Goal: Task Accomplishment & Management: Use online tool/utility

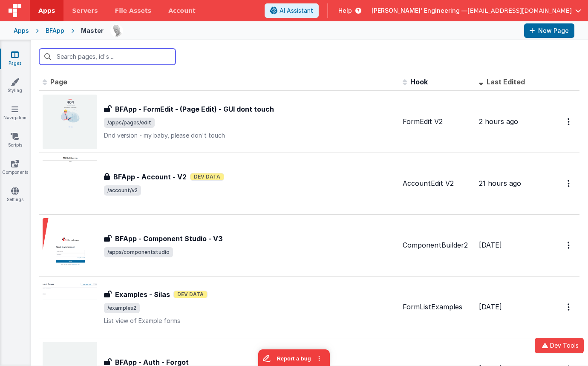
click at [98, 58] on input "text" at bounding box center [107, 57] width 136 height 16
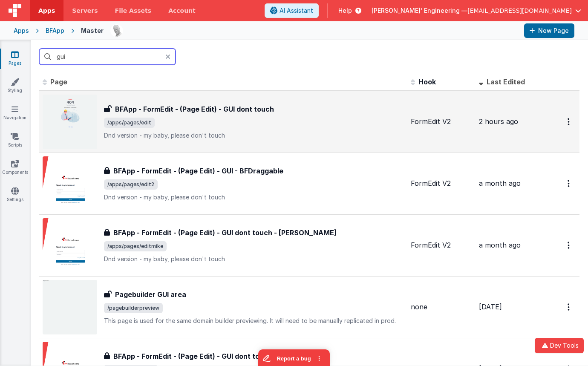
type input "gui"
click at [268, 114] on div "BFApp - FormEdit - (Page Edit) - GUI dont touch BFApp - FormEdit - (Page Edit) …" at bounding box center [254, 122] width 300 height 36
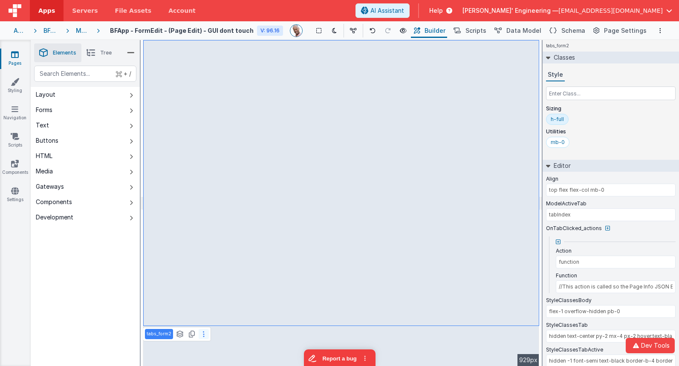
click at [202, 333] on button at bounding box center [204, 334] width 10 height 10
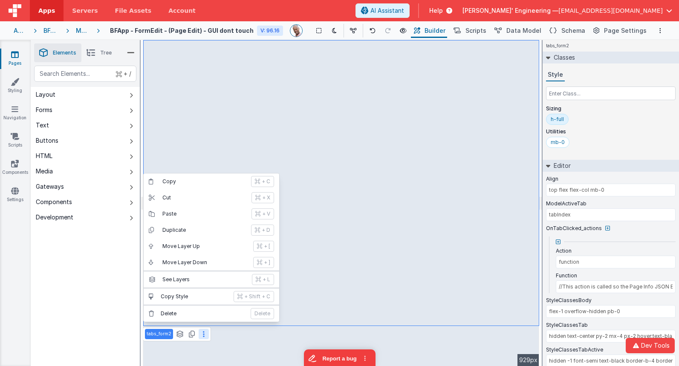
type input "//This action is called so the Page Info JSON Editor automatically updates when…"
click at [573, 29] on span "Schema" at bounding box center [574, 30] width 24 height 9
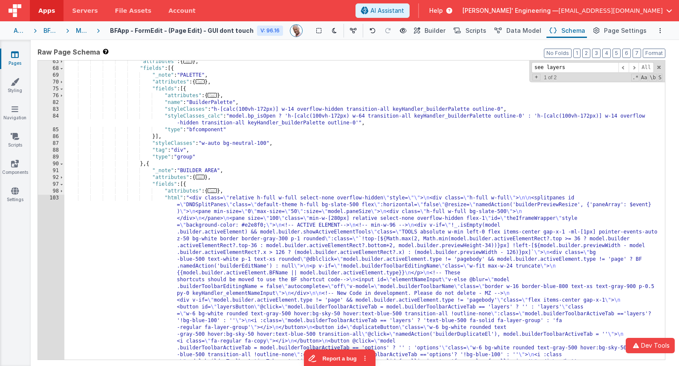
scroll to position [678, 0]
type input "see layers"
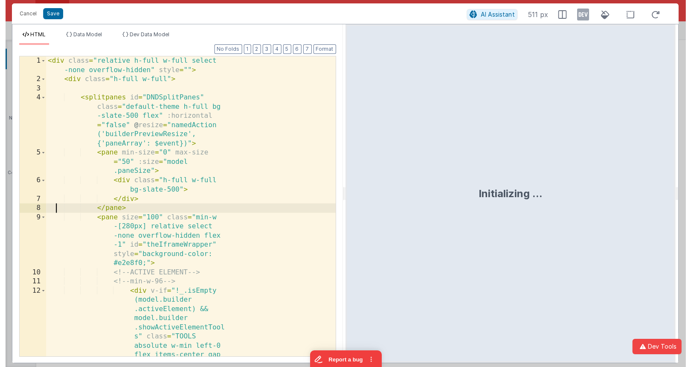
scroll to position [0, 0]
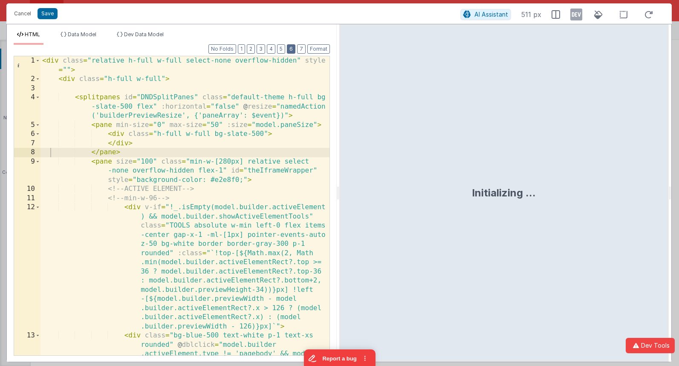
drag, startPoint x: 293, startPoint y: 49, endPoint x: 287, endPoint y: 49, distance: 5.6
click at [293, 49] on button "6" at bounding box center [291, 48] width 9 height 9
click at [275, 49] on button "4" at bounding box center [271, 48] width 9 height 9
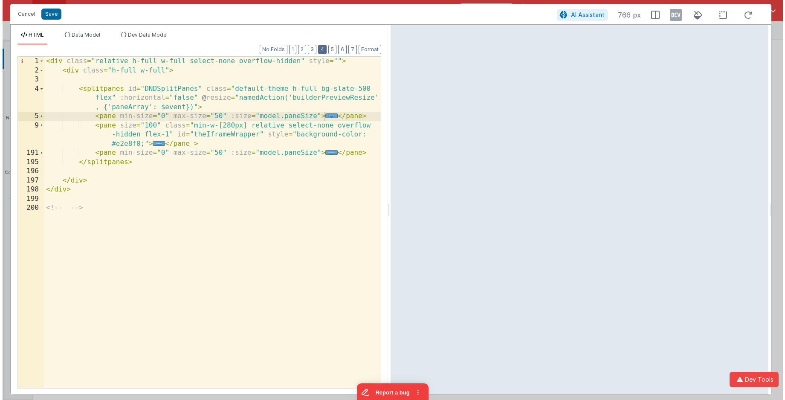
scroll to position [582, 0]
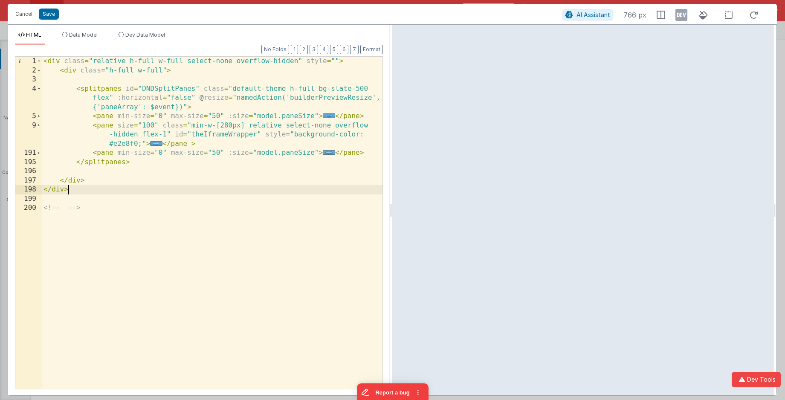
click at [282, 187] on div "< div class = "relative h-full w-full select-none overflow-hidden" style = "" >…" at bounding box center [212, 232] width 341 height 350
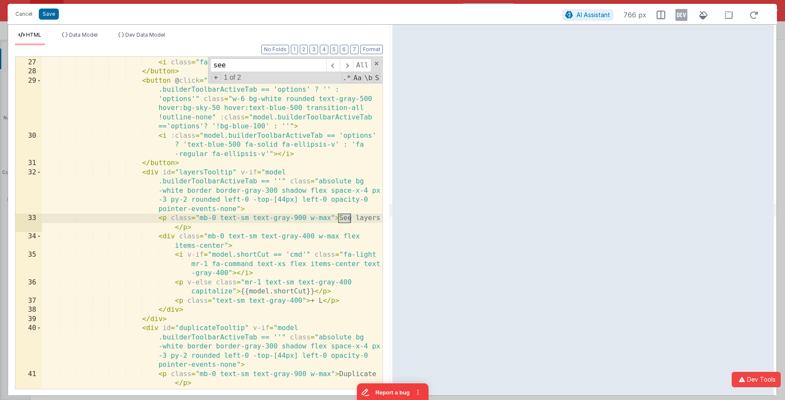
scroll to position [567, 0]
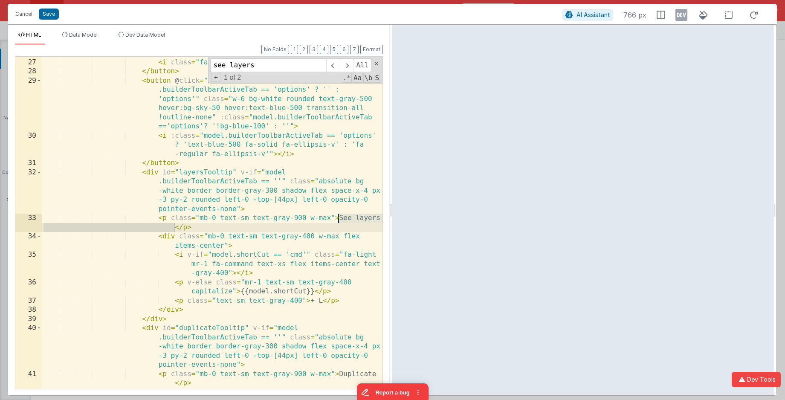
type input "see layers"
click at [139, 169] on div "< button id = "duplicateButton" class = "w-6 bg-white rounded text-gray-500 hov…" at bounding box center [212, 210] width 341 height 397
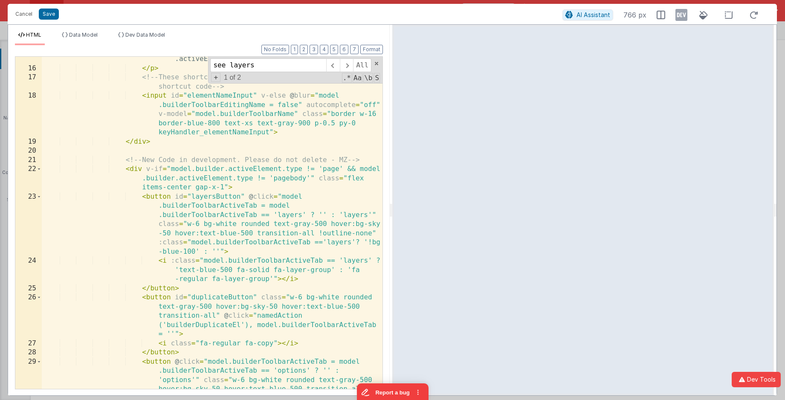
scroll to position [287, 0]
click at [330, 71] on span at bounding box center [332, 65] width 13 height 14
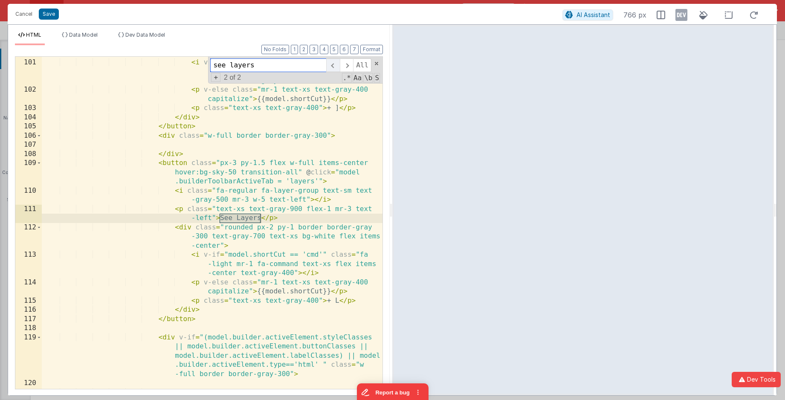
click at [330, 71] on span at bounding box center [332, 65] width 13 height 14
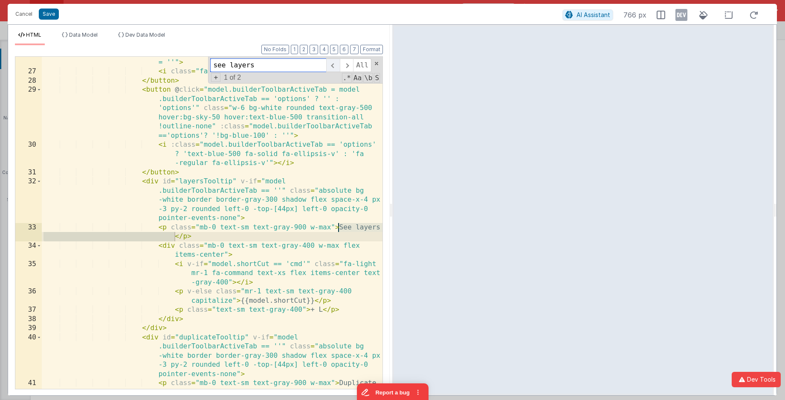
scroll to position [558, 0]
click at [330, 71] on span at bounding box center [332, 65] width 13 height 14
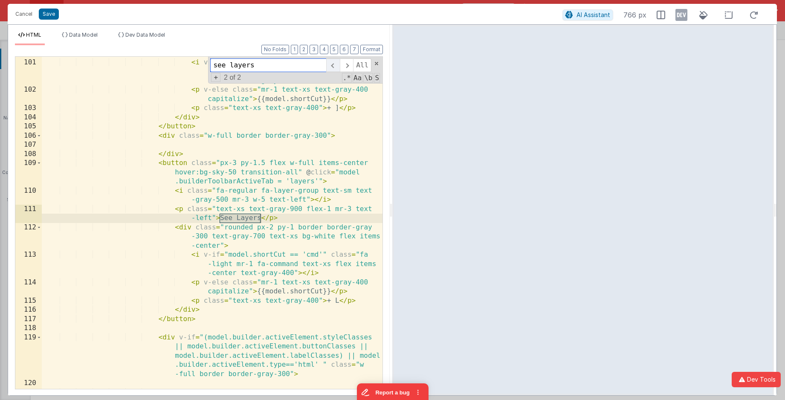
click at [330, 71] on span at bounding box center [332, 65] width 13 height 14
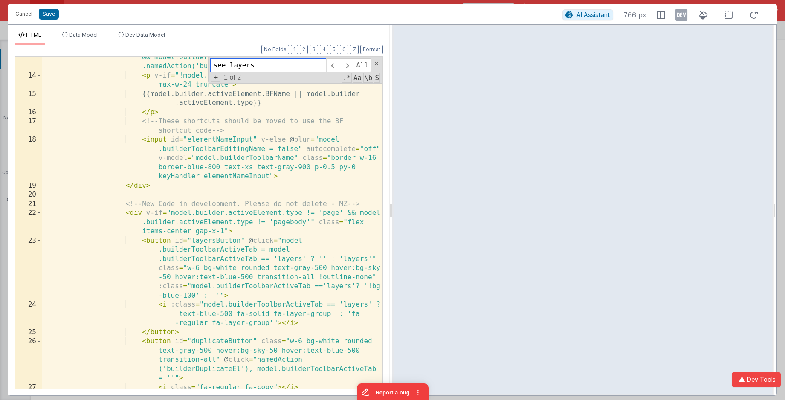
scroll to position [286, 0]
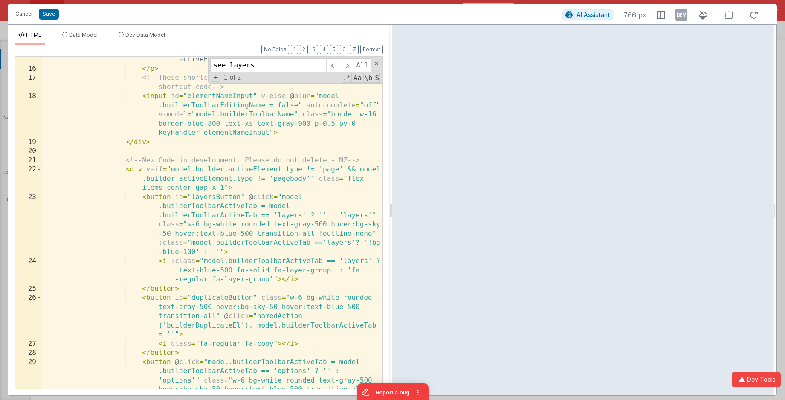
click at [39, 171] on span at bounding box center [39, 169] width 5 height 9
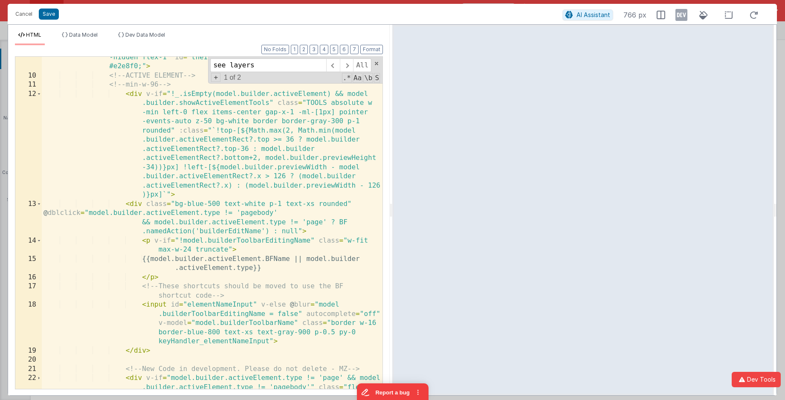
scroll to position [77, 0]
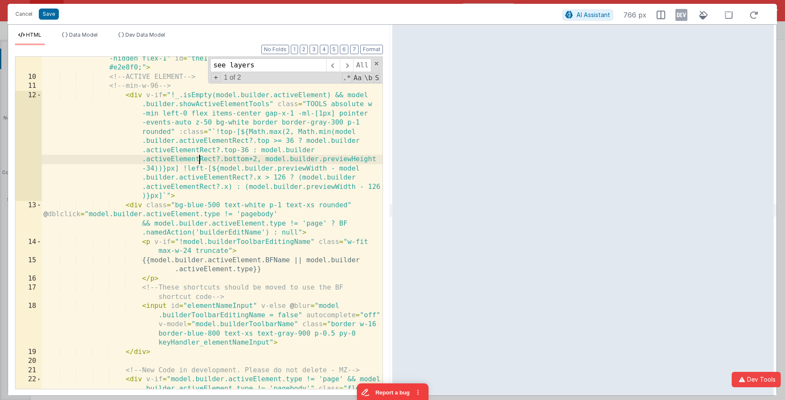
click at [198, 162] on div "< pane size = "100" class = "min-w-[280px] relative select-none overflow -hidde…" at bounding box center [212, 238] width 341 height 387
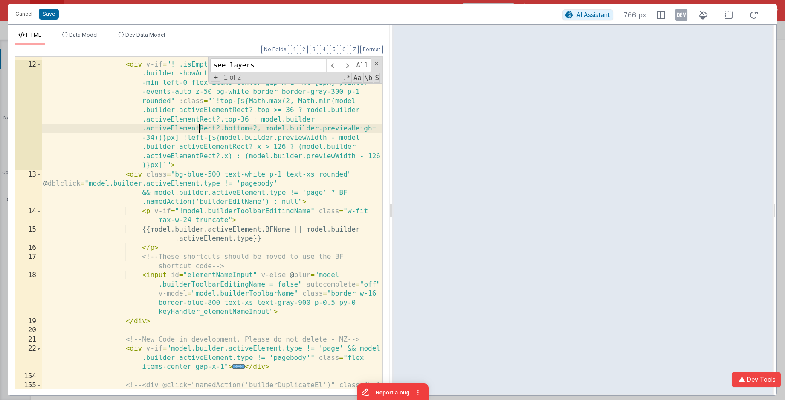
scroll to position [107, 0]
click at [330, 64] on span at bounding box center [332, 65] width 13 height 14
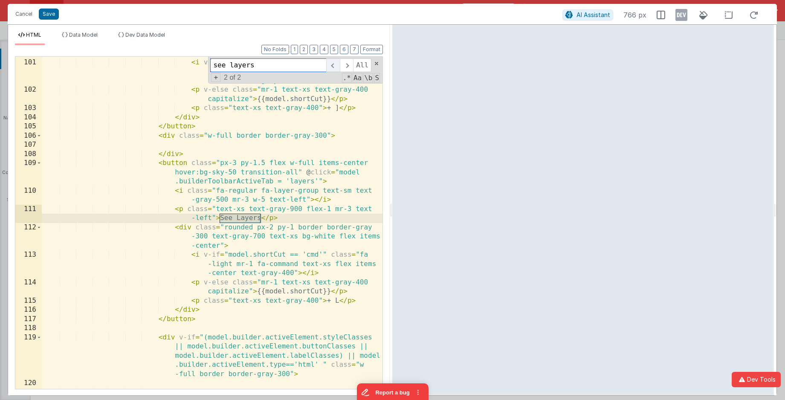
scroll to position [2199, 0]
click at [40, 164] on span at bounding box center [39, 163] width 5 height 9
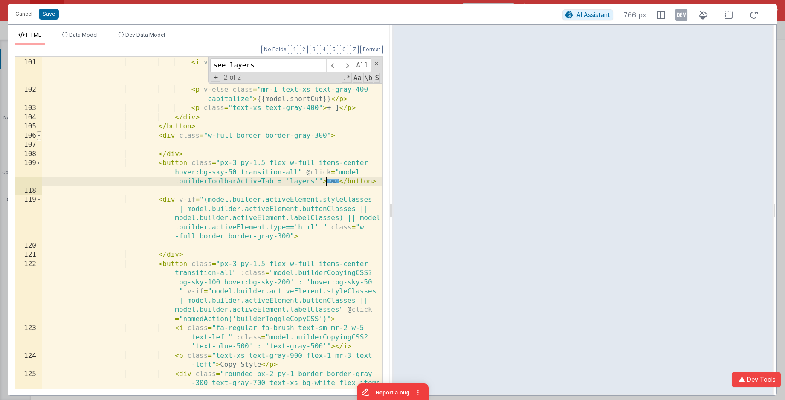
click at [38, 137] on span at bounding box center [39, 135] width 5 height 9
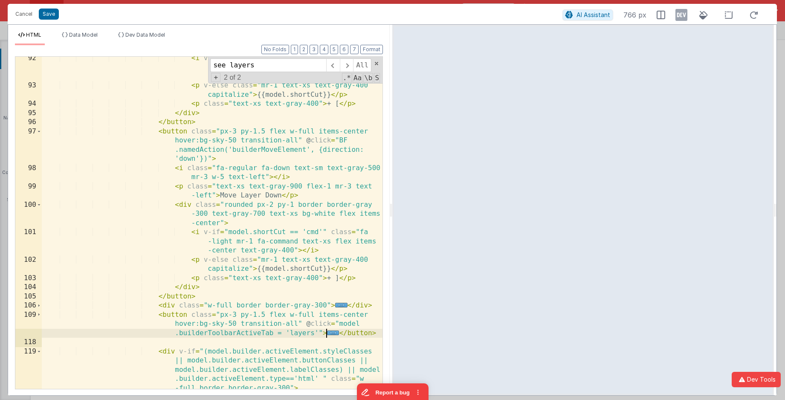
scroll to position [2029, 0]
click at [40, 131] on span at bounding box center [39, 131] width 5 height 9
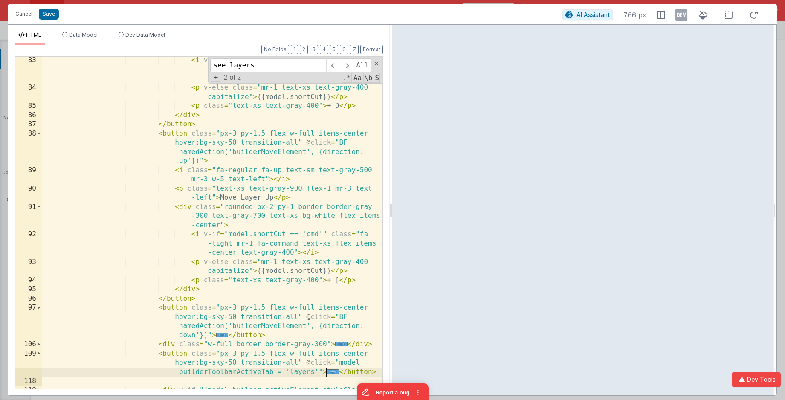
scroll to position [1848, 0]
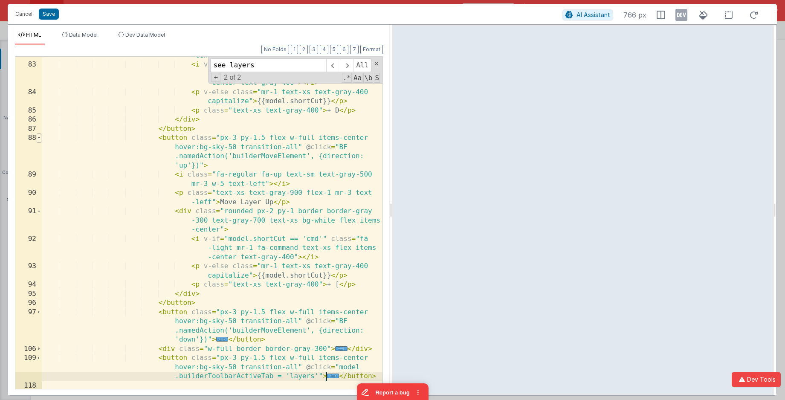
click at [39, 136] on span at bounding box center [39, 137] width 5 height 9
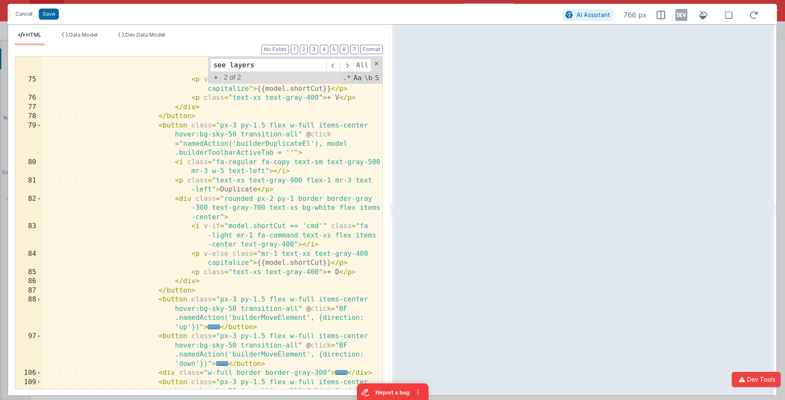
scroll to position [1686, 0]
click at [38, 126] on span at bounding box center [39, 126] width 5 height 9
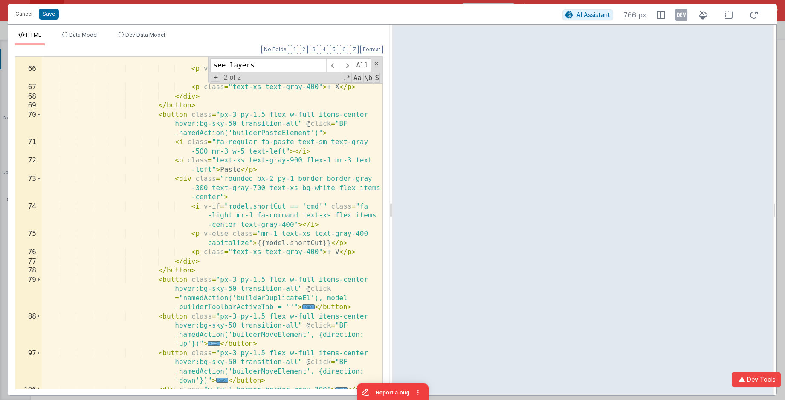
scroll to position [1525, 0]
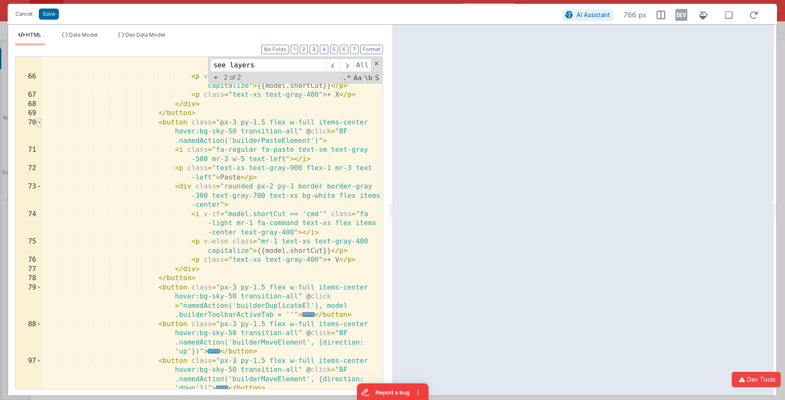
click at [39, 124] on span at bounding box center [39, 122] width 5 height 9
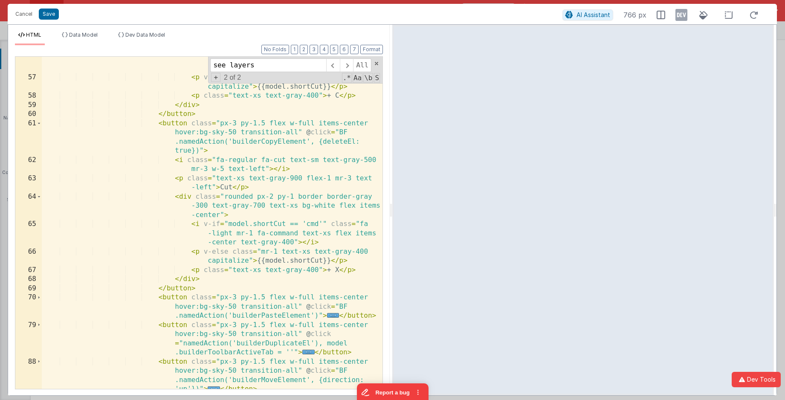
scroll to position [1342, 0]
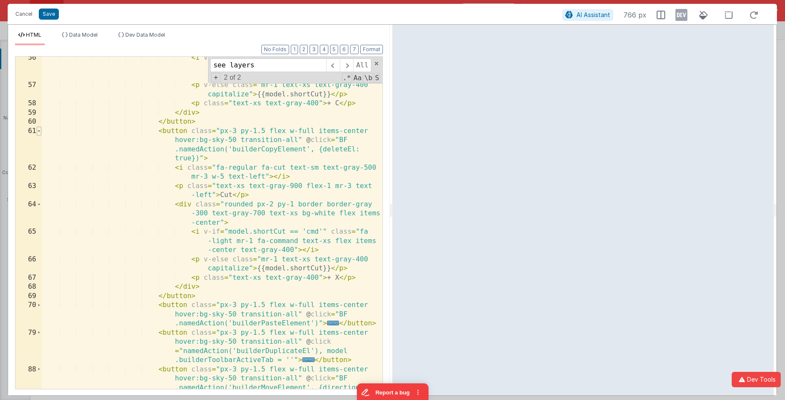
click at [37, 130] on span at bounding box center [39, 131] width 5 height 9
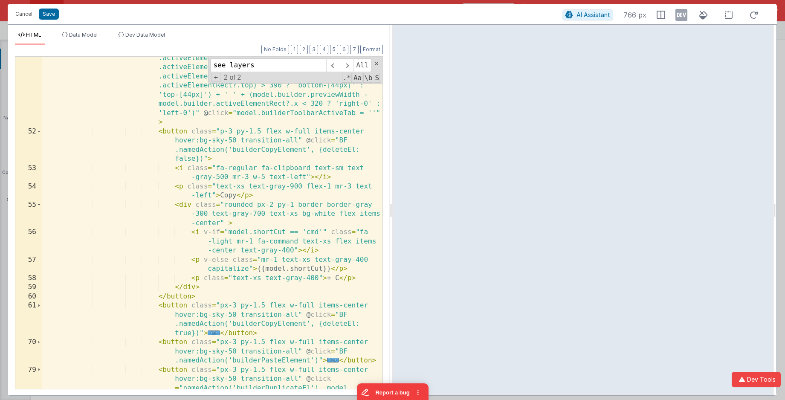
scroll to position [1164, 0]
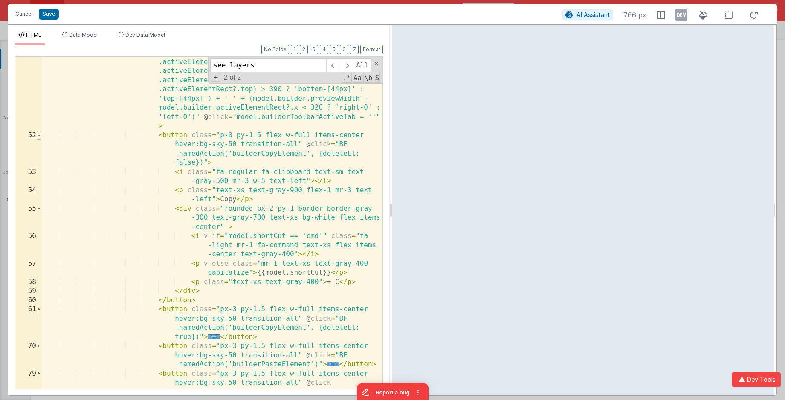
click at [40, 136] on span at bounding box center [39, 135] width 5 height 9
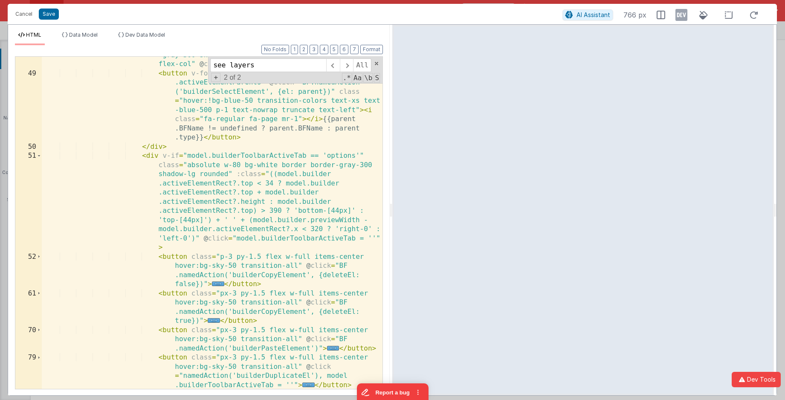
scroll to position [1045, 0]
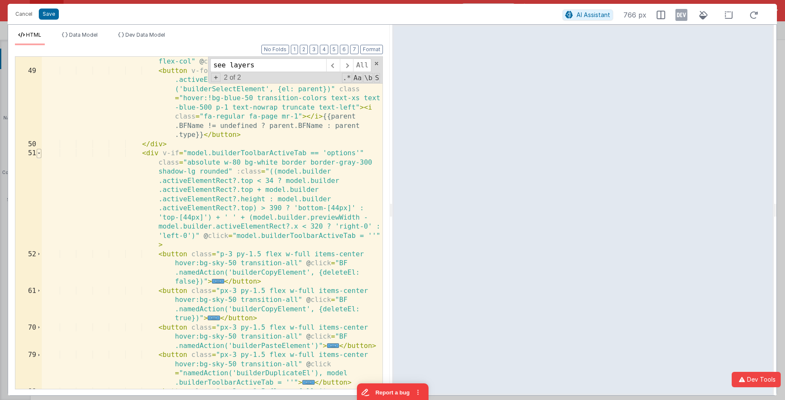
click at [40, 154] on span at bounding box center [39, 153] width 5 height 9
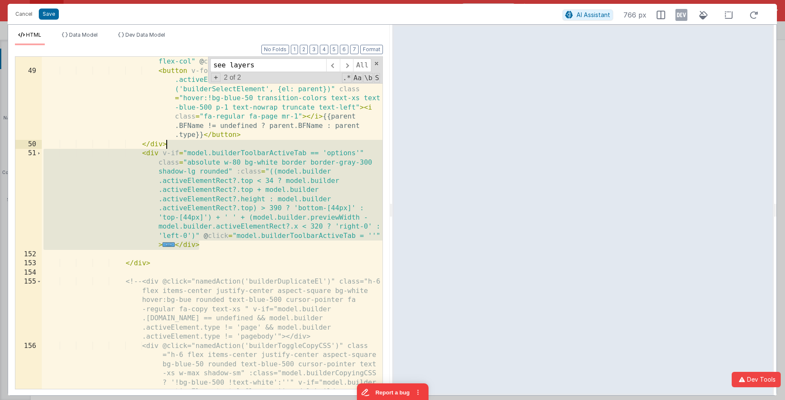
drag, startPoint x: 205, startPoint y: 247, endPoint x: 175, endPoint y: 147, distance: 104.6
click at [175, 147] on div "< div v-if = "model.builderToolbarActiveTab == 'layers'" :class = "model.builde…" at bounding box center [212, 246] width 341 height 488
click at [21, 17] on button "Cancel" at bounding box center [24, 14] width 26 height 12
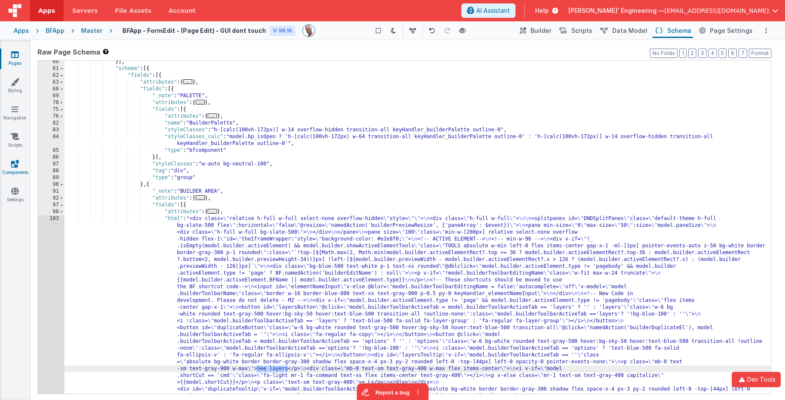
click at [14, 168] on link "Components" at bounding box center [15, 167] width 31 height 17
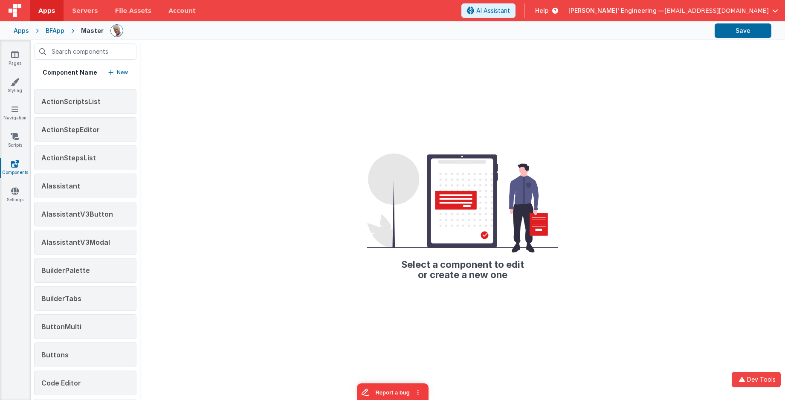
click at [123, 74] on p "New" at bounding box center [122, 72] width 11 height 9
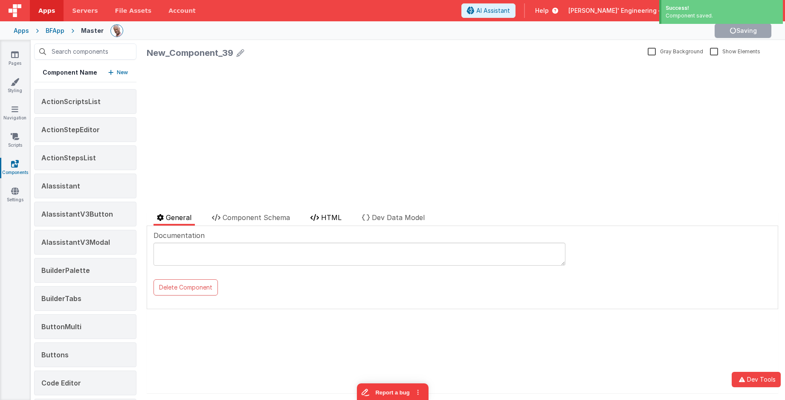
click at [326, 217] on span "HTML" at bounding box center [331, 217] width 20 height 9
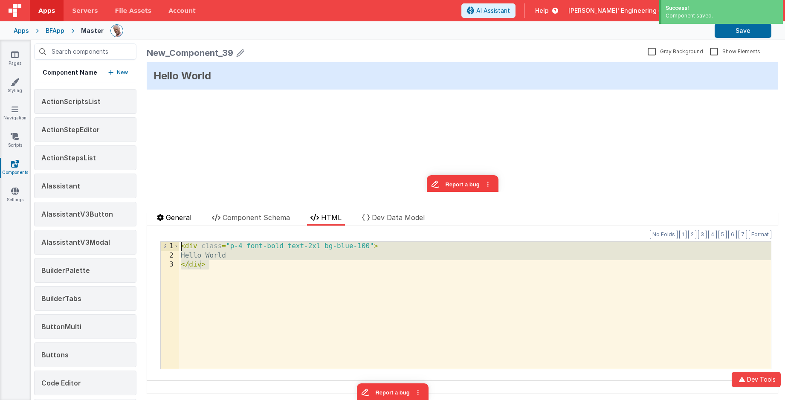
drag, startPoint x: 244, startPoint y: 281, endPoint x: 165, endPoint y: 225, distance: 96.8
click at [165, 225] on div "General Component Schema HTML Dev Data Model Documentation Delete Component Dat…" at bounding box center [462, 302] width 631 height 181
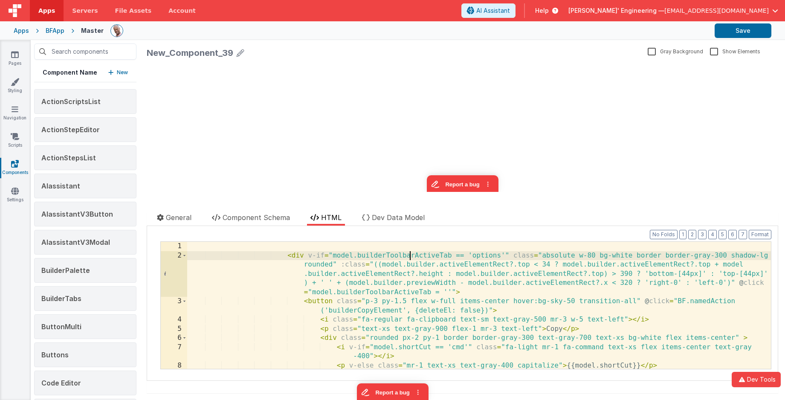
click at [408, 256] on div "< div v-if = "model.builderToolbarActiveTab == 'options'" class = "absolute w-8…" at bounding box center [479, 314] width 584 height 145
click at [237, 52] on icon at bounding box center [241, 53] width 8 height 12
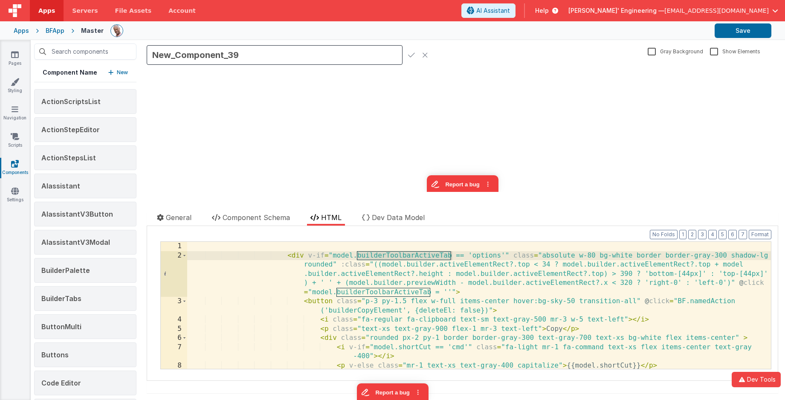
drag, startPoint x: 257, startPoint y: 55, endPoint x: 99, endPoint y: 55, distance: 157.8
click at [99, 55] on div "Component Name New ActionScriptsList ActionStepEditor ActionStepsList AIassista…" at bounding box center [408, 220] width 754 height 360
type input "Builder_ToolBar"
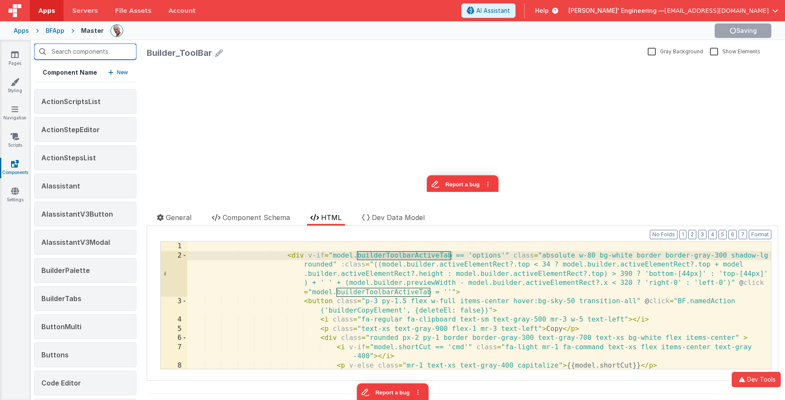
click at [84, 55] on input "text" at bounding box center [85, 51] width 102 height 16
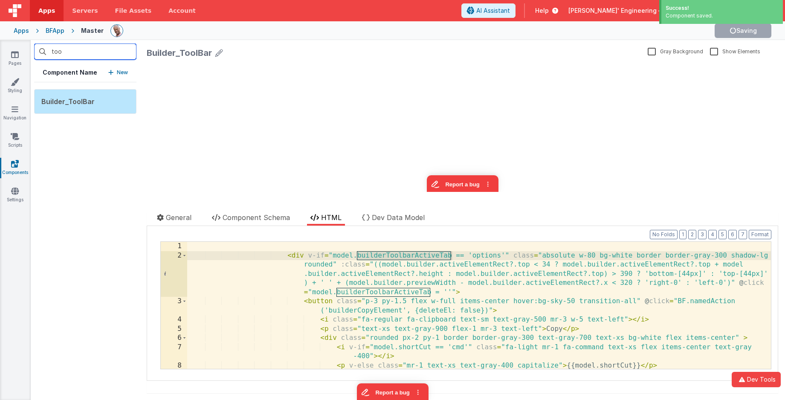
type input "tool"
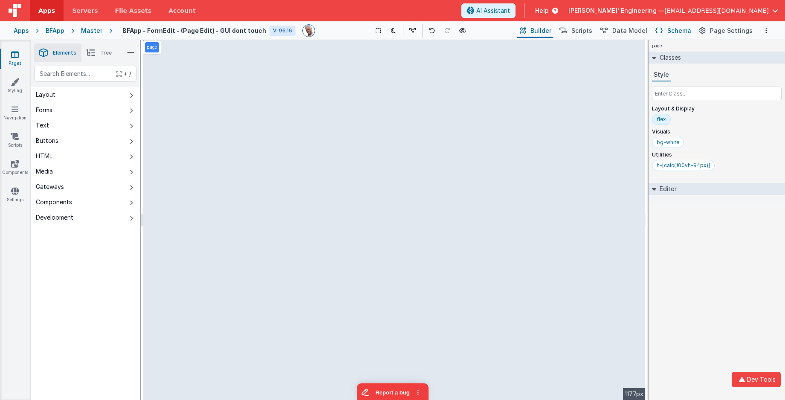
click at [588, 29] on span "Schema" at bounding box center [679, 30] width 24 height 9
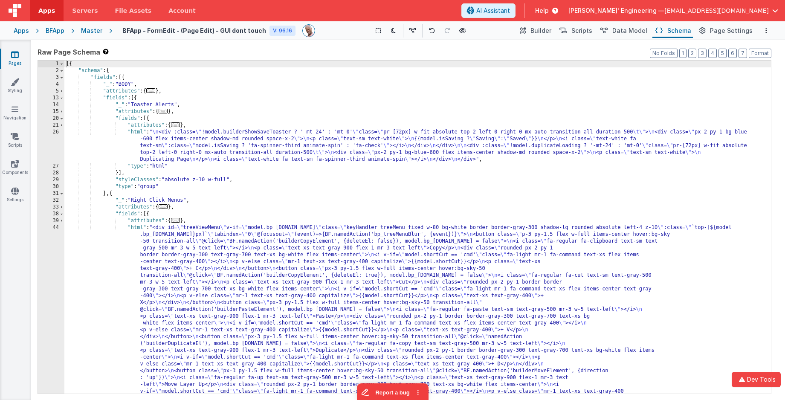
click at [519, 124] on div "[{ "schema" : { "fields" : [{ "_" : "BODY" , "attributes" : { ... } , "fields" …" at bounding box center [417, 398] width 707 height 674
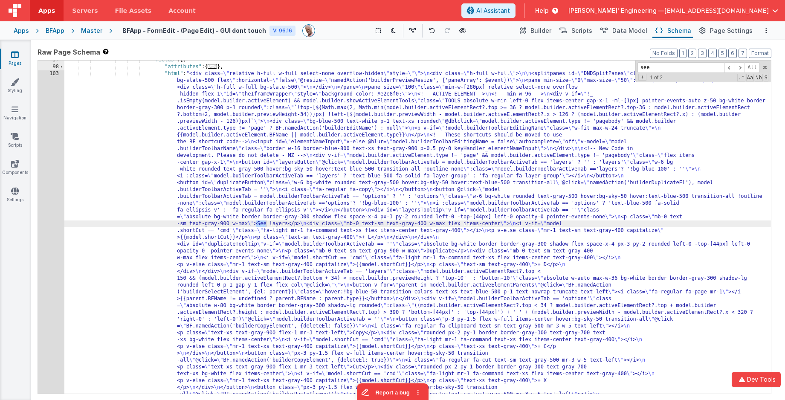
scroll to position [727, 0]
type input "see layers"
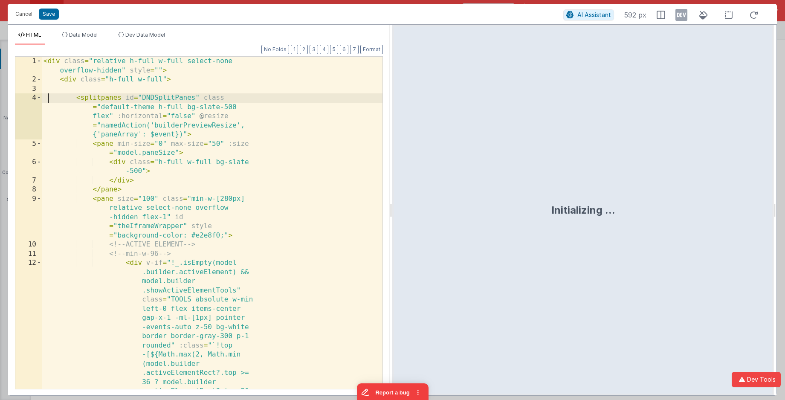
click at [48, 90] on div "< div class = "relative h-full w-full select-none overflow-hidden" style = "" >…" at bounding box center [212, 351] width 341 height 589
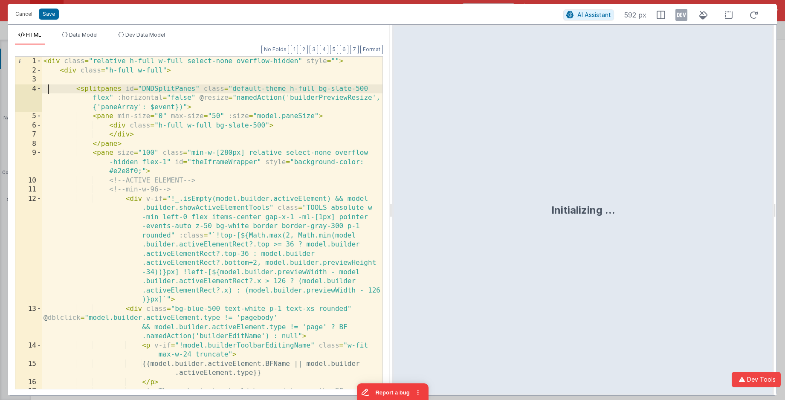
click at [194, 101] on div "< div class = "relative h-full w-full select-none overflow-hidden" style = "" >…" at bounding box center [212, 237] width 341 height 360
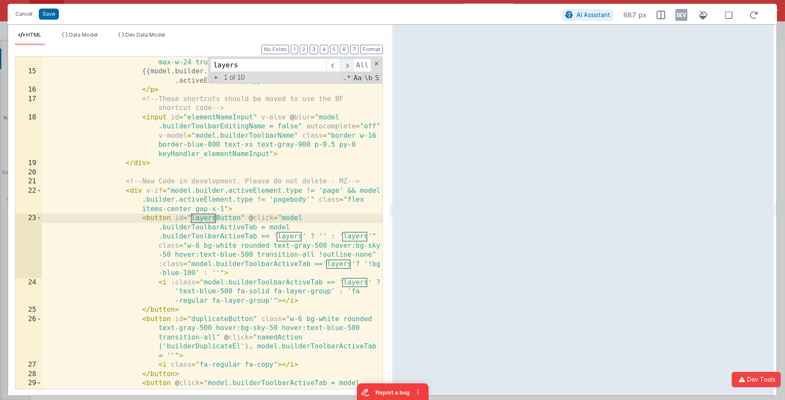
scroll to position [595, 0]
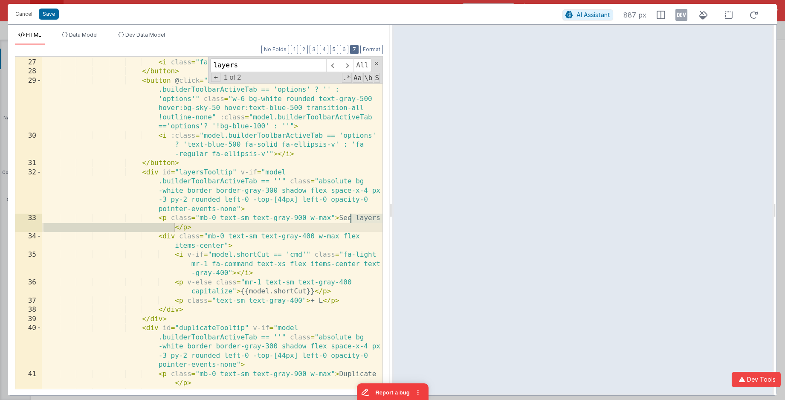
type input "layers"
click at [353, 48] on button "7" at bounding box center [354, 49] width 9 height 9
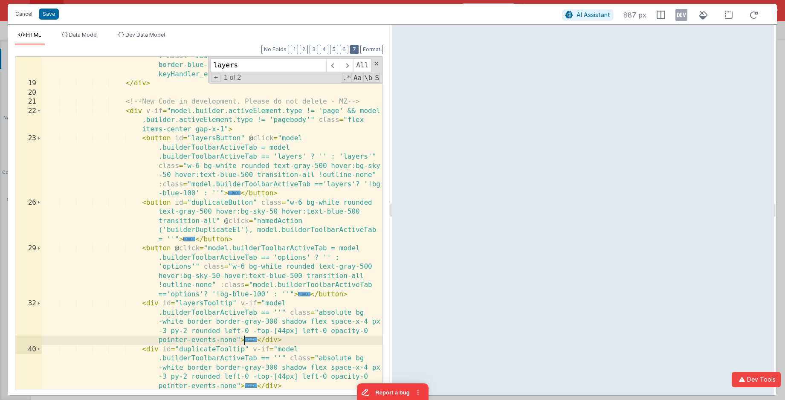
scroll to position [336, 0]
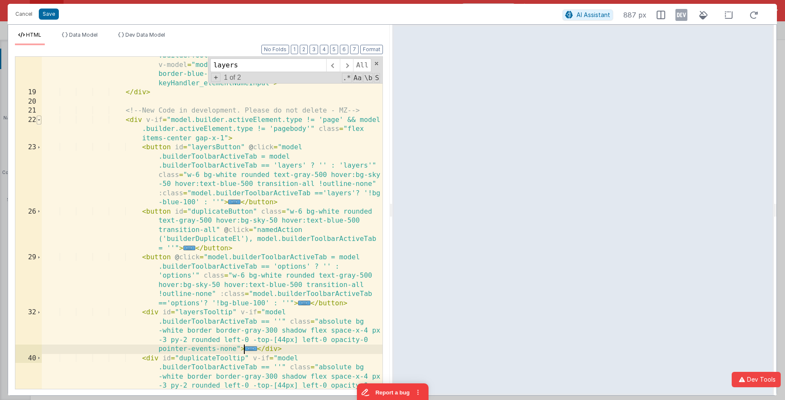
click at [38, 121] on span at bounding box center [39, 120] width 5 height 9
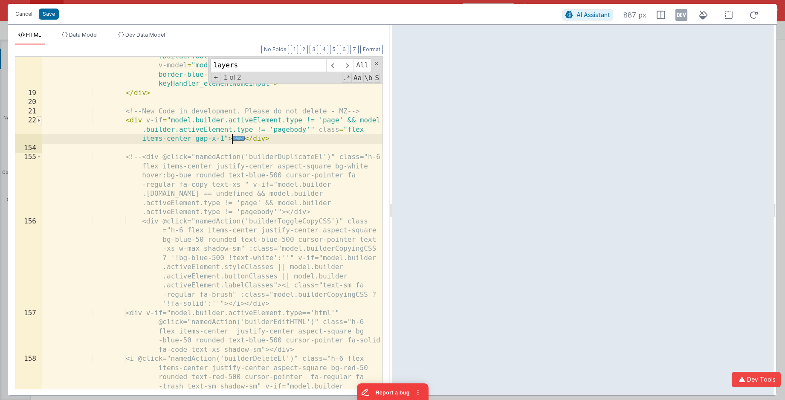
scroll to position [335, 0]
click at [41, 122] on span at bounding box center [39, 120] width 5 height 9
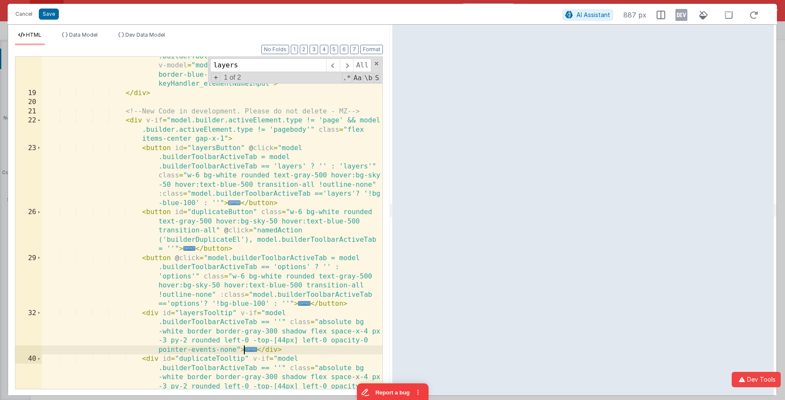
click at [232, 203] on span "..." at bounding box center [234, 202] width 12 height 5
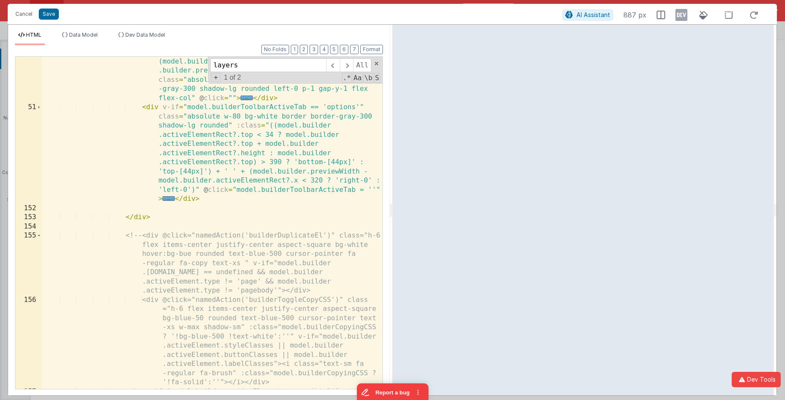
scroll to position [733, 0]
click at [39, 238] on span at bounding box center [39, 235] width 5 height 9
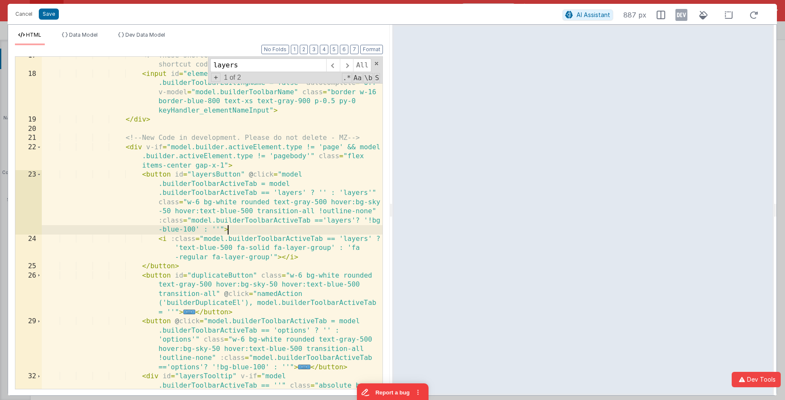
scroll to position [295, 0]
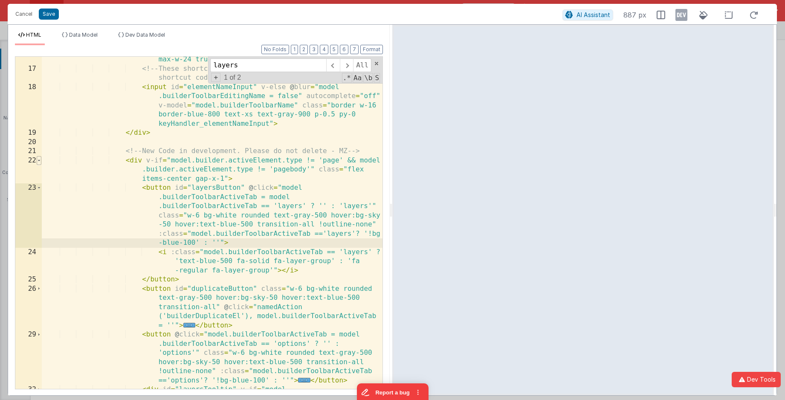
click at [38, 160] on span at bounding box center [39, 160] width 5 height 9
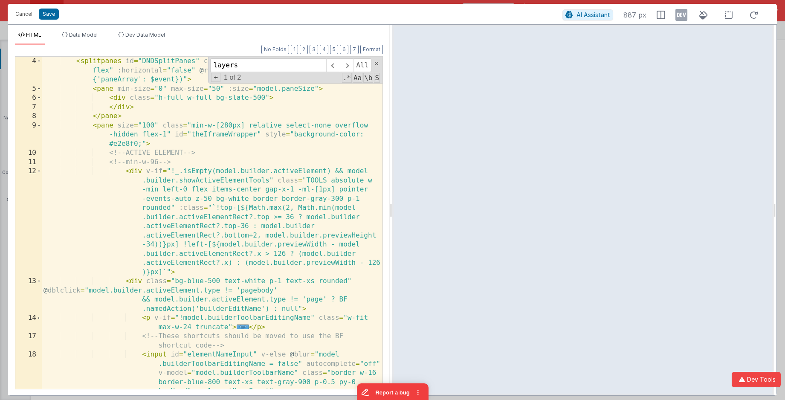
scroll to position [27, 0]
click at [39, 172] on span at bounding box center [39, 171] width 5 height 9
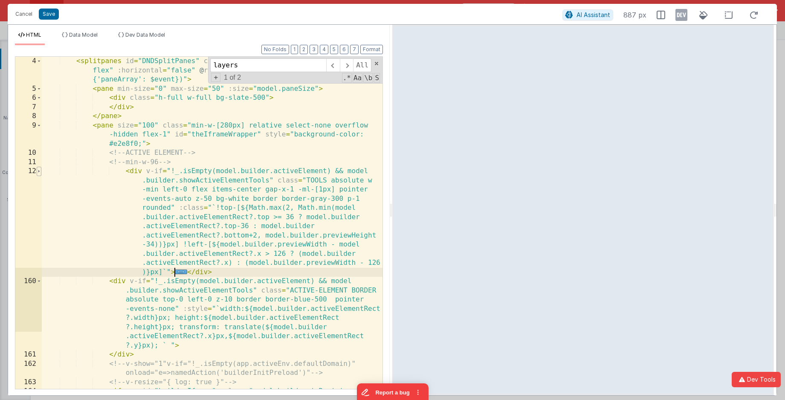
click at [39, 172] on span at bounding box center [39, 171] width 5 height 9
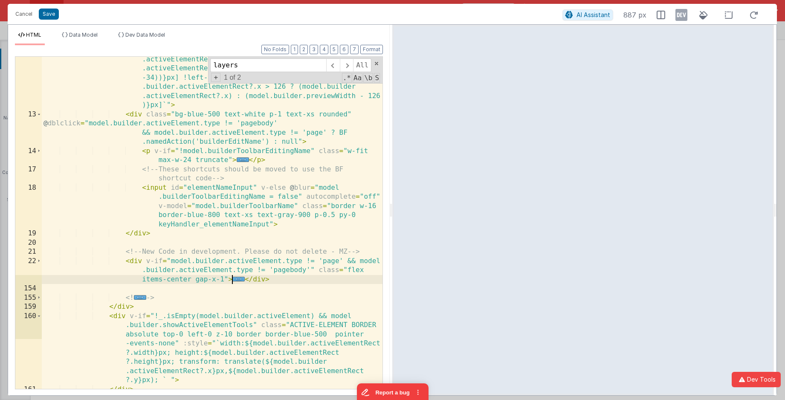
scroll to position [215, 0]
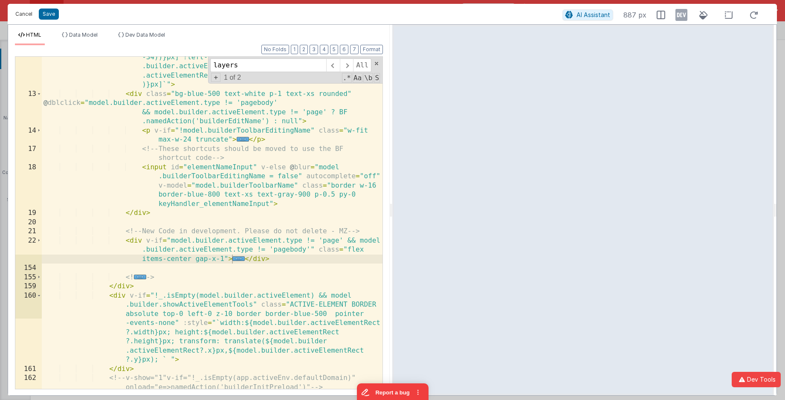
click at [30, 13] on button "Cancel" at bounding box center [24, 14] width 26 height 12
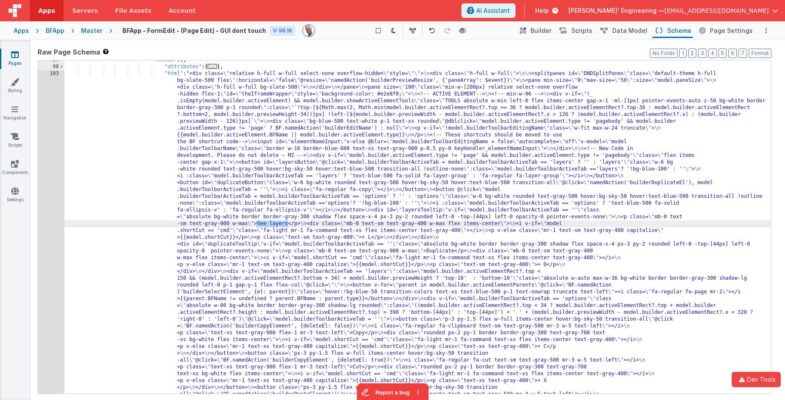
click at [16, 154] on div "Pages Styling Navigation Scripts Components Settings" at bounding box center [15, 220] width 31 height 360
click at [14, 157] on div "Pages Styling Navigation Scripts Components Settings" at bounding box center [15, 220] width 31 height 360
click at [18, 165] on icon at bounding box center [15, 163] width 8 height 9
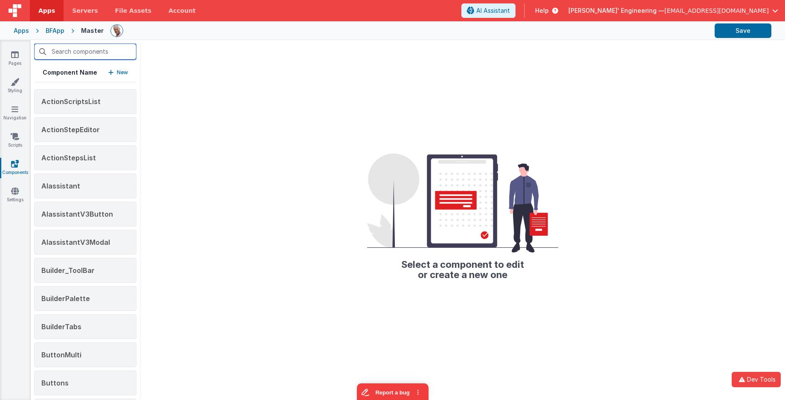
click at [93, 48] on input "text" at bounding box center [85, 51] width 102 height 16
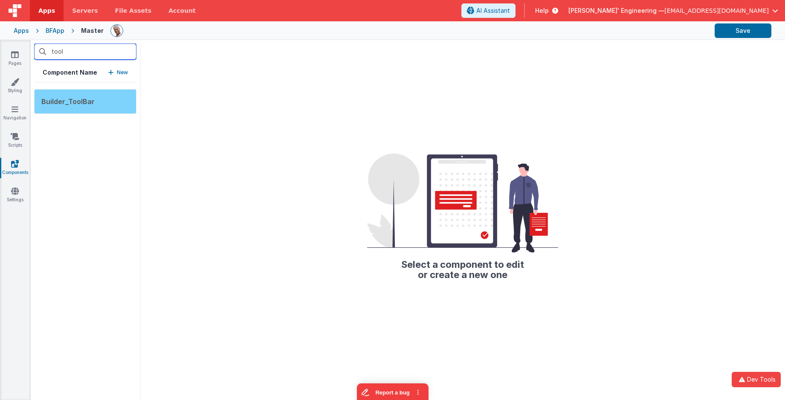
type input "tool"
click at [72, 92] on div "Builder_ToolBar" at bounding box center [85, 101] width 102 height 25
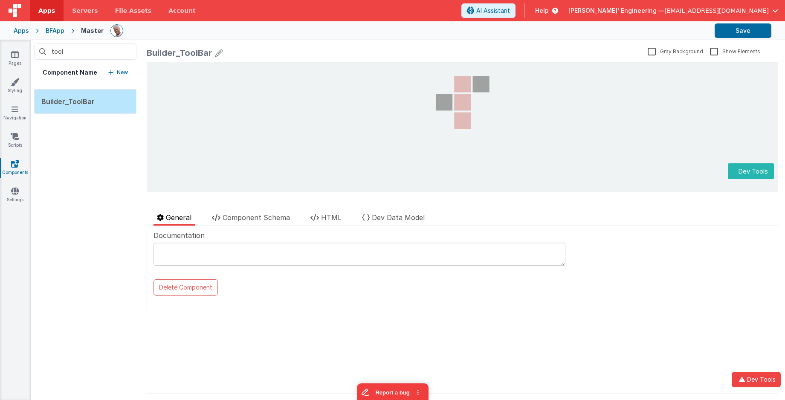
click at [194, 256] on textarea at bounding box center [360, 254] width 412 height 23
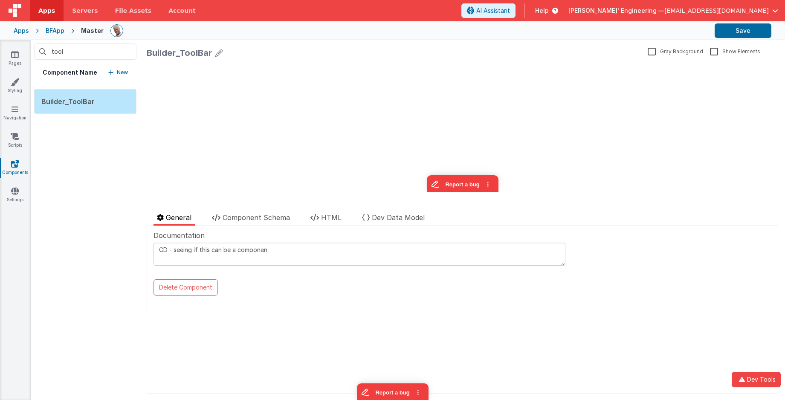
type textarea "CD - seeing if this can be a component"
click at [330, 220] on span "HTML" at bounding box center [331, 217] width 20 height 9
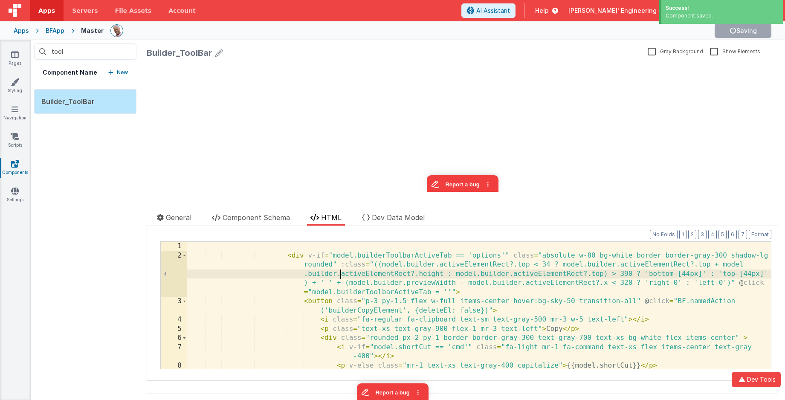
click at [342, 270] on div "< div v-if = "model.builderToolbarActiveTab == 'options'" class = "absolute w-8…" at bounding box center [479, 314] width 584 height 145
drag, startPoint x: 330, startPoint y: 255, endPoint x: 367, endPoint y: 258, distance: 36.8
click at [330, 255] on div "< div v-if = "model.builderToolbarActiveTab == 'options'" class = "absolute w-8…" at bounding box center [479, 314] width 584 height 145
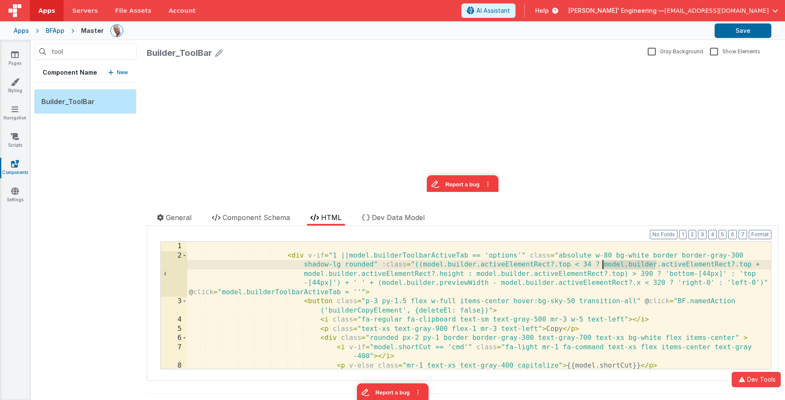
drag, startPoint x: 653, startPoint y: 265, endPoint x: 601, endPoint y: 261, distance: 52.1
click at [588, 261] on div "< div v-if = "1 ||model.builderToolbarActiveTab == 'options'" class = "absolute…" at bounding box center [479, 314] width 584 height 145
click at [390, 221] on span "Dev Data Model" at bounding box center [398, 217] width 53 height 9
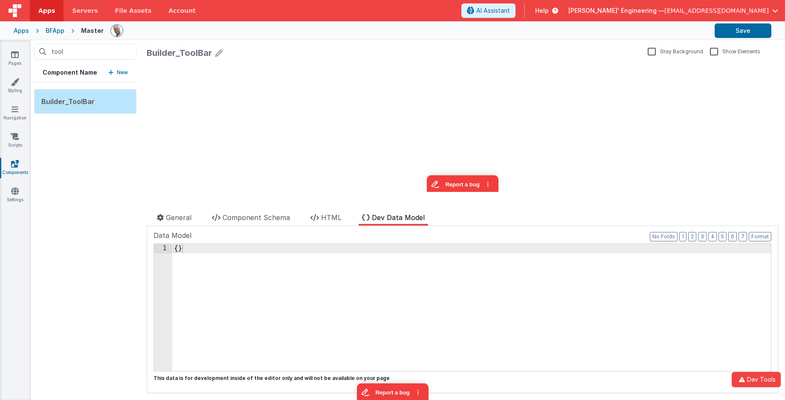
click at [337, 258] on div "{ }" at bounding box center [471, 316] width 599 height 145
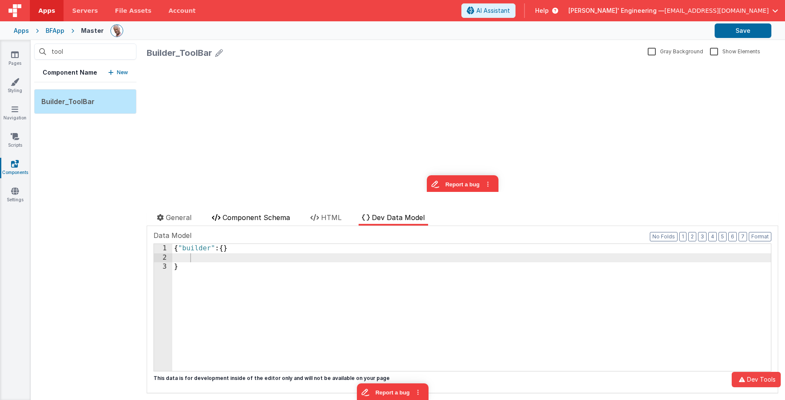
click at [282, 217] on span "Component Schema" at bounding box center [256, 217] width 67 height 9
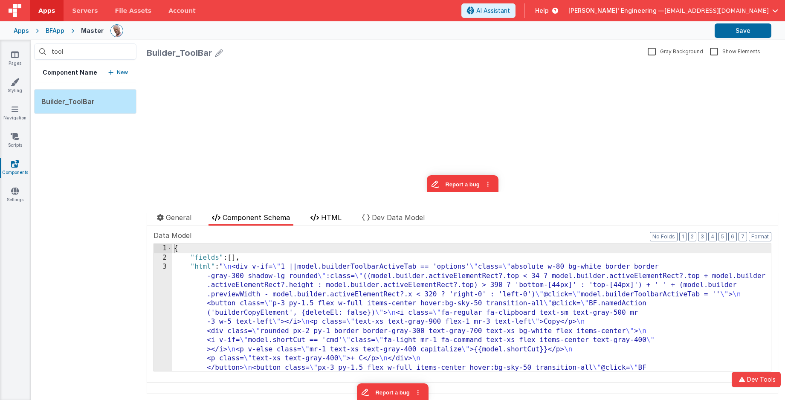
click at [329, 220] on span "HTML" at bounding box center [331, 217] width 20 height 9
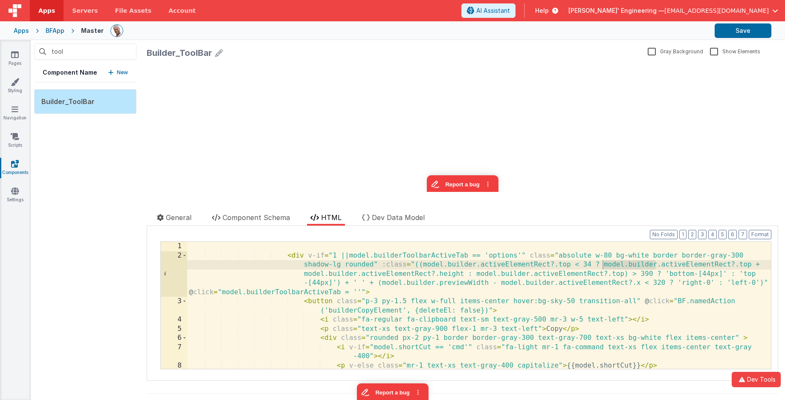
click at [588, 262] on div "< div v-if = "1 ||model.builderToolbarActiveTab == 'options'" class = "absolute…" at bounding box center [479, 314] width 584 height 145
drag, startPoint x: 659, startPoint y: 264, endPoint x: 601, endPoint y: 263, distance: 57.6
click at [588, 263] on div "< div v-if = "1 ||model.builderToolbarActiveTab == 'options'" class = "absolute…" at bounding box center [479, 314] width 584 height 145
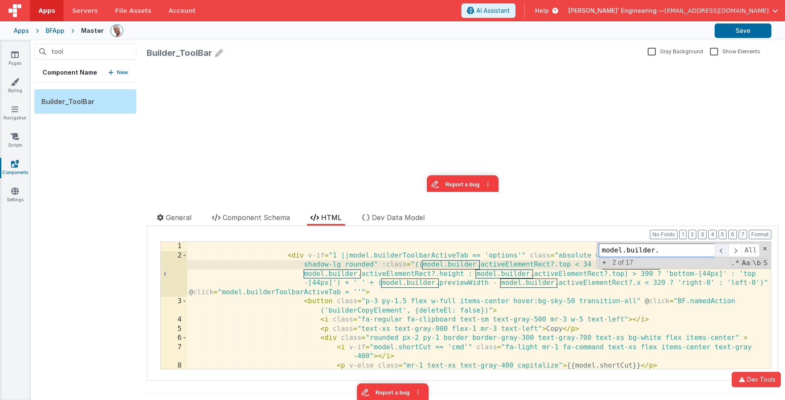
click at [588, 249] on span at bounding box center [721, 250] width 13 height 14
click at [534, 265] on div "< div v-if = "1 ||model.builderToolbarActiveTab == 'options'" class = "absolute…" at bounding box center [479, 314] width 584 height 145
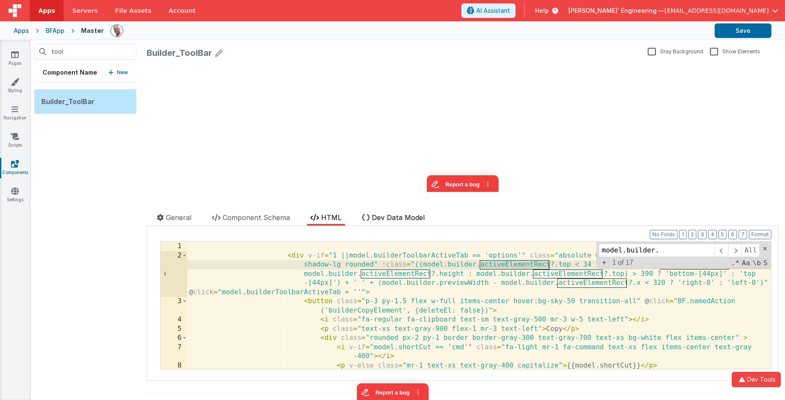
click at [381, 217] on span "Dev Data Model" at bounding box center [398, 217] width 53 height 9
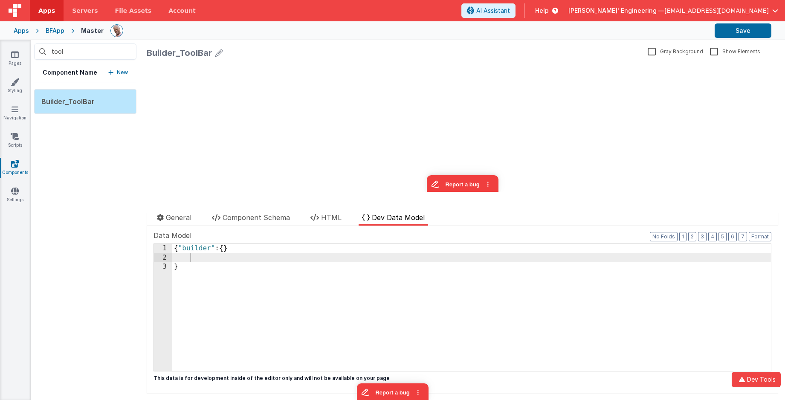
click at [225, 250] on div "{ "builder" : { } }" at bounding box center [471, 316] width 599 height 145
paste textarea
click at [336, 218] on span "HTML" at bounding box center [331, 217] width 20 height 9
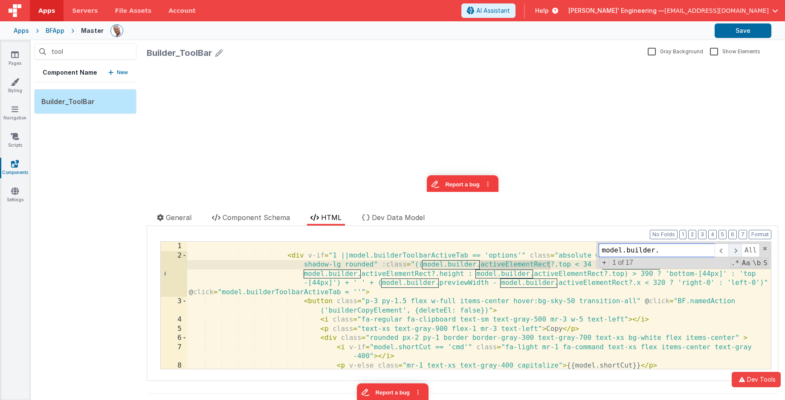
click at [588, 249] on span at bounding box center [734, 250] width 13 height 14
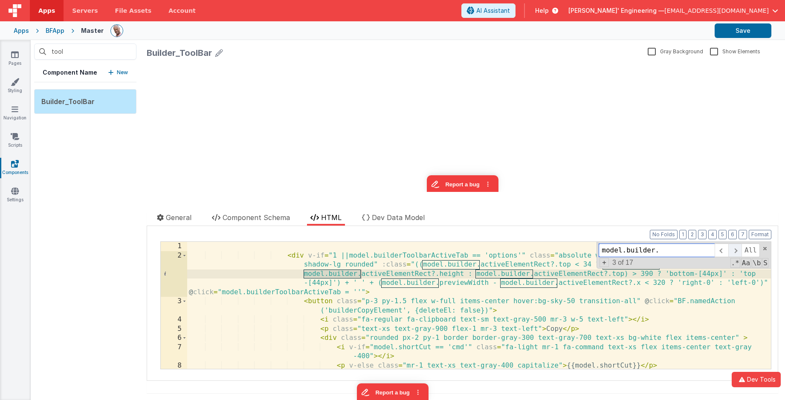
click at [588, 249] on span at bounding box center [734, 250] width 13 height 14
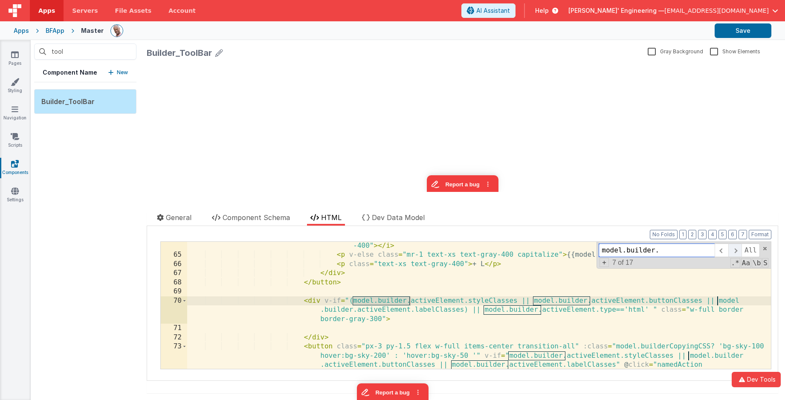
scroll to position [743, 0]
click at [437, 301] on div "< i v-if = "model.shortCut == 'cmd'" class = "fa-light mr-1 fa-command text-xs …" at bounding box center [479, 323] width 584 height 182
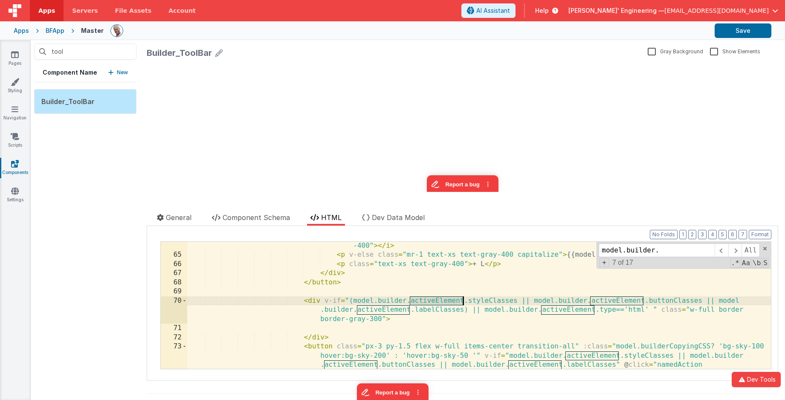
click at [437, 301] on div "< i v-if = "model.shortCut == 'cmd'" class = "fa-light mr-1 fa-command text-xs …" at bounding box center [479, 323] width 584 height 182
click at [386, 218] on span "Dev Data Model" at bounding box center [398, 217] width 53 height 9
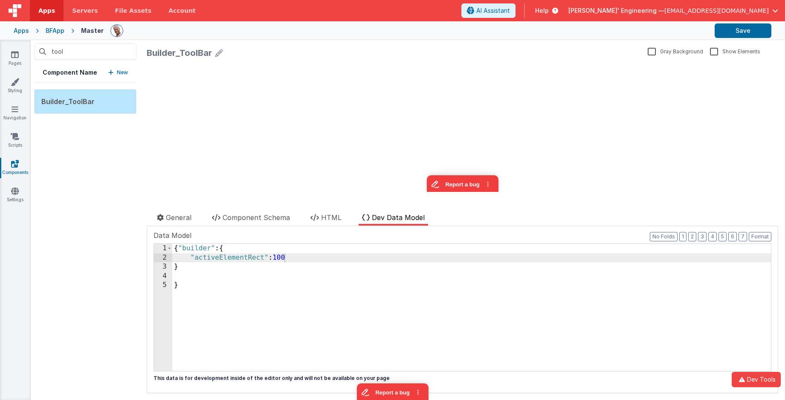
click at [298, 259] on div "{ "builder" : { "activeElementRect" : 100 } }" at bounding box center [471, 316] width 599 height 145
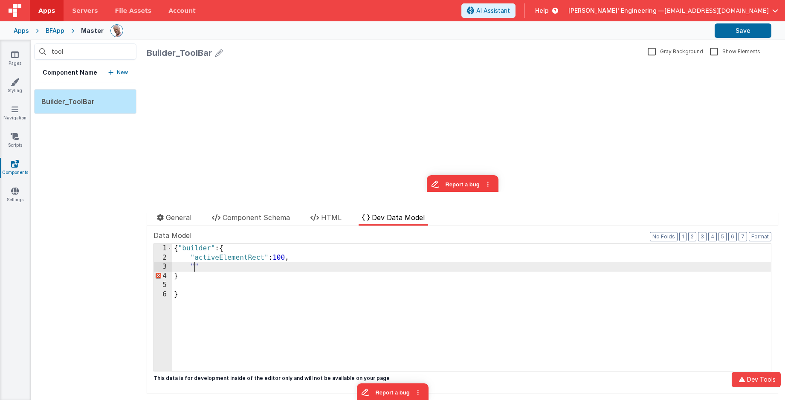
paste textarea
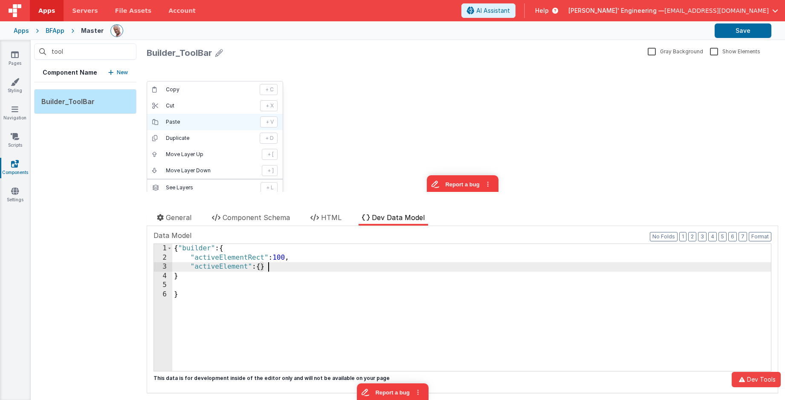
click at [272, 123] on p "+ V" at bounding box center [270, 122] width 8 height 7
click at [343, 149] on div "Copy + C Cut + X Paste + V Duplicate + D Move Layer Up + [ Move Layer Down + ] …" at bounding box center [462, 127] width 631 height 130
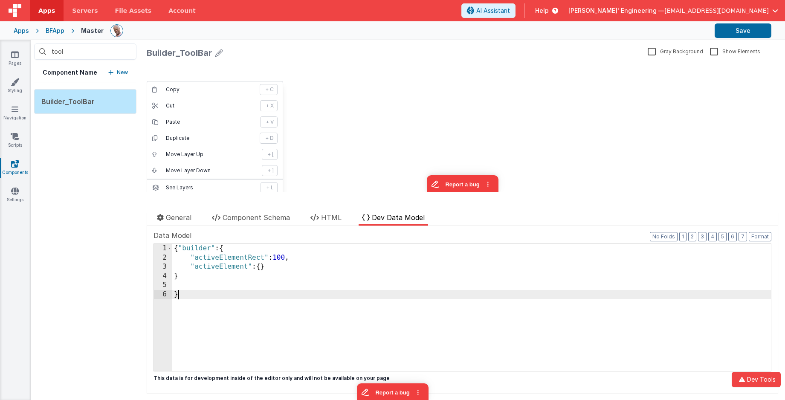
click at [199, 293] on div "{ "builder" : { "activeElementRect" : 100 , "activeElement" : { } } }" at bounding box center [471, 316] width 599 height 145
click at [19, 56] on link "Pages" at bounding box center [15, 58] width 31 height 17
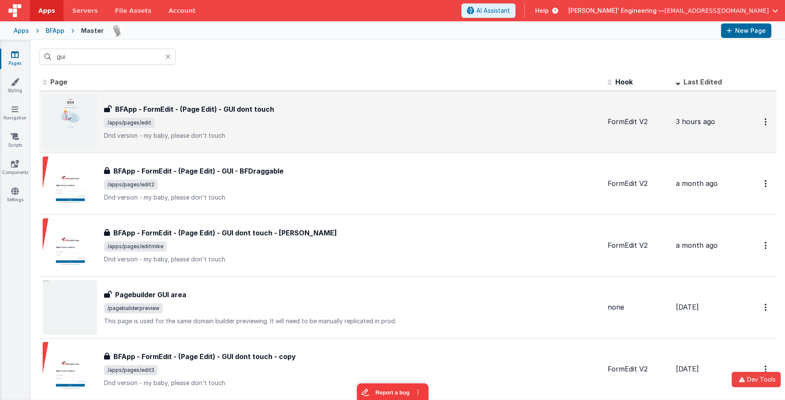
click at [273, 139] on p "Dnd version - my baby, please don't touch" at bounding box center [352, 135] width 497 height 9
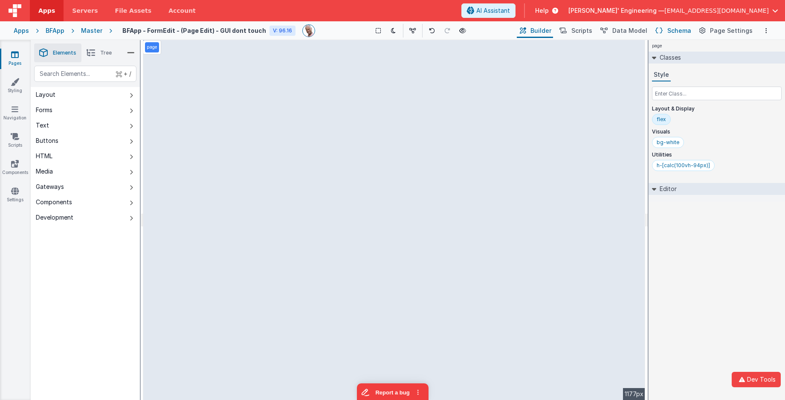
drag, startPoint x: 677, startPoint y: 38, endPoint x: 675, endPoint y: 32, distance: 5.4
click at [588, 38] on button "Schema" at bounding box center [672, 30] width 41 height 14
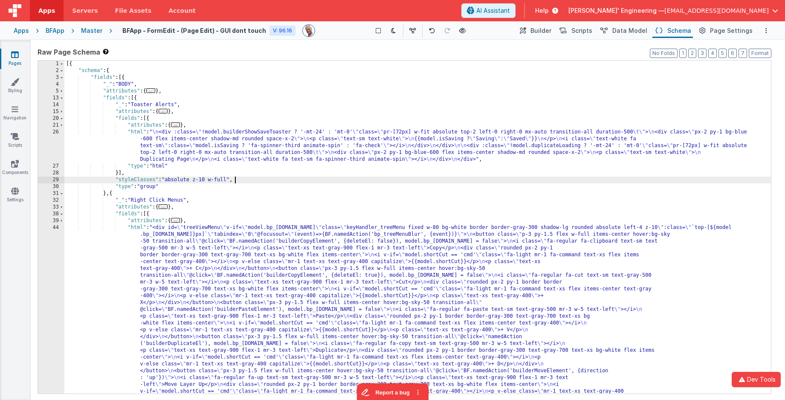
click at [386, 177] on div "[{ "schema" : { "fields" : [{ "_" : "BODY" , "attributes" : { ... } , "fields" …" at bounding box center [417, 398] width 707 height 674
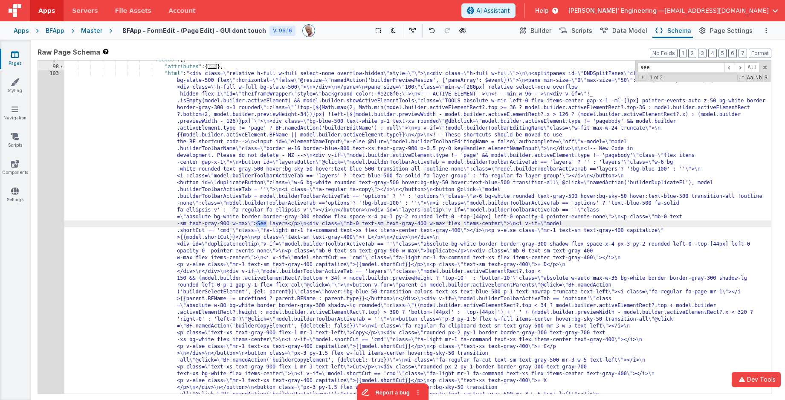
scroll to position [727, 0]
type input "see lay"
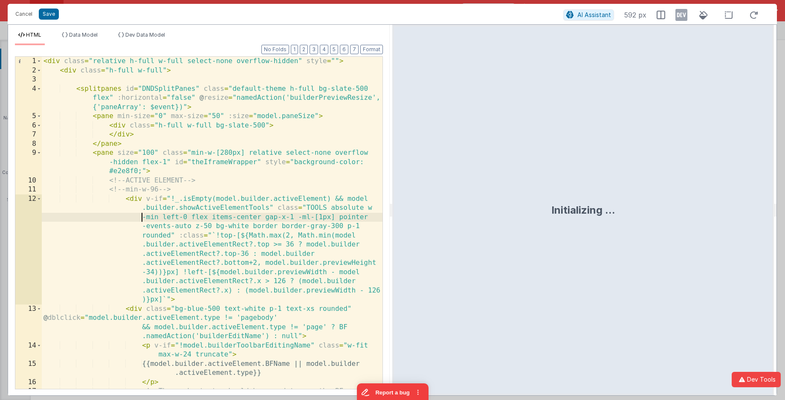
click at [50, 220] on div "< div class = "relative h-full w-full select-none overflow-hidden" style = "" >…" at bounding box center [212, 237] width 341 height 360
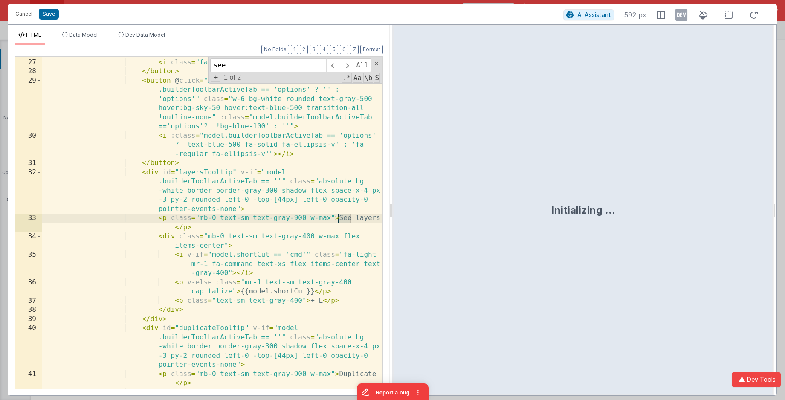
scroll to position [595, 0]
type input "see layer"
click at [365, 218] on div "< button id = "duplicateButton" class = "w-6 bg-white rounded text-gray-500 hov…" at bounding box center [212, 210] width 341 height 397
click at [358, 218] on div "< button id = "duplicateButton" class = "w-6 bg-white rounded text-gray-500 hov…" at bounding box center [212, 210] width 341 height 397
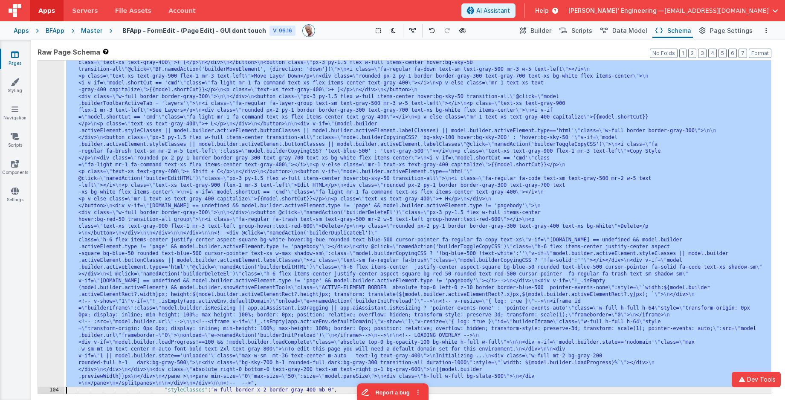
click at [51, 110] on div "103 104 105 106 107 108 109 110 111 112 117 118 123 124 125 126 127 134 135 136…" at bounding box center [51, 216] width 26 height 1022
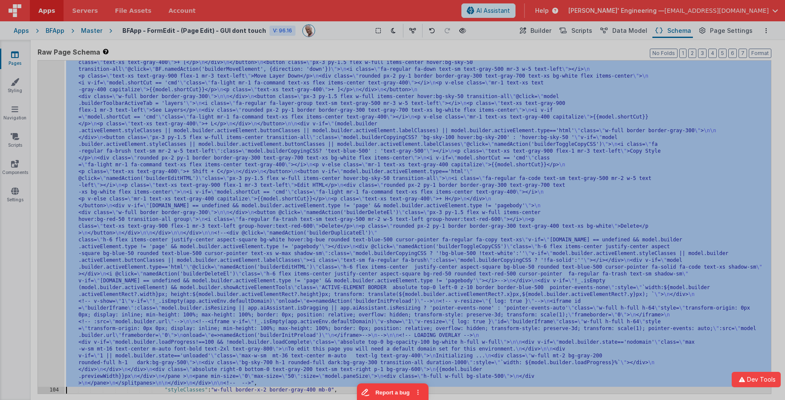
scroll to position [1093, 0]
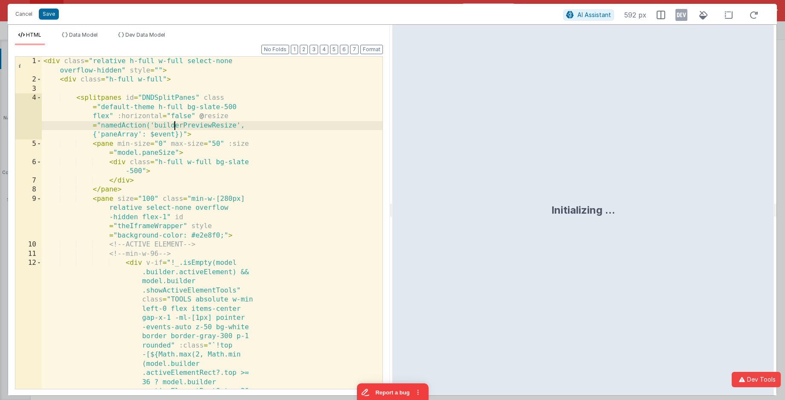
click at [174, 122] on div "< div class = "relative h-full w-full select-none overflow-hidden" style = "" >…" at bounding box center [212, 351] width 341 height 589
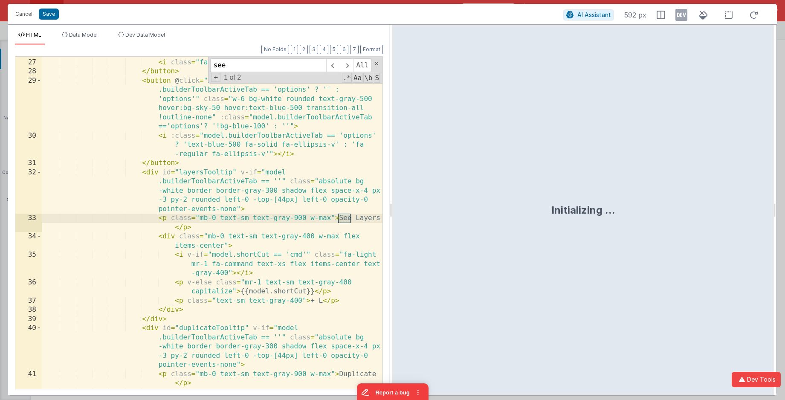
scroll to position [595, 0]
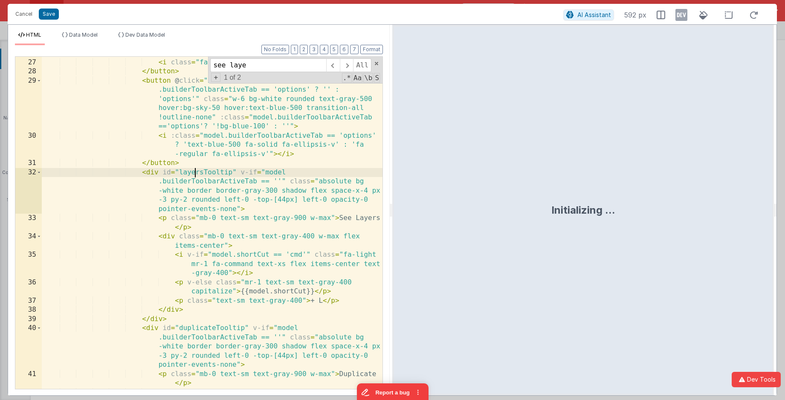
drag, startPoint x: 194, startPoint y: 168, endPoint x: 172, endPoint y: 177, distance: 23.4
click at [194, 168] on div "< button id = "duplicateButton" class = "w-6 bg-white rounded text-gray-500 hov…" at bounding box center [212, 210] width 341 height 397
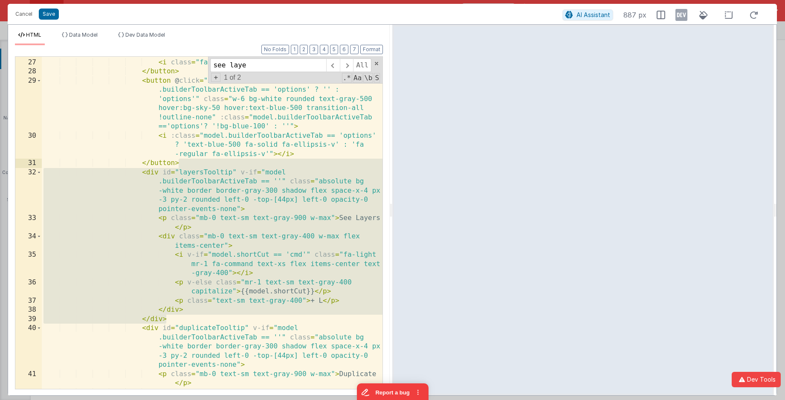
drag, startPoint x: 180, startPoint y: 288, endPoint x: 185, endPoint y: 161, distance: 127.2
click at [185, 161] on div "< button id = "duplicateButton" class = "w-6 bg-white rounded text-gray-500 hov…" at bounding box center [212, 210] width 341 height 397
click at [350, 66] on span at bounding box center [346, 65] width 13 height 14
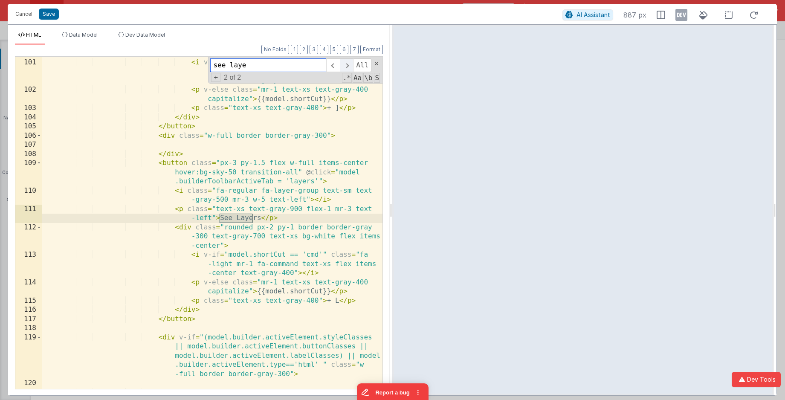
scroll to position [2227, 0]
click at [332, 68] on span at bounding box center [332, 65] width 13 height 14
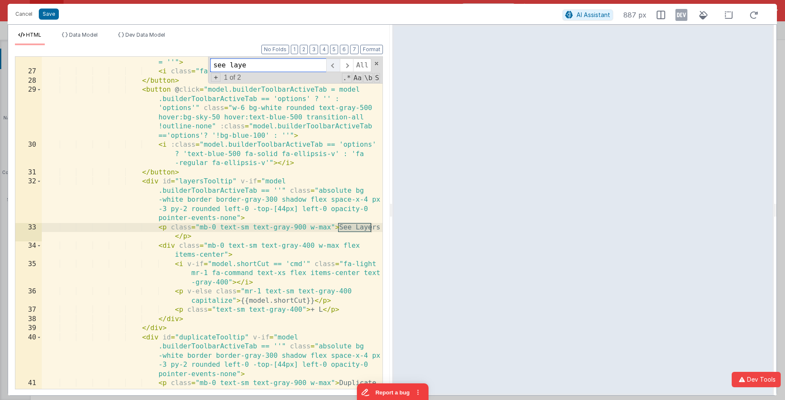
scroll to position [585, 0]
click at [350, 69] on span at bounding box center [346, 65] width 13 height 14
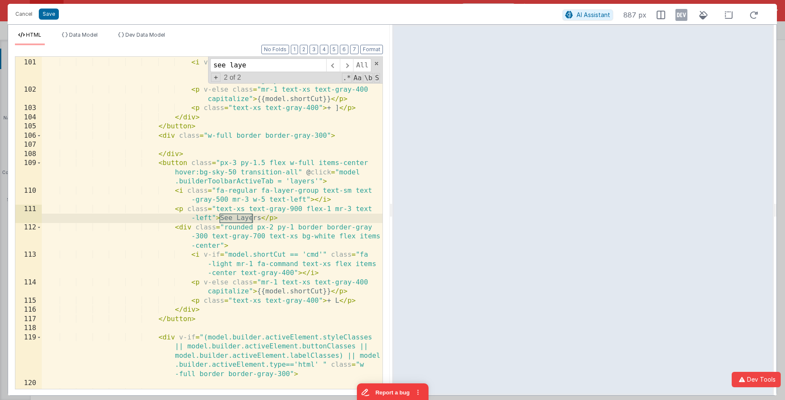
click at [198, 157] on div "< div class = "rounded px-2 py-1 border border-gray -300 text-gray-700 text-xs …" at bounding box center [212, 214] width 341 height 369
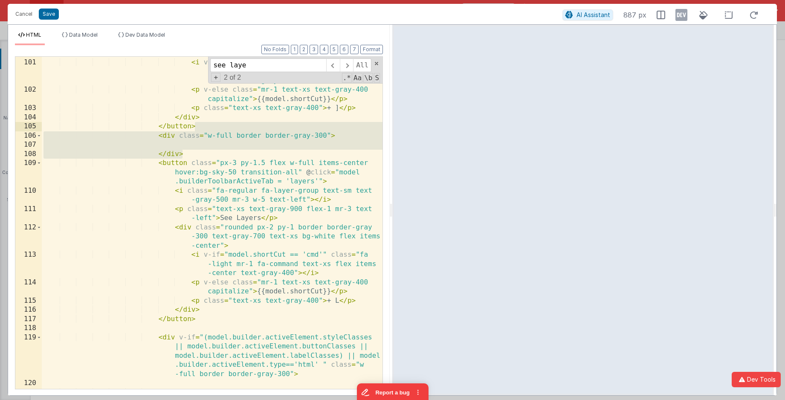
drag, startPoint x: 203, startPoint y: 153, endPoint x: 209, endPoint y: 123, distance: 30.4
click at [209, 123] on div "< div class = "rounded px-2 py-1 border border-gray -300 text-gray-700 text-xs …" at bounding box center [212, 214] width 341 height 369
drag, startPoint x: 264, startPoint y: 66, endPoint x: 193, endPoint y: 57, distance: 71.8
click at [193, 57] on div "< div class = "rounded px-2 py-1 border border-gray -300 text-gray-700 text-xs …" at bounding box center [212, 223] width 341 height 332
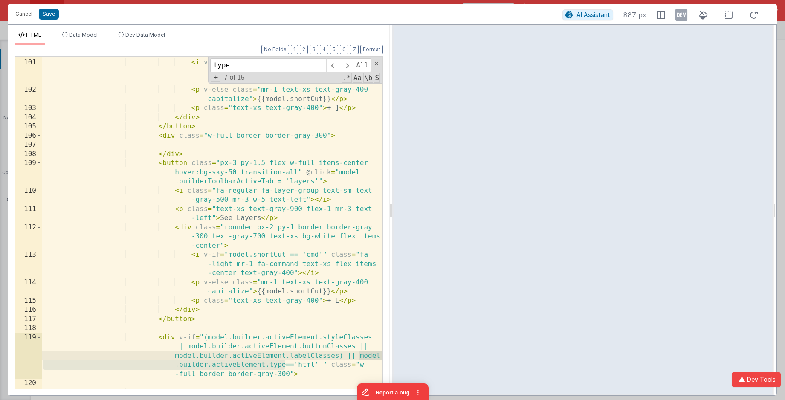
drag, startPoint x: 287, startPoint y: 365, endPoint x: 358, endPoint y: 356, distance: 71.5
click at [359, 356] on div "< div class = "rounded px-2 py-1 border border-gray -300 text-gray-700 text-xs …" at bounding box center [212, 214] width 341 height 369
drag, startPoint x: 198, startPoint y: 52, endPoint x: 168, endPoint y: 49, distance: 30.8
click at [168, 49] on div "Format 7 6 5 4 3 2 1 No Folds 100 101 102 103 104 105 106 107 108 109 110 111 1…" at bounding box center [199, 216] width 368 height 343
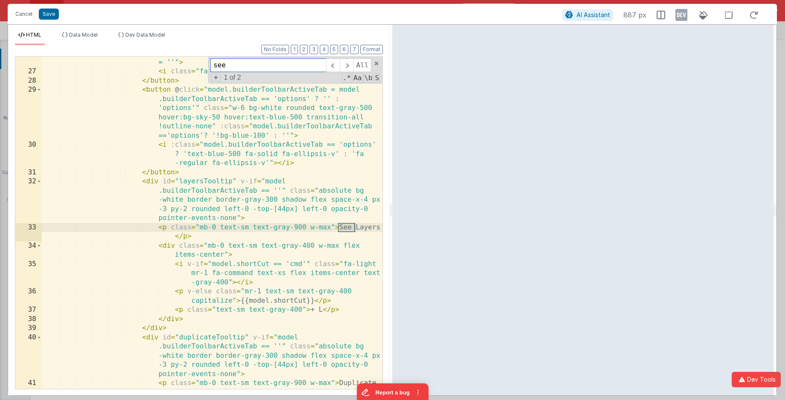
scroll to position [585, 0]
type input "see lay"
click at [343, 65] on span at bounding box center [346, 65] width 13 height 14
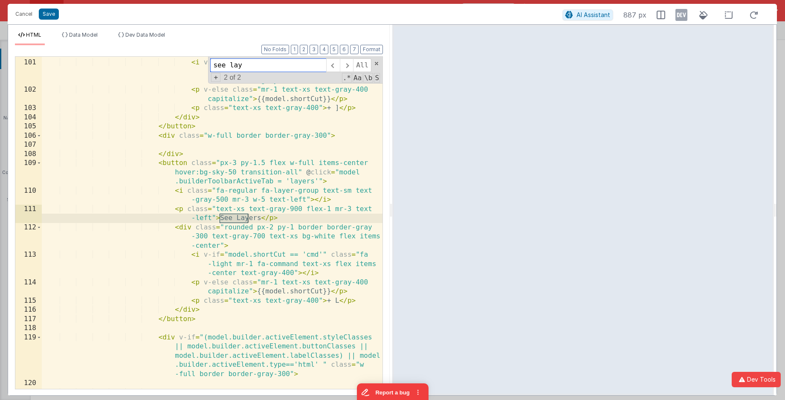
scroll to position [2227, 0]
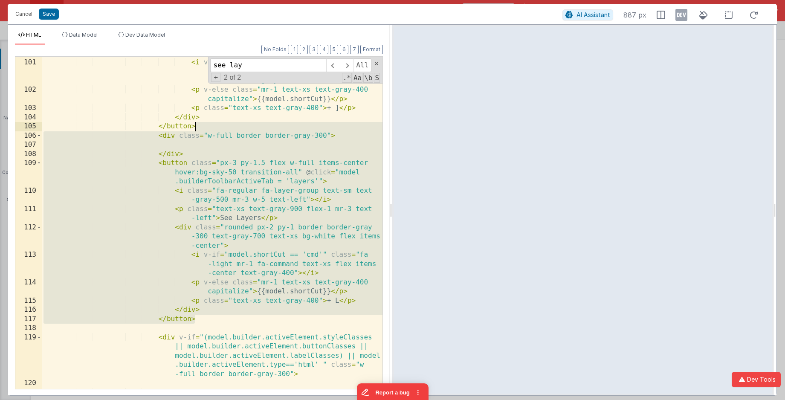
drag, startPoint x: 211, startPoint y: 319, endPoint x: 219, endPoint y: 124, distance: 195.0
click at [219, 124] on div "< div class = "rounded px-2 py-1 border border-gray -300 text-gray-700 text-xs …" at bounding box center [212, 214] width 341 height 369
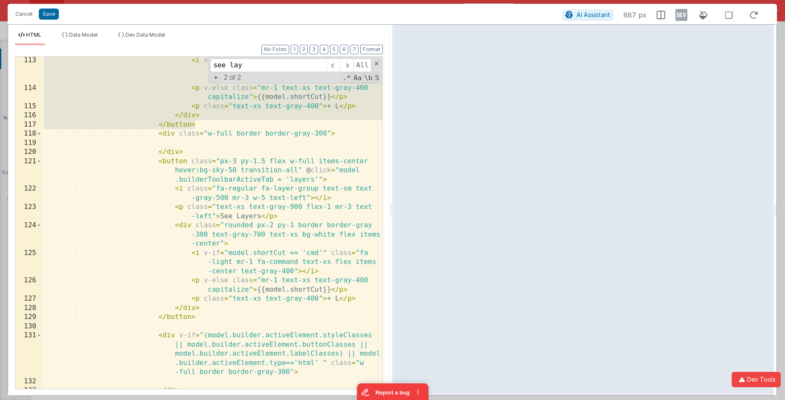
scroll to position [2432, 0]
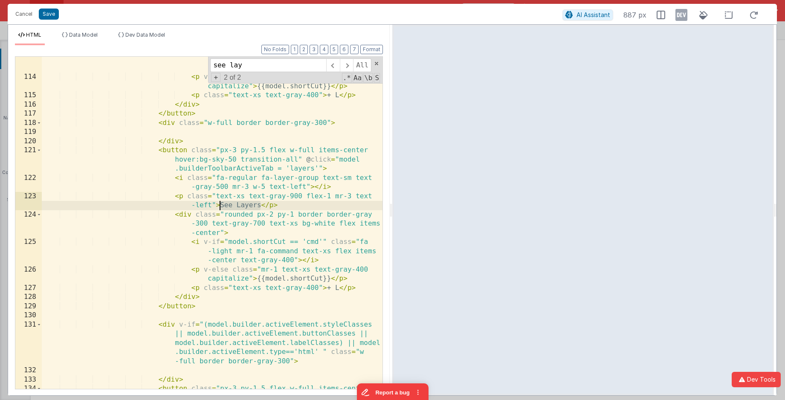
drag, startPoint x: 261, startPoint y: 205, endPoint x: 219, endPoint y: 204, distance: 42.2
click at [219, 204] on div "< i v-if = "model.shortCut == 'cmd'" class = "fa -light mr-1 fa-command text-xs…" at bounding box center [212, 257] width 341 height 424
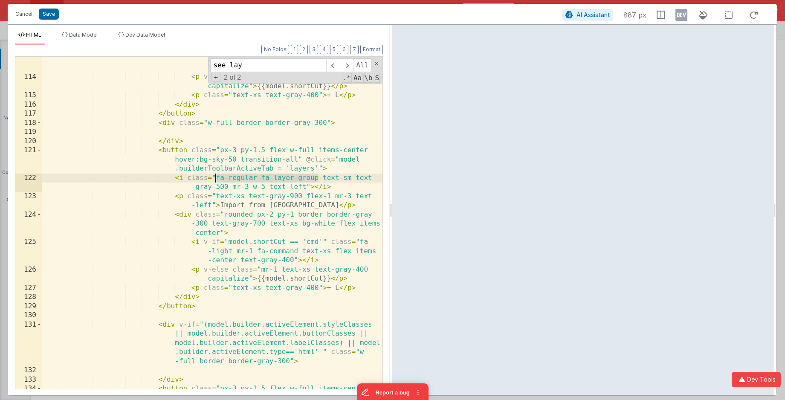
drag, startPoint x: 314, startPoint y: 178, endPoint x: 216, endPoint y: 177, distance: 98.1
click at [216, 177] on div "< i v-if = "model.shortCut == 'cmd'" class = "fa -light mr-1 fa-command text-xs…" at bounding box center [212, 257] width 341 height 424
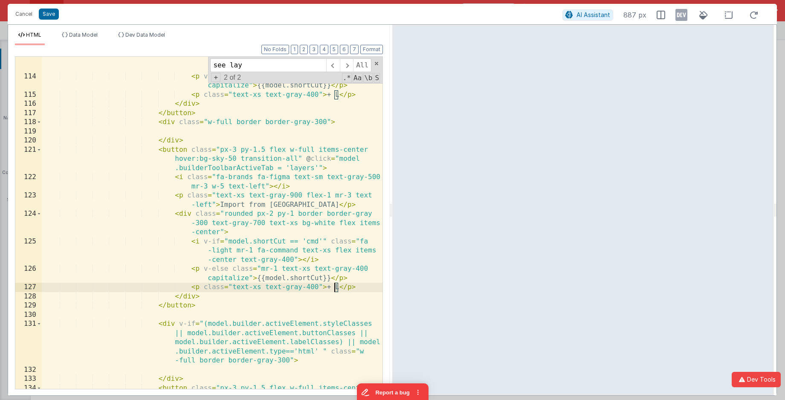
drag, startPoint x: 339, startPoint y: 289, endPoint x: 334, endPoint y: 288, distance: 4.8
click at [334, 288] on div "< i v-if = "model.shortCut == 'cmd'" class = "fa -light mr-1 fa-command text-xs…" at bounding box center [212, 256] width 341 height 424
click at [348, 159] on div "< i v-if = "model.shortCut == 'cmd'" class = "fa -light mr-1 fa-command text-xs…" at bounding box center [212, 256] width 341 height 424
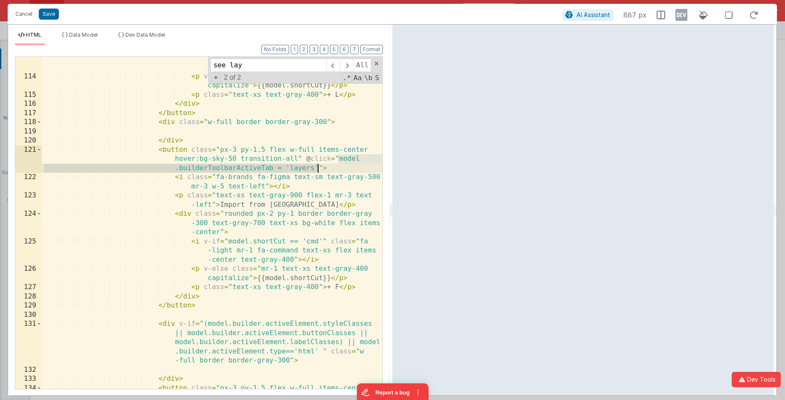
drag, startPoint x: 339, startPoint y: 158, endPoint x: 319, endPoint y: 168, distance: 22.1
click at [319, 168] on div "< i v-if = "model.shortCut == 'cmd'" class = "fa -light mr-1 fa-command text-xs…" at bounding box center [212, 256] width 341 height 424
click at [588, 16] on icon at bounding box center [681, 15] width 12 height 14
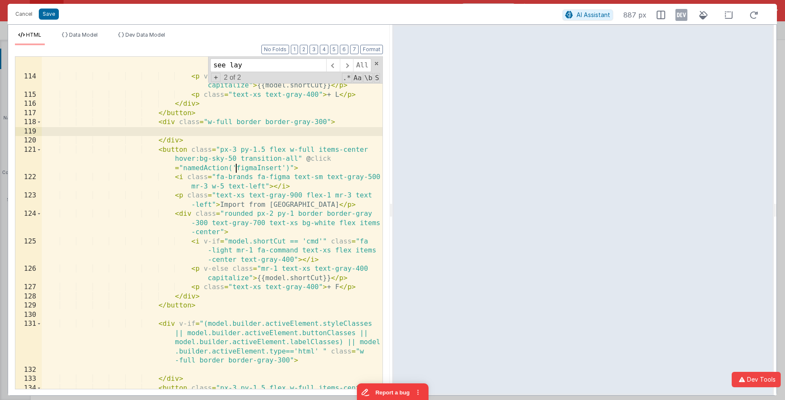
click at [259, 129] on div "< i v-if = "model.shortCut == 'cmd'" class = "fa -light mr-1 fa-command text-xs…" at bounding box center [212, 256] width 341 height 424
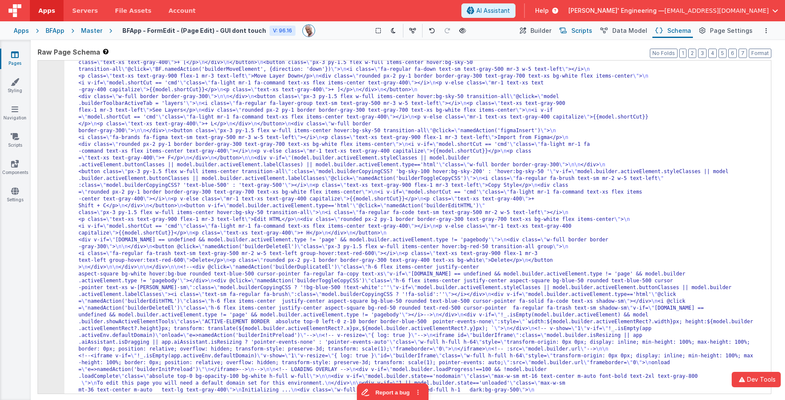
click at [587, 29] on span "Scripts" at bounding box center [581, 30] width 21 height 9
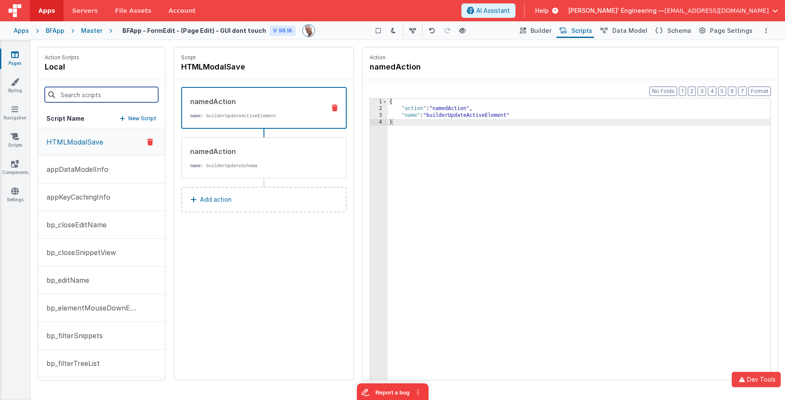
click at [128, 99] on input at bounding box center [101, 94] width 113 height 15
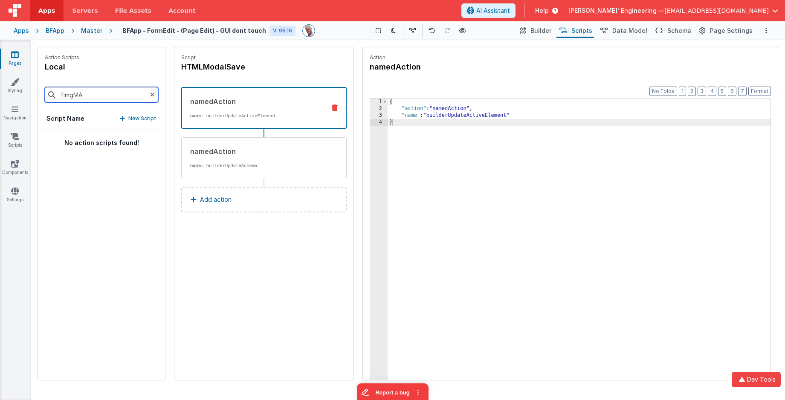
scroll to position [0, 0]
type input "fimgMA"
drag, startPoint x: 145, startPoint y: 119, endPoint x: 161, endPoint y: 111, distance: 17.7
click at [145, 119] on p "New Script" at bounding box center [142, 118] width 28 height 9
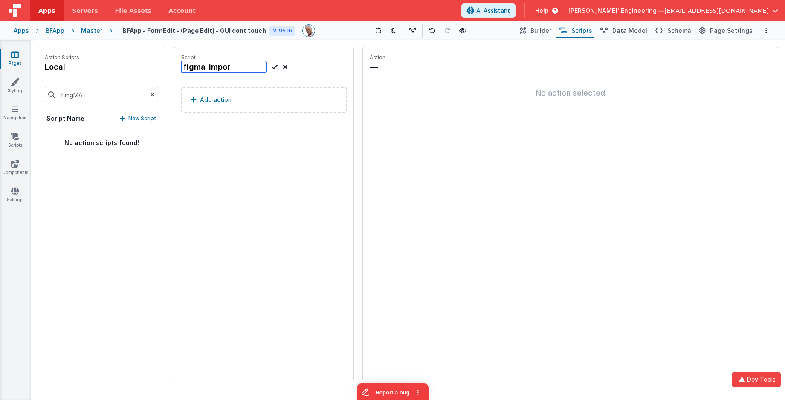
type input "figma_import"
click at [154, 94] on icon at bounding box center [152, 94] width 5 height 29
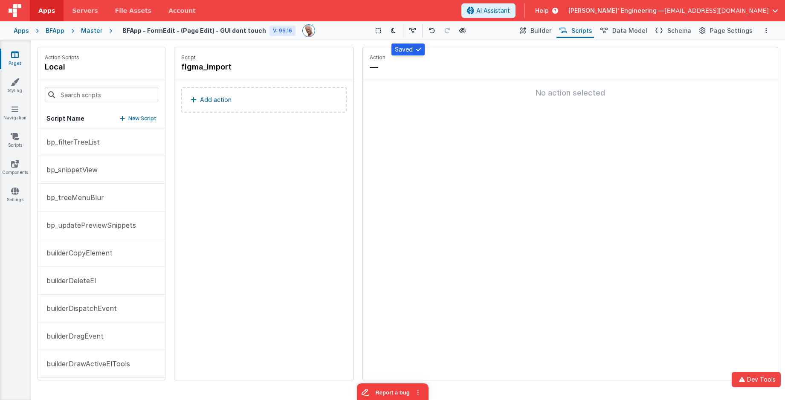
scroll to position [224, 0]
click at [216, 64] on h4 "figma_import" at bounding box center [245, 67] width 128 height 12
click at [208, 67] on input "figma_import" at bounding box center [223, 67] width 85 height 12
type input "figmaImport"
click at [213, 99] on p "Add action" at bounding box center [216, 100] width 32 height 10
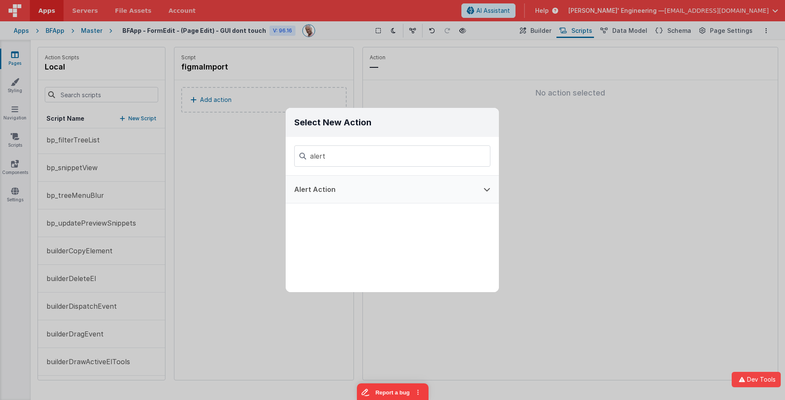
type input "alert"
click at [342, 188] on button "Alert Action" at bounding box center [380, 189] width 189 height 27
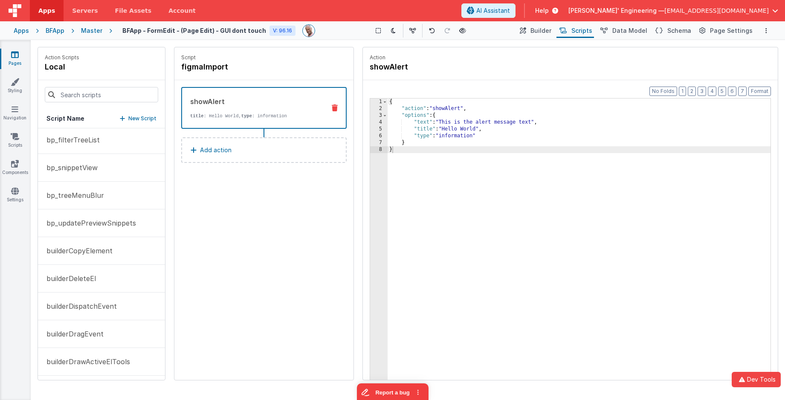
click at [460, 128] on div "{ "action" : "showAlert" , "options" : { "text" : "This is the alert message te…" at bounding box center [579, 259] width 383 height 322
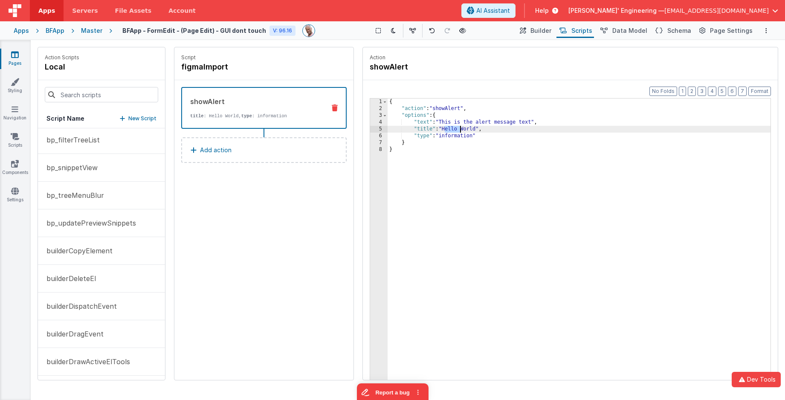
click at [459, 128] on div "{ "action" : "showAlert" , "options" : { "text" : "This is the alert message te…" at bounding box center [579, 259] width 383 height 322
click at [206, 65] on h4 "figmaImport" at bounding box center [245, 67] width 128 height 12
click at [226, 65] on input "figmaImport" at bounding box center [223, 67] width 85 height 12
type input "figmaInsert"
click at [588, 32] on span "Schema" at bounding box center [679, 30] width 24 height 9
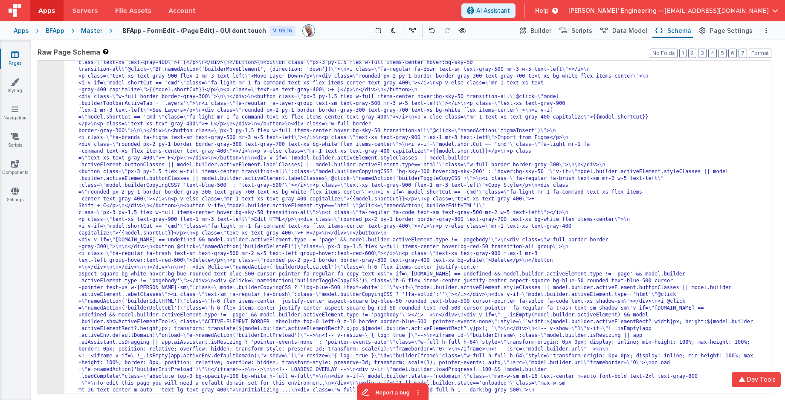
click at [56, 102] on div "103" at bounding box center [51, 63] width 26 height 716
click at [51, 102] on div "103" at bounding box center [51, 63] width 26 height 716
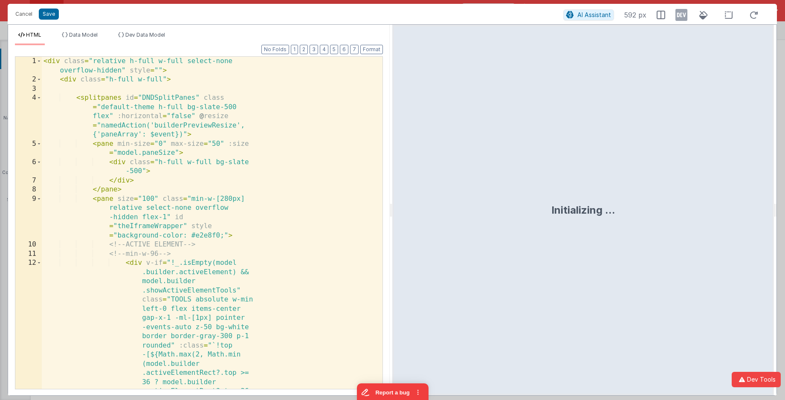
scroll to position [1127, 0]
click at [123, 104] on div "< div class = "relative h-full w-full select-none overflow-hidden" style = "" >…" at bounding box center [212, 351] width 341 height 589
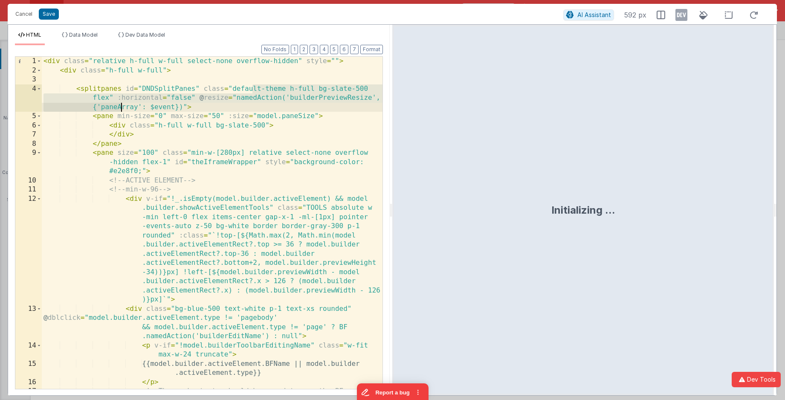
scroll to position [0, 0]
click at [123, 104] on div "< div class = "relative h-full w-full select-none overflow-hidden" style = "" >…" at bounding box center [212, 237] width 341 height 360
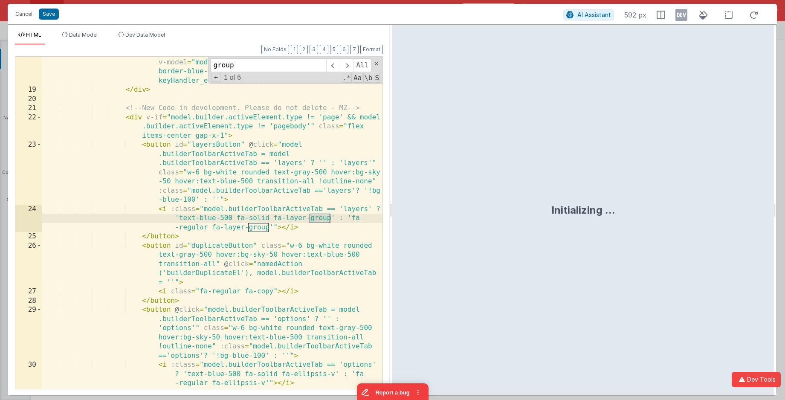
scroll to position [365, 0]
click at [350, 67] on span at bounding box center [346, 65] width 13 height 14
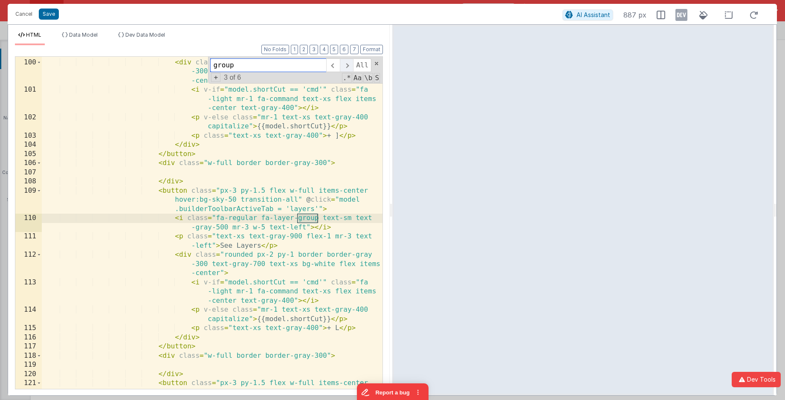
click at [350, 67] on span at bounding box center [346, 65] width 13 height 14
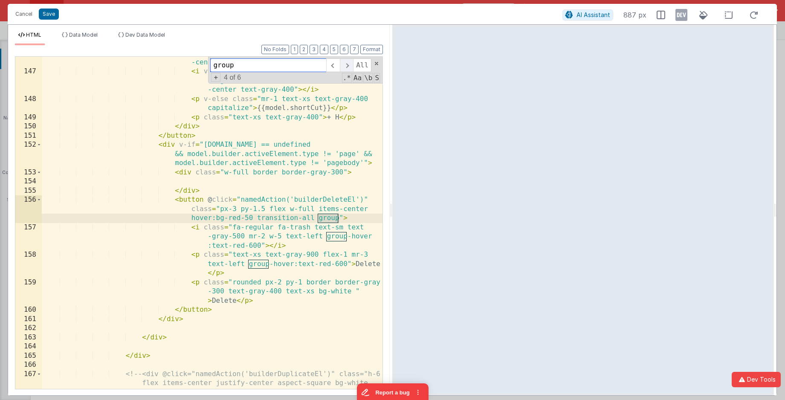
scroll to position [3070, 0]
click at [350, 67] on span at bounding box center [346, 65] width 13 height 14
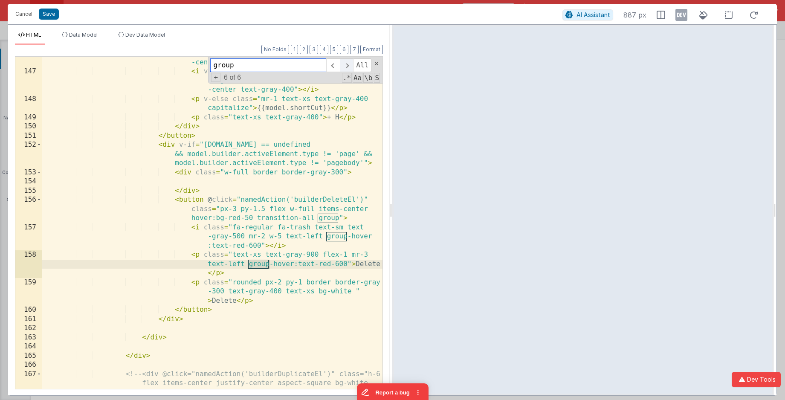
click at [350, 67] on span at bounding box center [346, 65] width 13 height 14
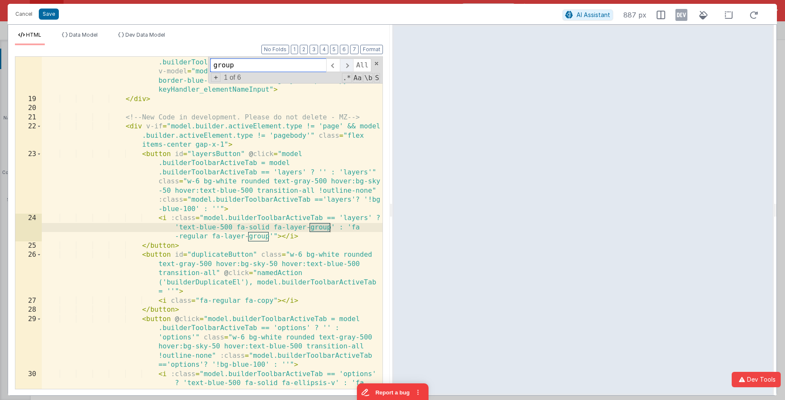
scroll to position [356, 0]
click at [350, 67] on span at bounding box center [346, 65] width 13 height 14
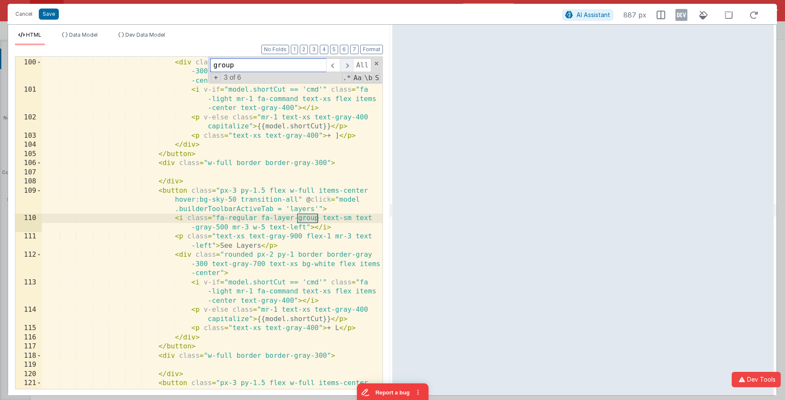
click at [350, 67] on span at bounding box center [346, 65] width 13 height 14
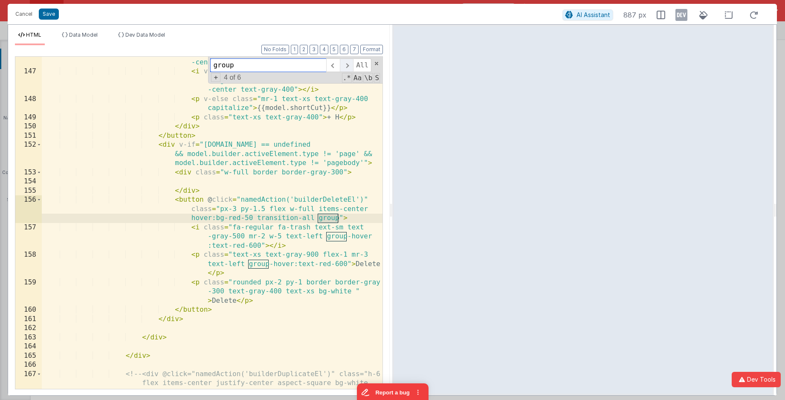
scroll to position [3070, 0]
drag, startPoint x: 274, startPoint y: 66, endPoint x: 190, endPoint y: 56, distance: 85.0
click at [190, 56] on div "Format 7 6 5 4 3 2 1 No Folds 146 147 148 149 150 151 152 153 154 155 156 157 1…" at bounding box center [199, 221] width 368 height 333
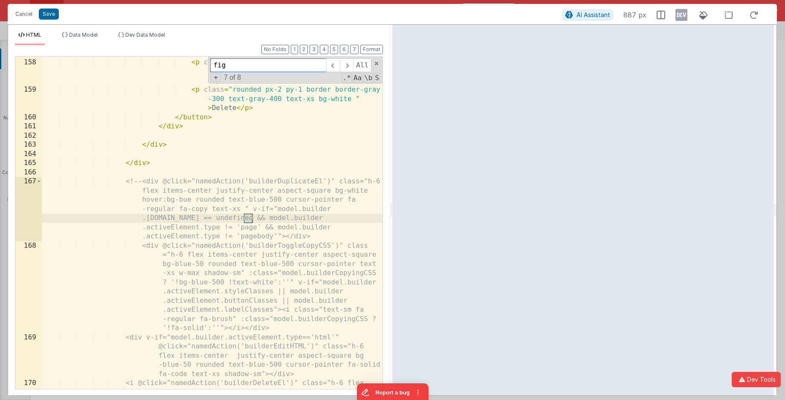
scroll to position [2373, 0]
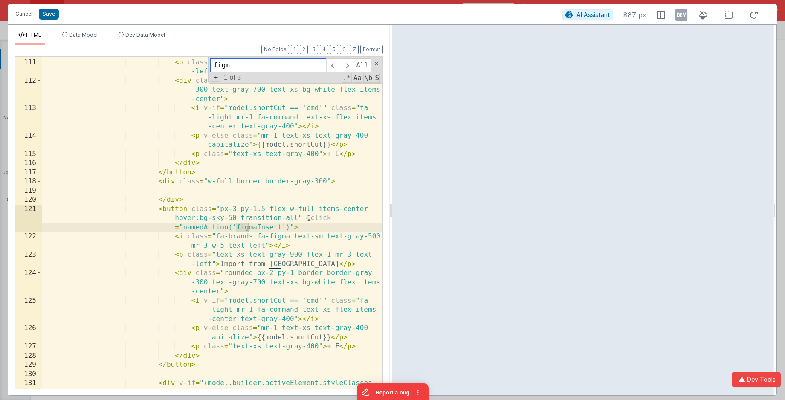
type input "figma"
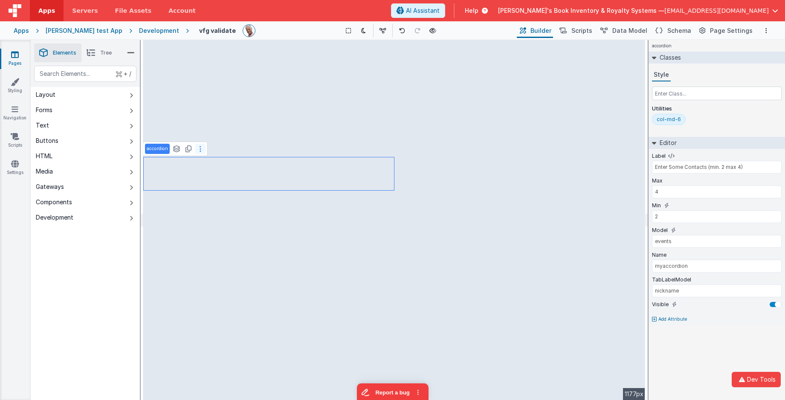
click at [200, 151] on icon at bounding box center [201, 148] width 2 height 7
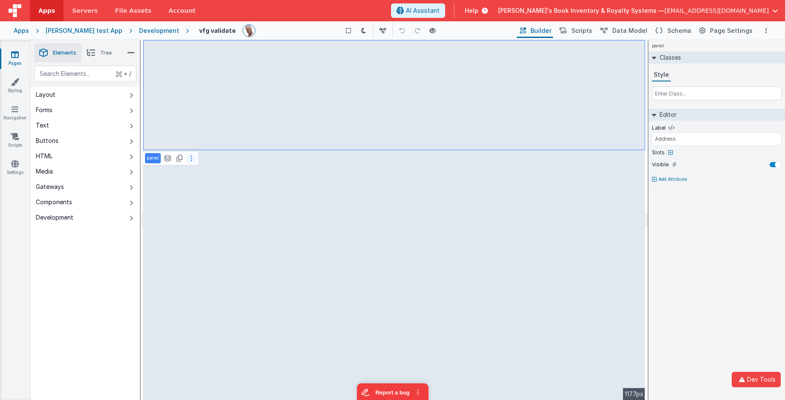
click at [191, 159] on icon at bounding box center [192, 158] width 2 height 7
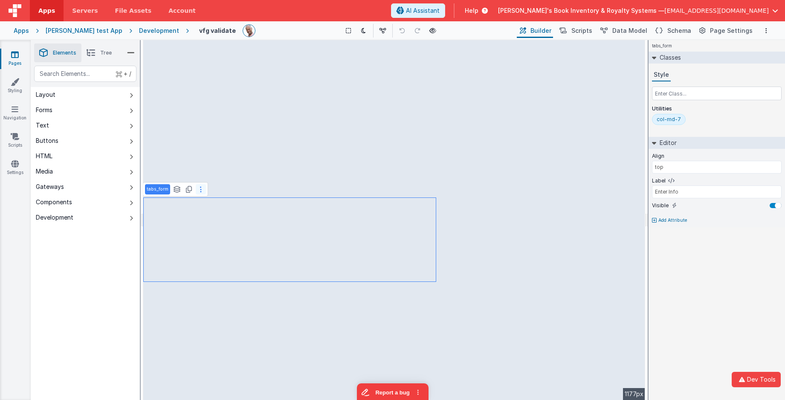
click at [202, 190] on button at bounding box center [201, 189] width 10 height 10
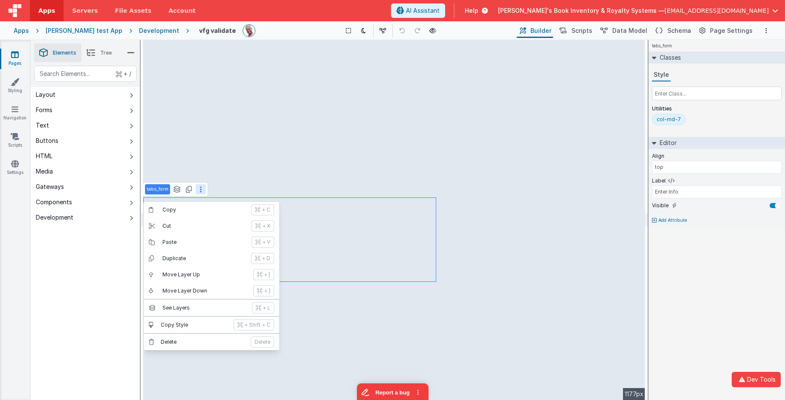
click at [691, 254] on div "tabs_form Classes Style Utilities col-md-7 Editor Align top Label Enter Info Vi…" at bounding box center [717, 220] width 136 height 360
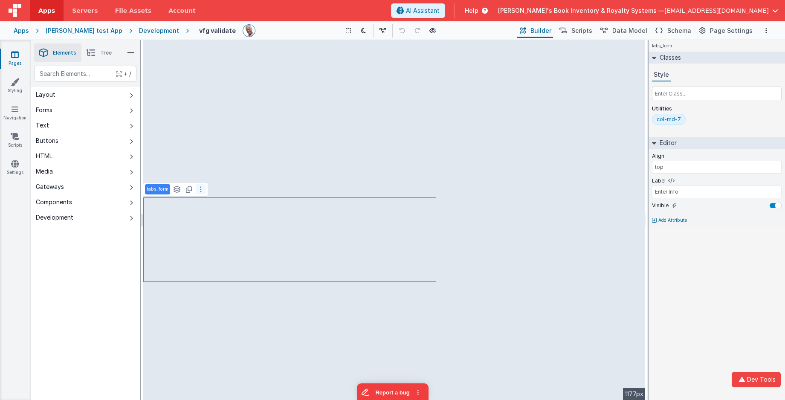
click at [203, 191] on button at bounding box center [201, 189] width 10 height 10
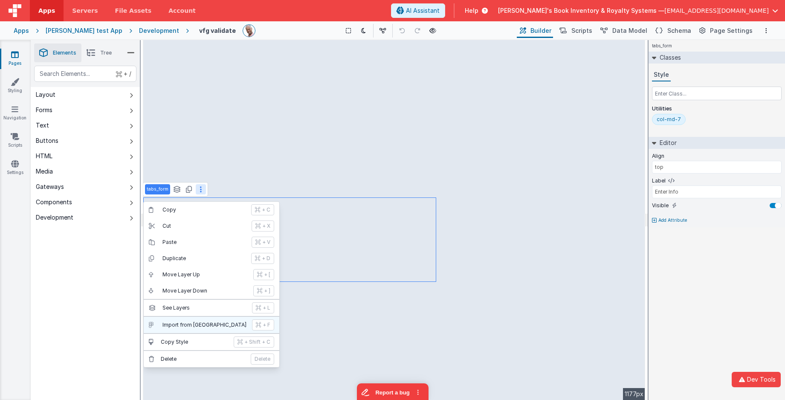
click at [210, 325] on p "Import from [GEOGRAPHIC_DATA]" at bounding box center [204, 325] width 84 height 7
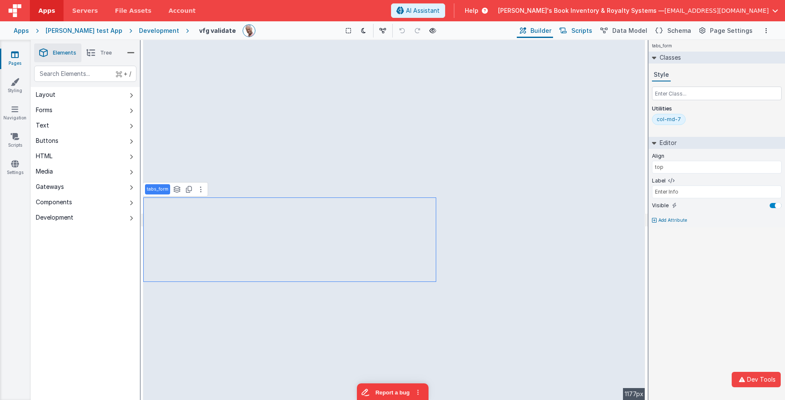
click at [584, 29] on span "Scripts" at bounding box center [581, 30] width 21 height 9
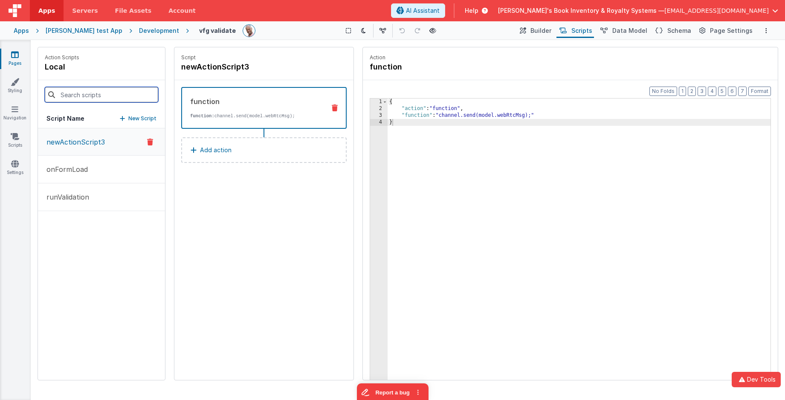
click at [112, 94] on input at bounding box center [101, 94] width 113 height 15
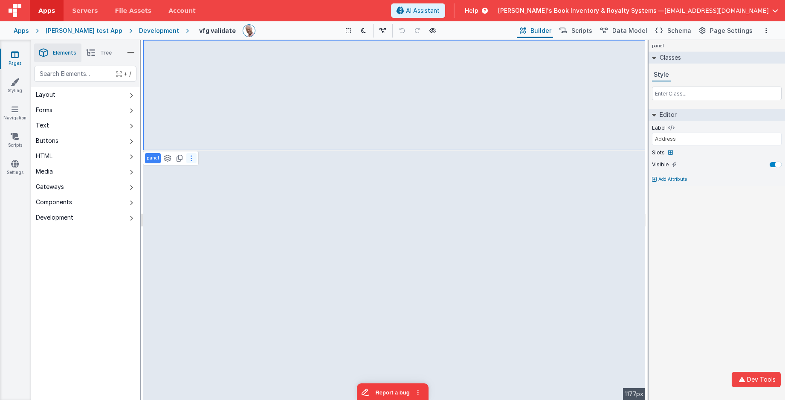
click at [192, 161] on button at bounding box center [191, 158] width 10 height 10
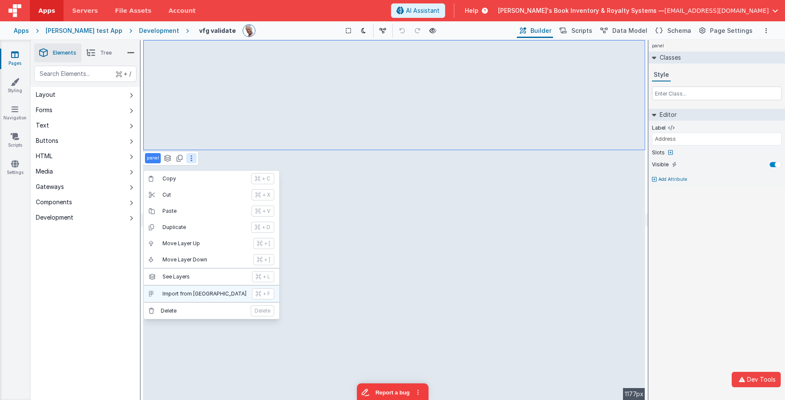
click at [220, 294] on p "Import from Figma" at bounding box center [204, 293] width 84 height 7
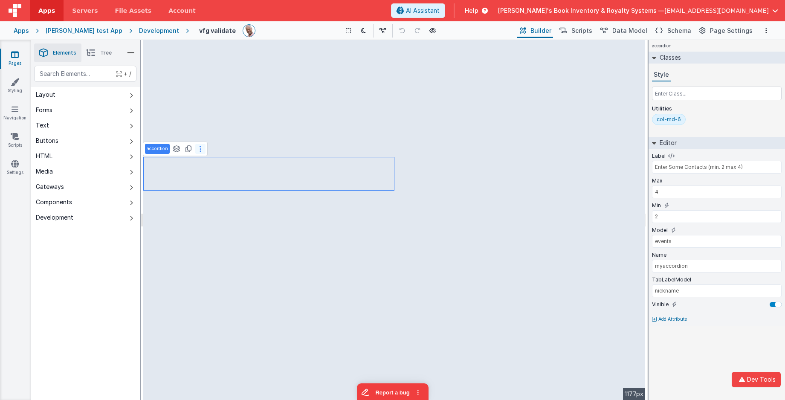
click at [202, 151] on button at bounding box center [200, 149] width 10 height 10
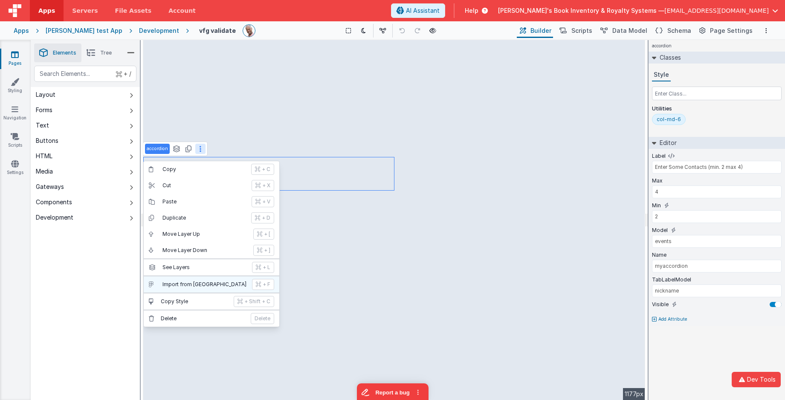
click at [196, 285] on p "Import from Figma" at bounding box center [204, 284] width 84 height 7
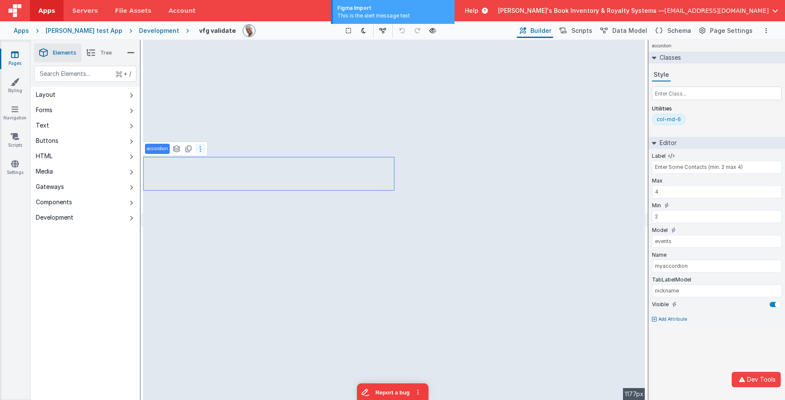
click at [199, 149] on button at bounding box center [200, 149] width 10 height 10
click at [201, 147] on button at bounding box center [200, 149] width 10 height 10
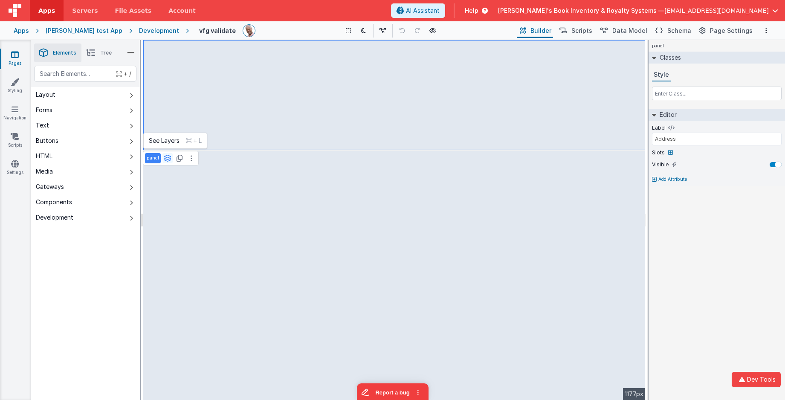
click at [168, 156] on icon at bounding box center [168, 158] width 8 height 7
type input "Enter Some Contacts (min. 2 max 4)"
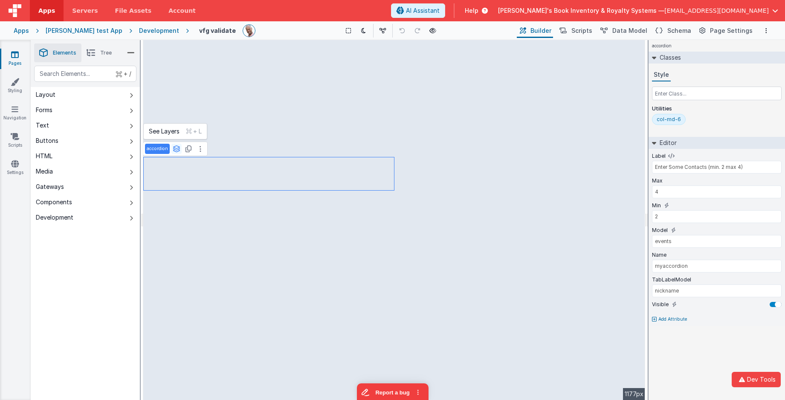
click at [175, 149] on icon at bounding box center [177, 148] width 8 height 7
click at [101, 55] on span "Tree" at bounding box center [106, 52] width 12 height 7
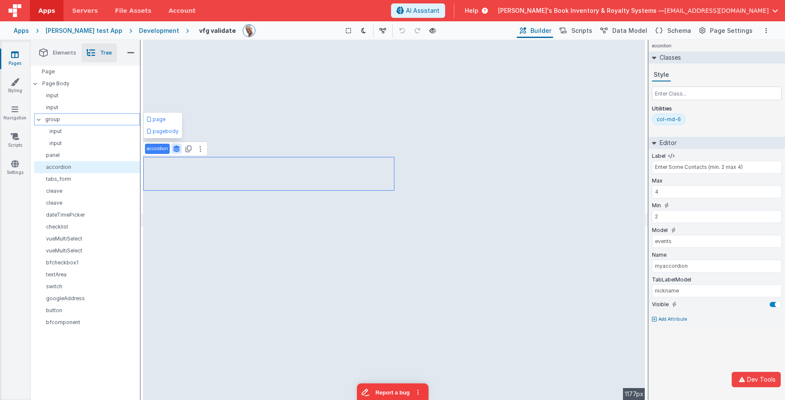
click at [64, 116] on p "group" at bounding box center [92, 119] width 94 height 9
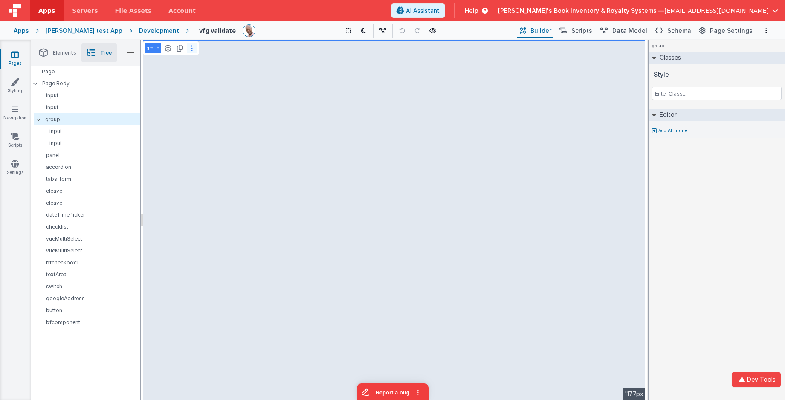
click at [189, 48] on button at bounding box center [192, 48] width 10 height 10
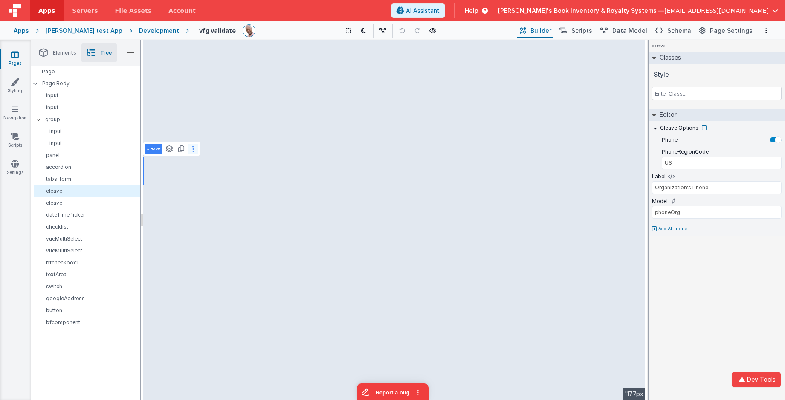
click at [193, 148] on icon at bounding box center [193, 148] width 2 height 7
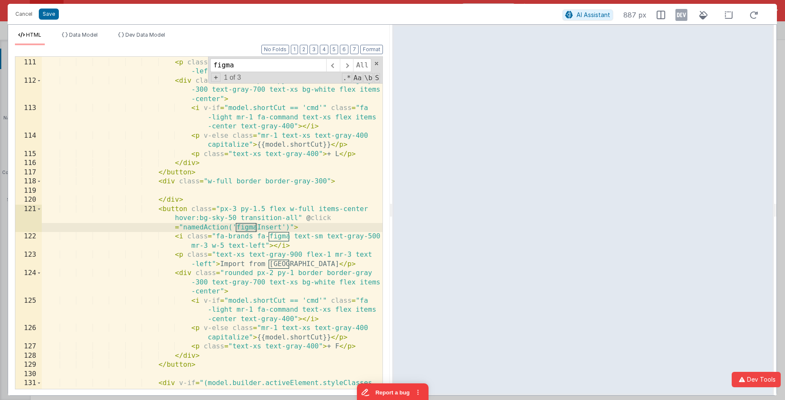
type input "figma"
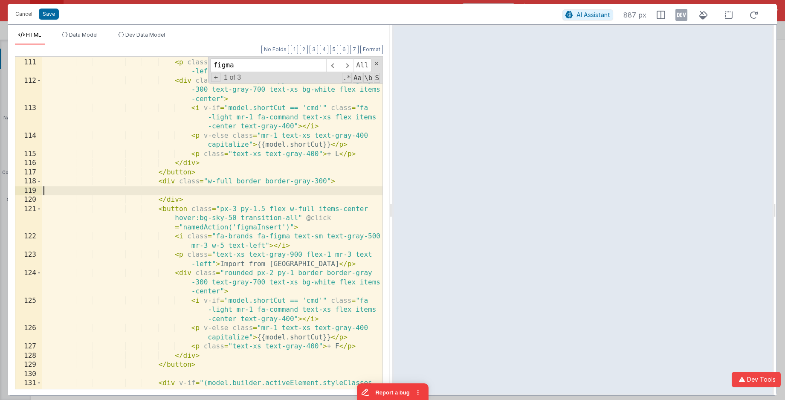
click at [187, 193] on div "< i class = "fa-regular fa-layer-group text-sm text -gray-500 mr-3 w-5 text-lef…" at bounding box center [212, 238] width 341 height 397
click at [176, 182] on div "< i class = "fa-regular fa-layer-group text-sm text -gray-500 mr-3 w-5 text-lef…" at bounding box center [212, 238] width 341 height 397
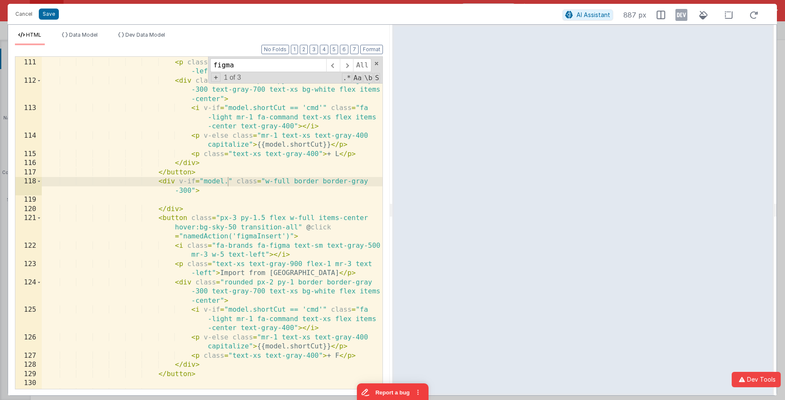
click at [126, 31] on div "HTML Data Model Dev Data Model Format 7 6 5 4 3 2 1 No Folds 110 111 112 113 11…" at bounding box center [199, 210] width 382 height 371
click at [93, 32] on span "Data Model" at bounding box center [83, 35] width 29 height 6
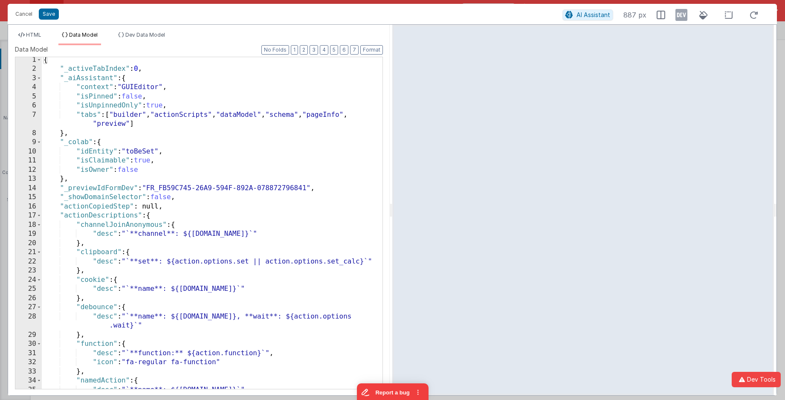
scroll to position [3, 0]
click at [315, 49] on button "3" at bounding box center [314, 49] width 9 height 9
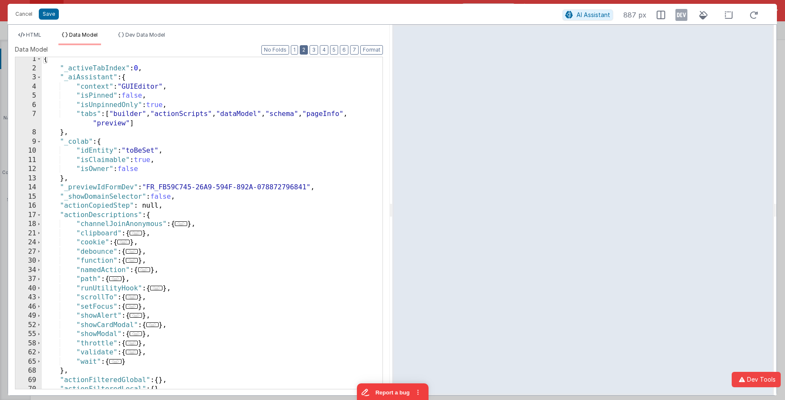
click at [302, 49] on button "2" at bounding box center [304, 49] width 8 height 9
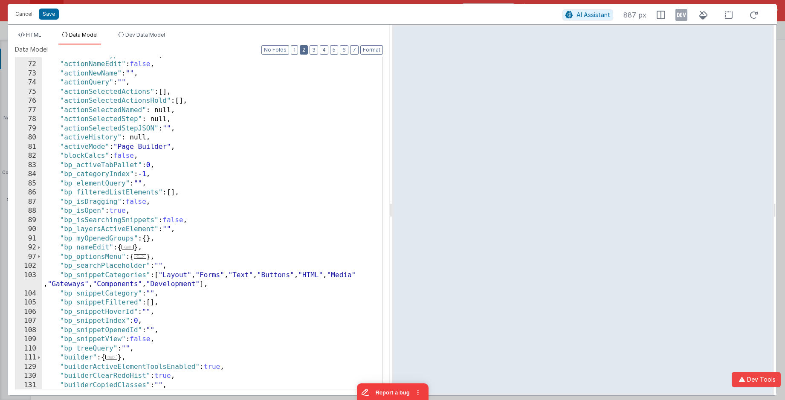
scroll to position [0, 0]
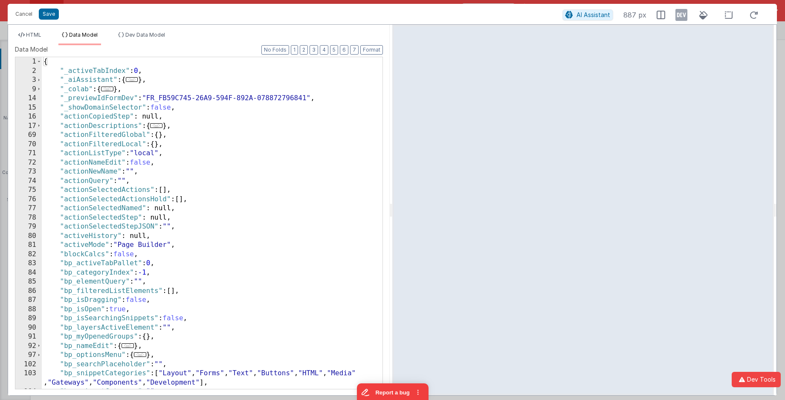
click at [32, 31] on div "HTML Data Model Dev Data Model Format 7 6 5 4 3 2 1 No Folds 110 111 112 113 11…" at bounding box center [199, 210] width 382 height 371
click at [31, 33] on span "HTML" at bounding box center [33, 35] width 15 height 6
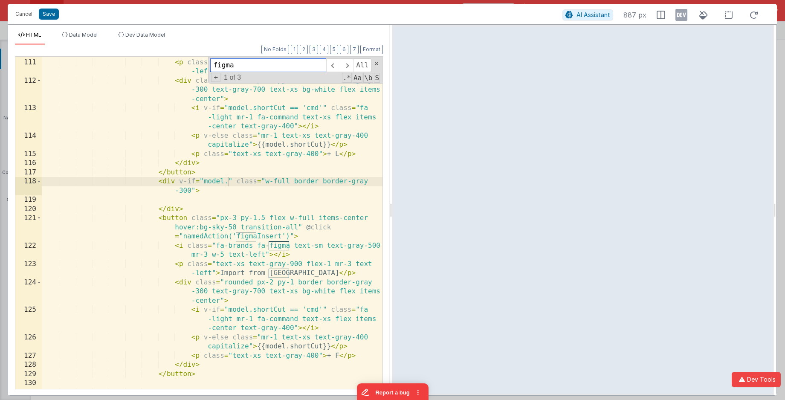
drag, startPoint x: 283, startPoint y: 62, endPoint x: 185, endPoint y: 52, distance: 98.1
click at [185, 52] on div "Format 7 6 5 4 3 2 1 No Folds 110 111 112 113 114 115 116 117 118 119 120 121 1…" at bounding box center [199, 216] width 368 height 343
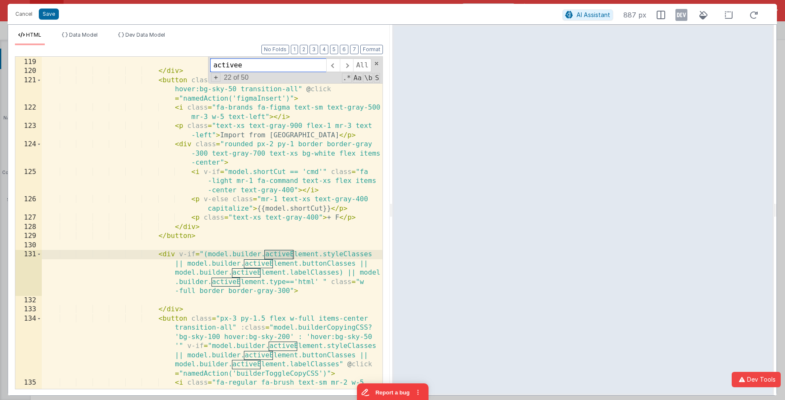
scroll to position [2517, 0]
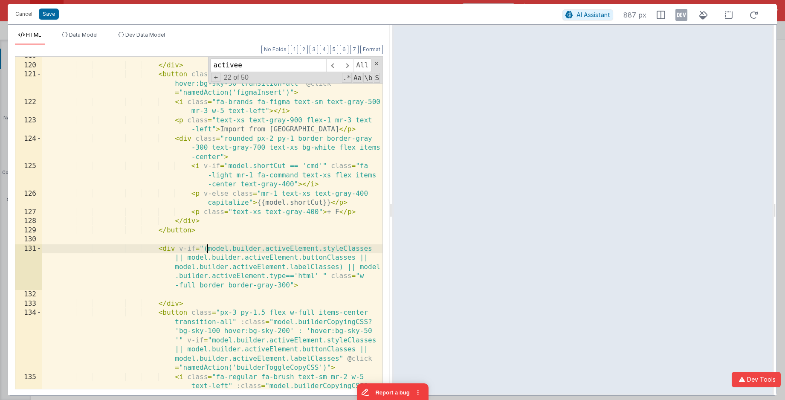
click at [206, 249] on div "</ div > < button class = "px-3 py-1.5 flex w-full items-center hover:bg-sky-50…" at bounding box center [212, 236] width 341 height 369
drag, startPoint x: 321, startPoint y: 250, endPoint x: 208, endPoint y: 251, distance: 113.4
click at [208, 251] on div "</ div > < button class = "px-3 py-1.5 flex w-full items-center hover:bg-sky-50…" at bounding box center [212, 236] width 341 height 369
drag, startPoint x: 218, startPoint y: 62, endPoint x: 191, endPoint y: 62, distance: 26.4
click at [191, 62] on div "</ div > < button class = "px-3 py-1.5 flex w-full items-center hover:bg-sky-50…" at bounding box center [212, 223] width 341 height 332
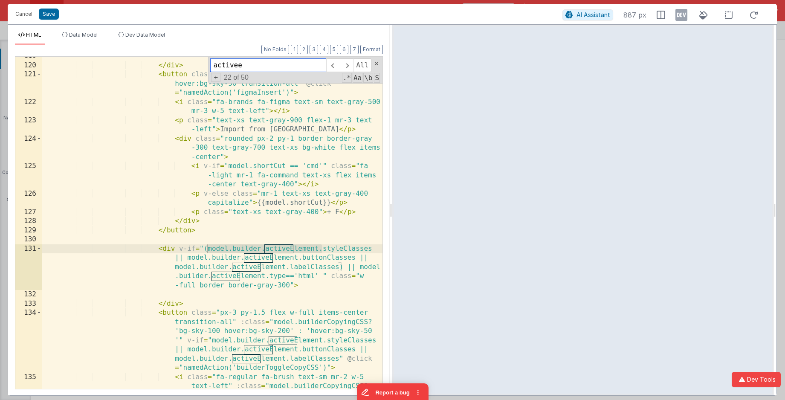
paste input "model.builder.activeElement."
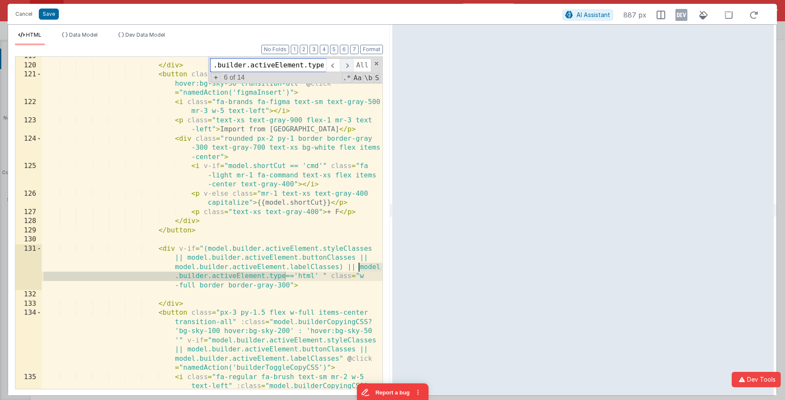
scroll to position [0, 20]
click at [347, 67] on span at bounding box center [346, 65] width 13 height 14
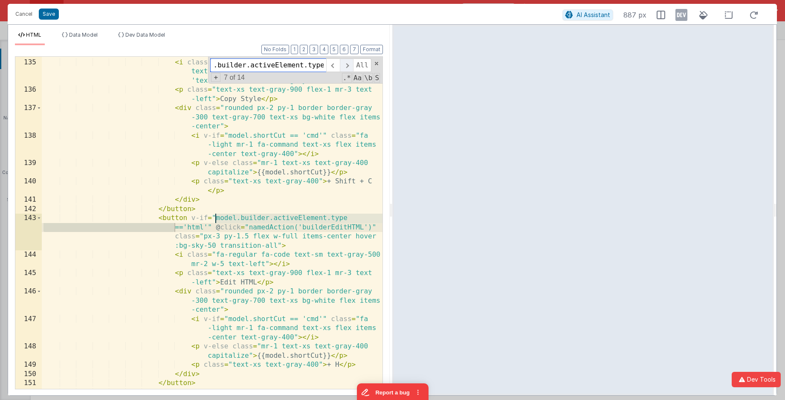
click at [347, 67] on span at bounding box center [346, 65] width 13 height 14
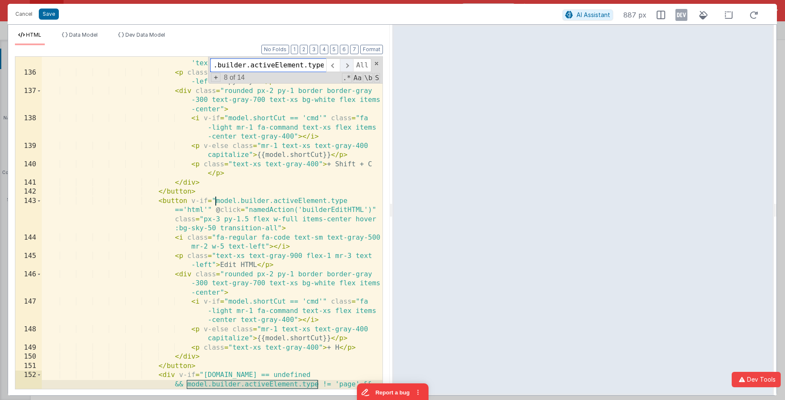
scroll to position [0, 20]
click at [347, 67] on span at bounding box center [346, 65] width 13 height 14
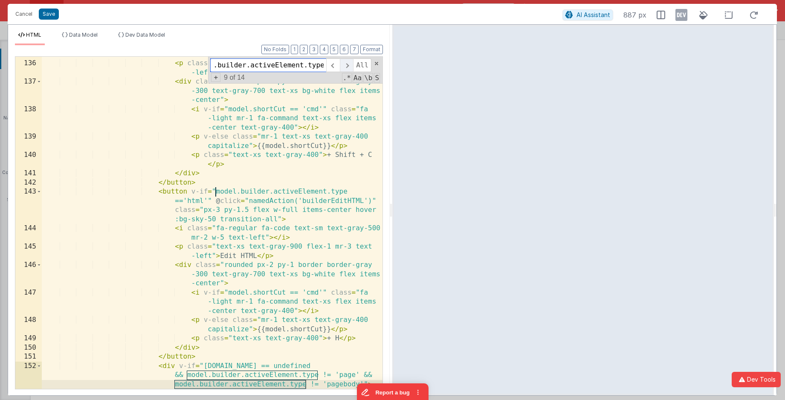
click at [347, 67] on span at bounding box center [346, 65] width 13 height 14
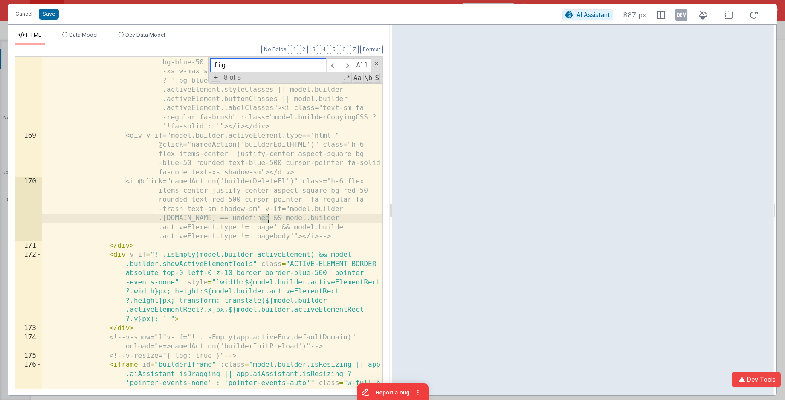
scroll to position [2382, 0]
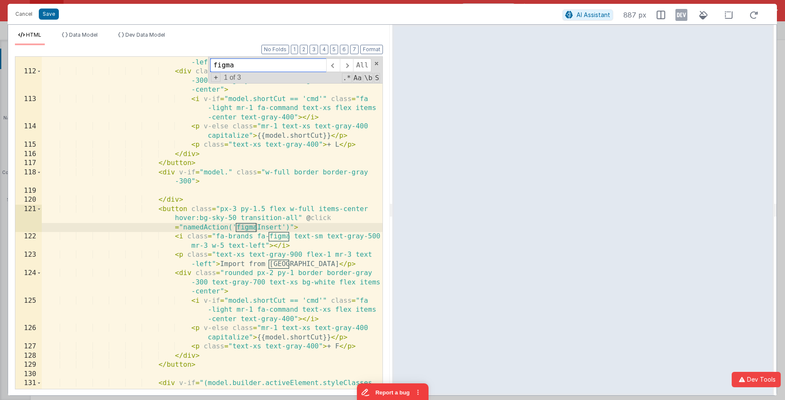
type input "figma"
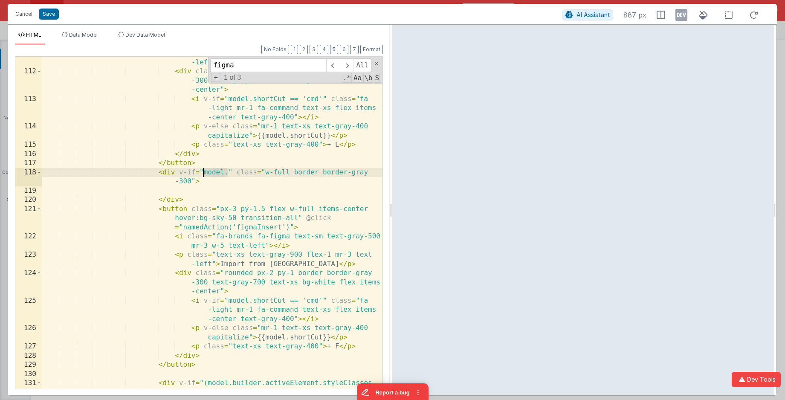
drag, startPoint x: 227, startPoint y: 172, endPoint x: 204, endPoint y: 174, distance: 23.5
click at [204, 174] on div "< p class = "text-xs text-gray-900 flex-1 mr-3 text -left" > See Layers </ p > …" at bounding box center [212, 247] width 341 height 397
paste textarea
drag, startPoint x: 371, startPoint y: 169, endPoint x: 184, endPoint y: 173, distance: 187.2
click at [188, 171] on div "< p class = "text-xs text-gray-900 flex-1 mr-3 text -left" > See Layers </ p > …" at bounding box center [212, 247] width 341 height 397
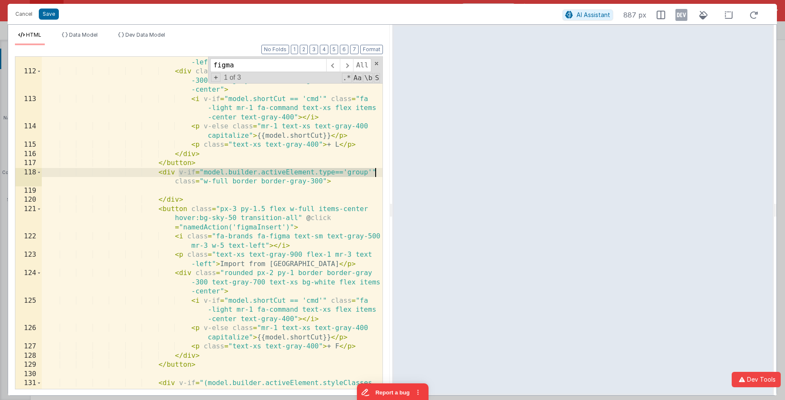
drag, startPoint x: 177, startPoint y: 173, endPoint x: 373, endPoint y: 174, distance: 195.7
click at [374, 174] on div "< p class = "text-xs text-gray-900 flex-1 mr-3 text -left" > See Layers </ p > …" at bounding box center [212, 247] width 341 height 397
click at [188, 211] on div "< p class = "text-xs text-gray-900 flex-1 mr-3 text -left" > See Layers </ p > …" at bounding box center [212, 247] width 341 height 397
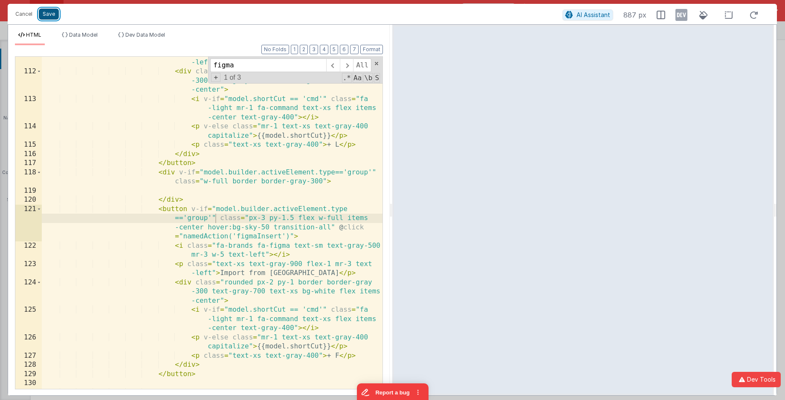
click at [49, 16] on button "Save" at bounding box center [49, 14] width 20 height 11
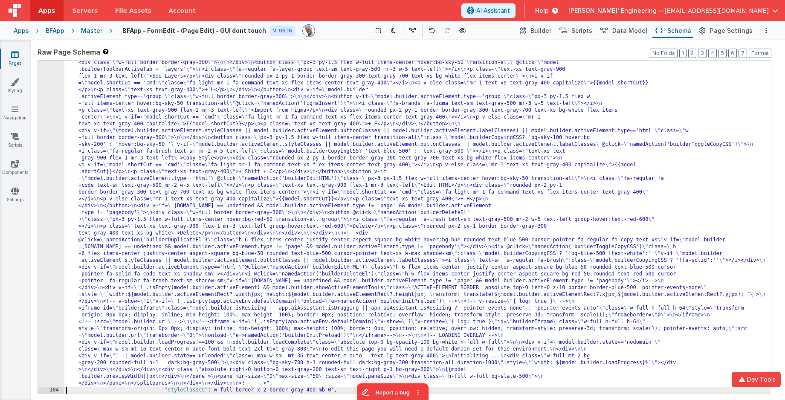
click at [45, 101] on div "103" at bounding box center [51, 28] width 26 height 716
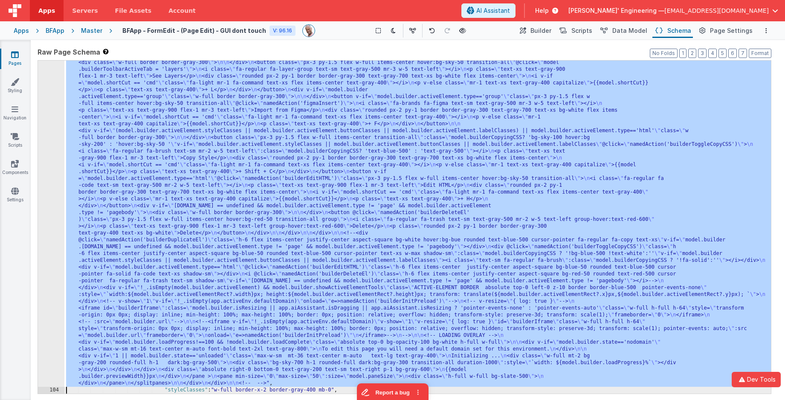
click at [45, 101] on div "103" at bounding box center [51, 28] width 26 height 716
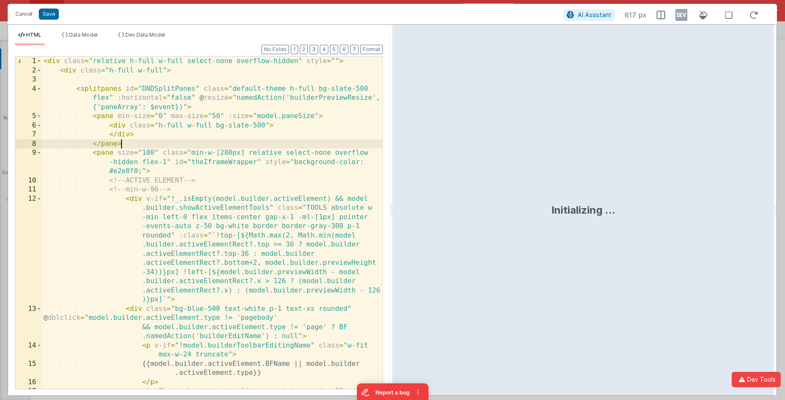
scroll to position [0, 0]
click at [202, 142] on div "< div class = "relative h-full w-full select-none overflow-hidden" style = "" >…" at bounding box center [212, 237] width 341 height 360
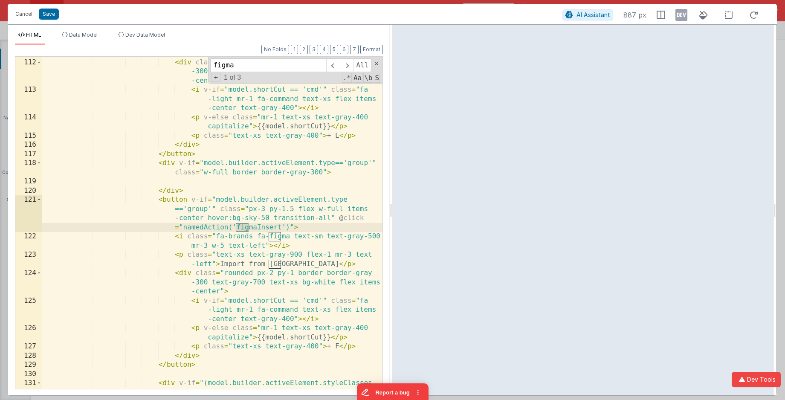
scroll to position [2392, 0]
type input "figma"
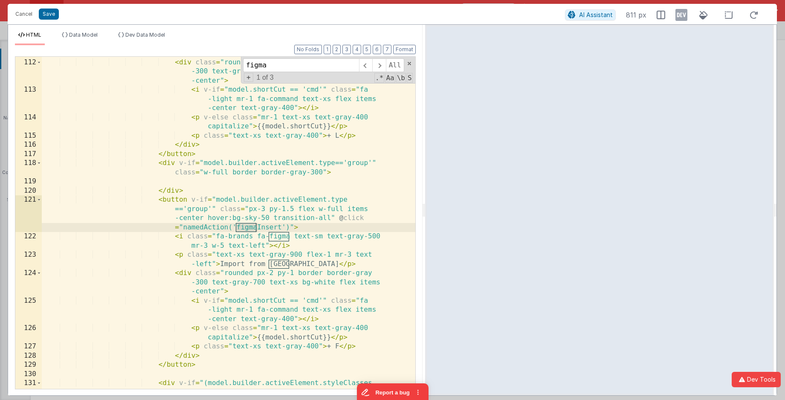
click at [425, 121] on html "Cancel Save AI Assistant 811 px HTML Data Model Dev Data Model Format 7 6 5 4 3…" at bounding box center [392, 200] width 785 height 400
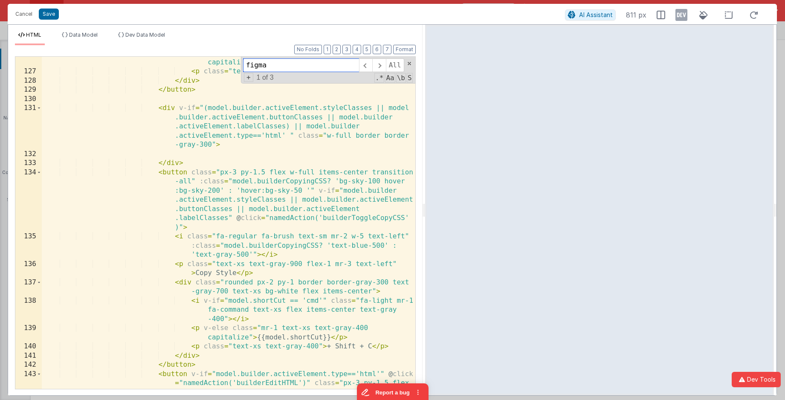
click at [299, 64] on input "figma" at bounding box center [301, 65] width 116 height 14
click at [380, 69] on span at bounding box center [378, 65] width 13 height 14
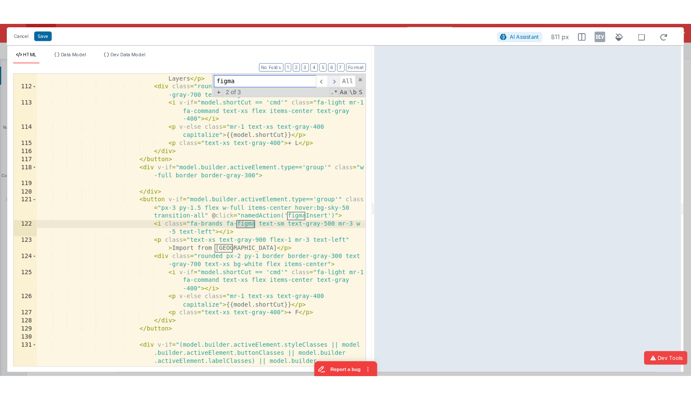
scroll to position [2135, 0]
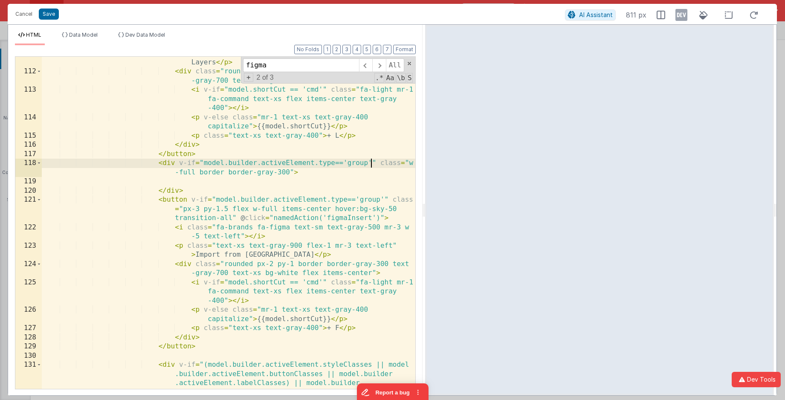
click at [371, 164] on div "< p class = "text-xs text-gray-900 flex-1 mr-3 text-left" > See Layers </ p > <…" at bounding box center [229, 247] width 374 height 397
type input "&&"
click at [385, 162] on div "< p class = "text-xs text-gray-900 flex-1 mr-3 text-left" > See Layers </ p > <…" at bounding box center [229, 247] width 374 height 397
click at [375, 164] on div "< p class = "text-xs text-gray-900 flex-1 mr-3 text-left" > See Layers </ p > <…" at bounding box center [229, 247] width 374 height 397
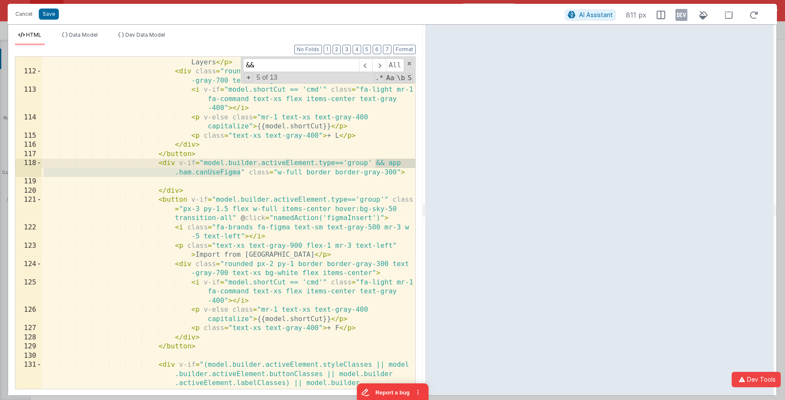
click at [384, 198] on div "< p class = "text-xs text-gray-900 flex-1 mr-3 text-left" > See Layers </ p > <…" at bounding box center [229, 247] width 374 height 397
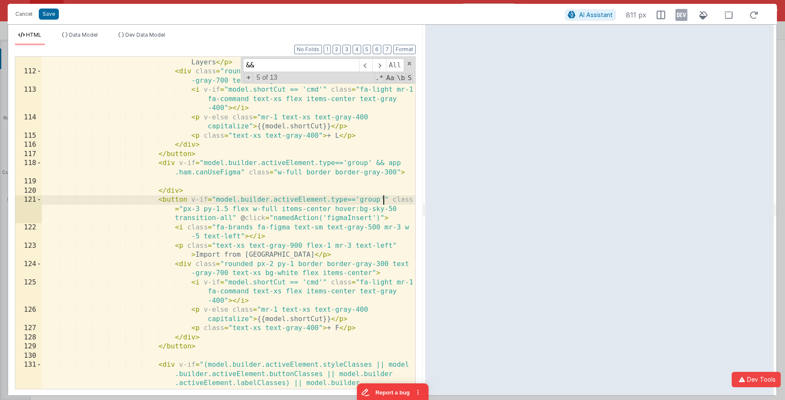
paste textarea
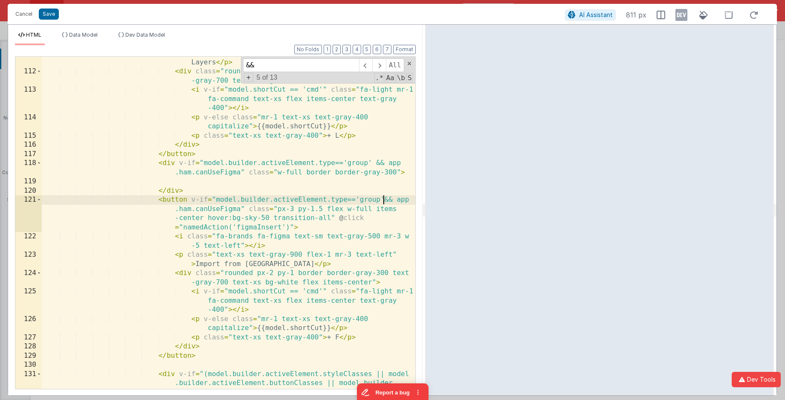
click at [383, 200] on div "< p class = "text-xs text-gray-900 flex-1 mr-3 text-left" > See Layers </ p > <…" at bounding box center [229, 247] width 374 height 397
click at [54, 17] on button "Save" at bounding box center [49, 14] width 20 height 11
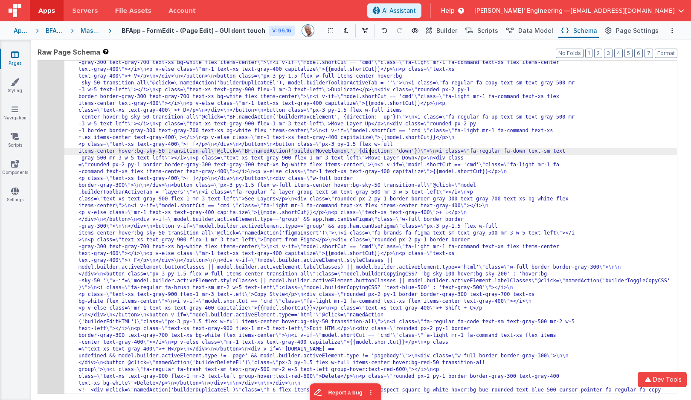
paste input "canUseFigma"
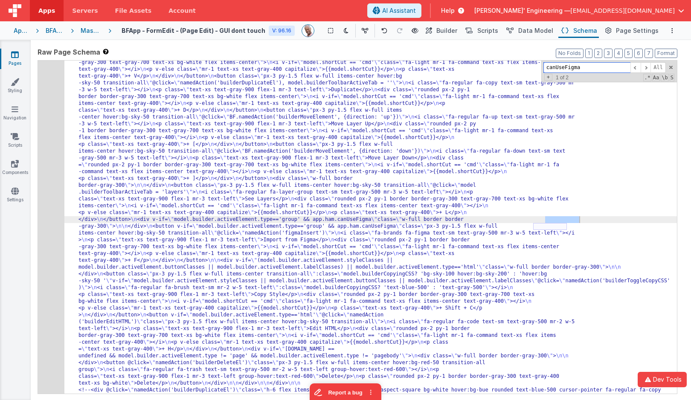
type input "canUseFigma"
click at [329, 52] on label "Raw Page Schema Shortcuts: Find: command-f Fold: command-option-L Unfold: comma…" at bounding box center [358, 52] width 640 height 10
click at [674, 30] on button "Options" at bounding box center [672, 31] width 10 height 10
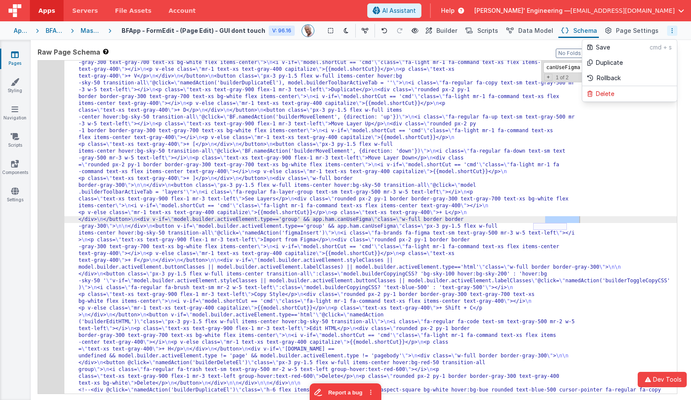
click at [50, 151] on button at bounding box center [345, 200] width 691 height 400
click at [50, 151] on div "103" at bounding box center [51, 145] width 26 height 826
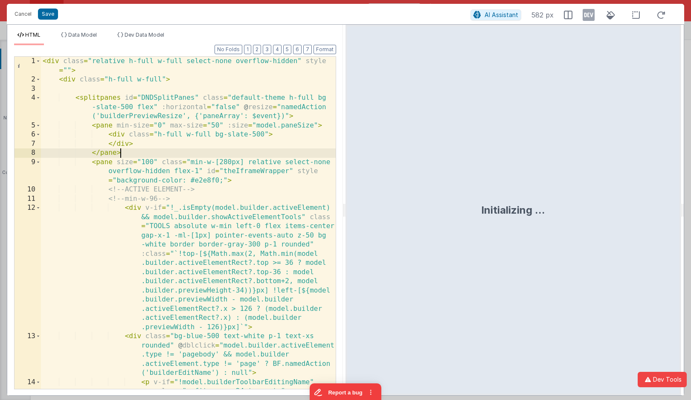
click at [200, 150] on div "< div class = "relative h-full w-full select-none overflow-hidden" style = "" >…" at bounding box center [188, 241] width 295 height 369
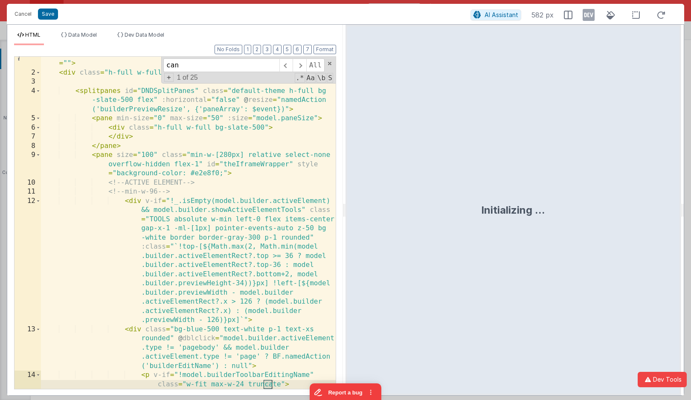
scroll to position [2877, 0]
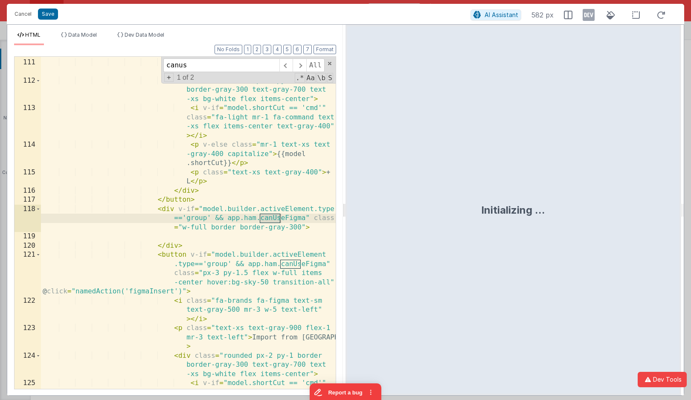
type input "canus"
drag, startPoint x: 343, startPoint y: 217, endPoint x: 393, endPoint y: 213, distance: 50.0
click at [393, 213] on html "Cancel Save AI Assistant 582 px HTML Data Model Dev Data Model Format 7 6 5 4 3…" at bounding box center [345, 200] width 691 height 400
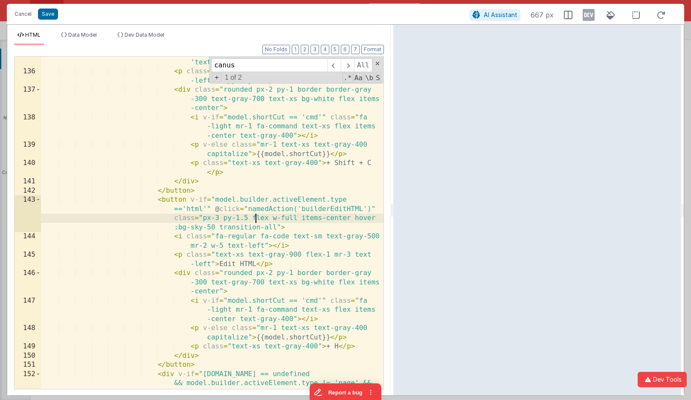
click at [256, 216] on div "< i class = "fa-regular fa-brush text-sm mr-2 w-5 text-left" :class = "model.bu…" at bounding box center [212, 233] width 342 height 387
click at [336, 68] on span at bounding box center [333, 65] width 13 height 14
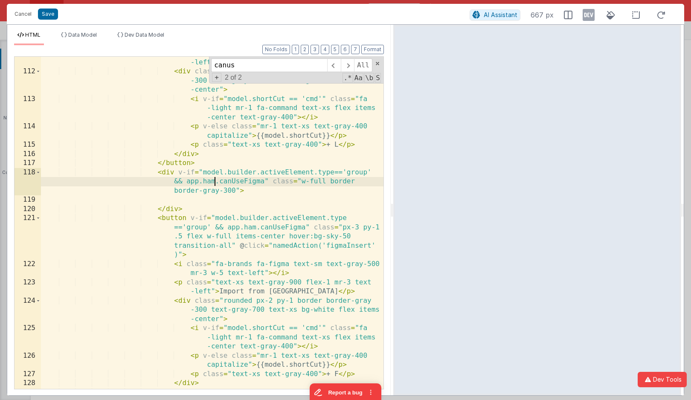
click at [216, 182] on div "< p class = "text-xs text-gray-900 flex-1 mr-3 text -left" > See Layers </ p > …" at bounding box center [212, 229] width 342 height 360
click at [254, 229] on div "< p class = "text-xs text-gray-900 flex-1 mr-3 text -left" > See Layers </ p > …" at bounding box center [212, 229] width 342 height 360
click at [199, 182] on div "< p class = "text-xs text-gray-900 flex-1 mr-3 text -left" > See Layers </ p > …" at bounding box center [212, 229] width 342 height 360
click at [240, 229] on div "< p class = "text-xs text-gray-900 flex-1 mr-3 text -left" > See Layers </ p > …" at bounding box center [212, 229] width 342 height 360
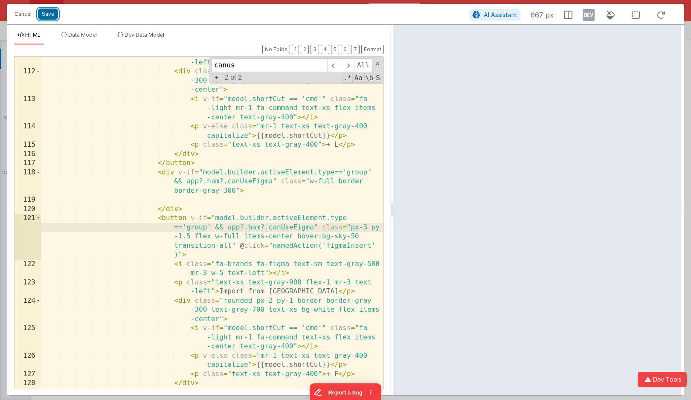
drag, startPoint x: 49, startPoint y: 16, endPoint x: 174, endPoint y: 26, distance: 125.7
click at [49, 16] on button "Save" at bounding box center [48, 14] width 20 height 11
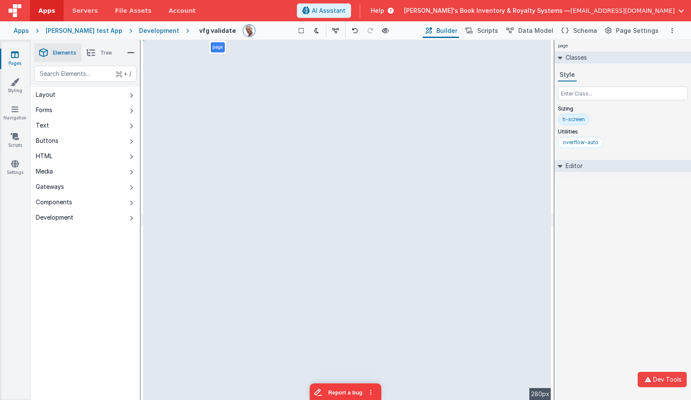
click at [101, 53] on span "Tree" at bounding box center [106, 52] width 12 height 7
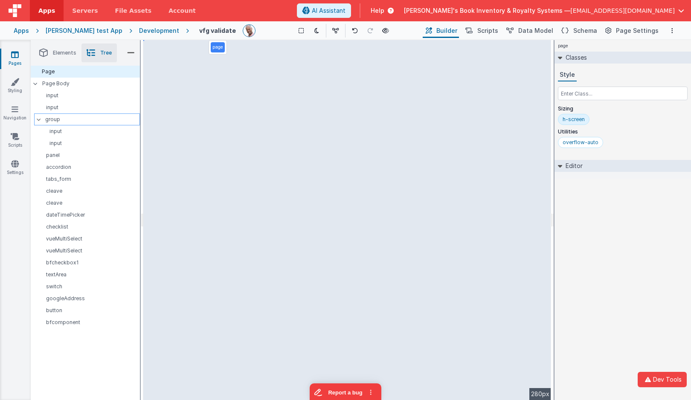
click at [61, 121] on p "group" at bounding box center [92, 119] width 94 height 9
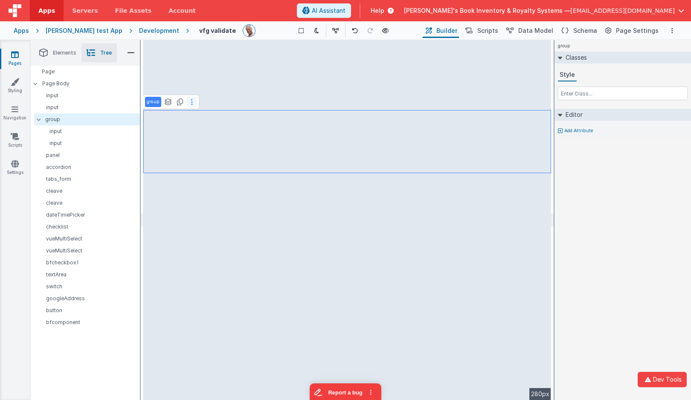
click at [191, 104] on icon at bounding box center [192, 101] width 2 height 7
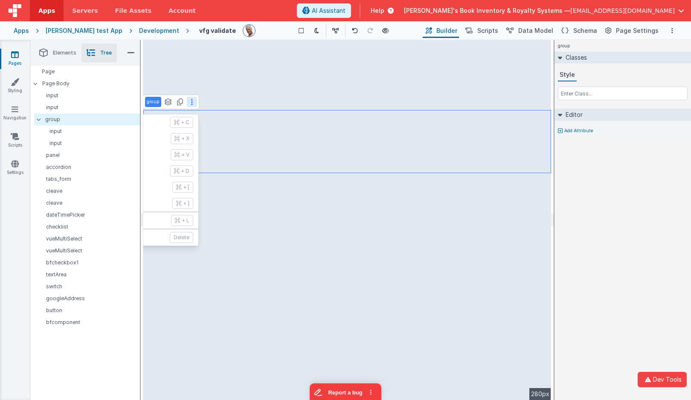
click at [622, 261] on div "group Classes Style Editor Add Attribute DEV: Focus DEV: builderToggleCondition…" at bounding box center [622, 220] width 136 height 360
click at [660, 382] on button "Dev Tools" at bounding box center [661, 379] width 49 height 15
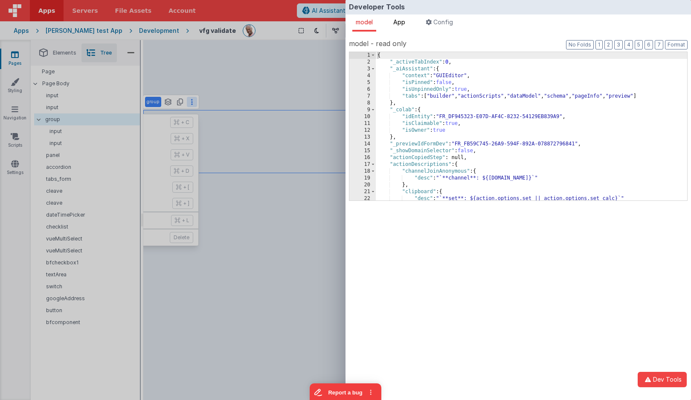
click at [403, 18] on span "App" at bounding box center [399, 21] width 12 height 7
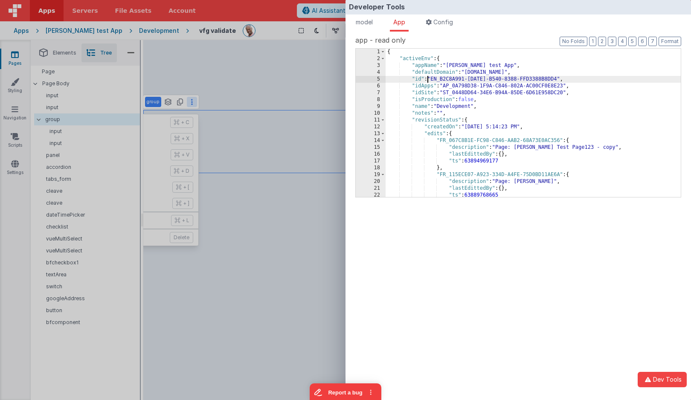
click at [426, 80] on div "{ "activeEnv" : { "appName" : "[PERSON_NAME] test App" , "defaultDomain" : "[DO…" at bounding box center [532, 130] width 295 height 162
click at [600, 41] on button "2" at bounding box center [602, 41] width 8 height 9
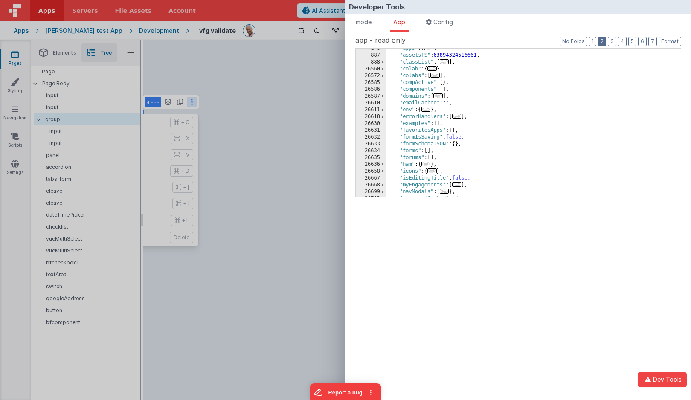
scroll to position [66, 0]
click at [431, 162] on span "..." at bounding box center [425, 162] width 9 height 5
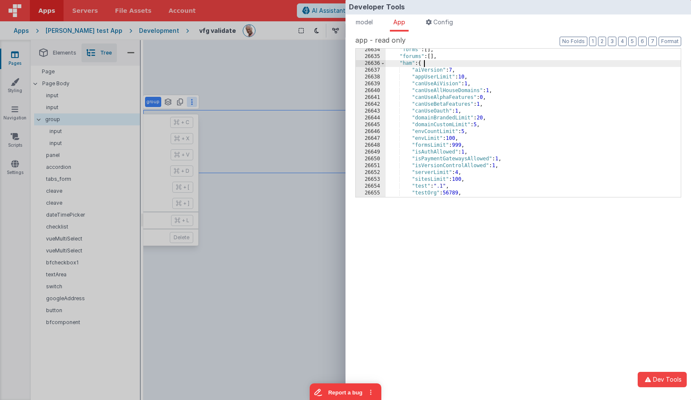
scroll to position [165, 0]
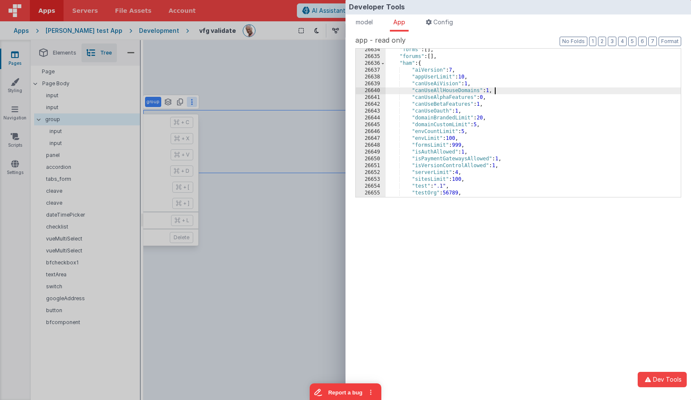
click at [516, 94] on div ""forms" : [ ] , "forums" : [ ] , "ham" : { "aiVersion" : 7 , "appUserLimit" : 1…" at bounding box center [532, 127] width 295 height 162
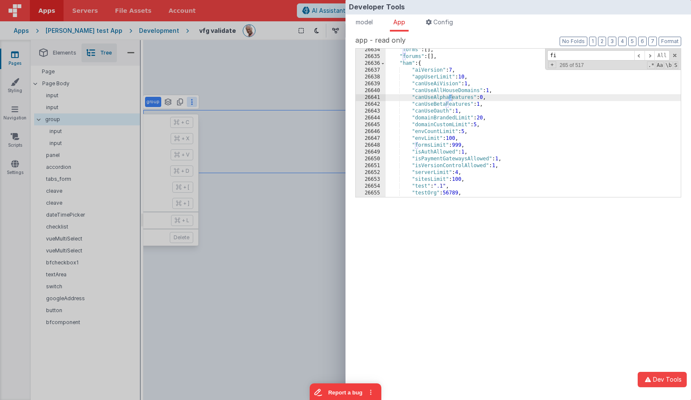
scroll to position [290, 0]
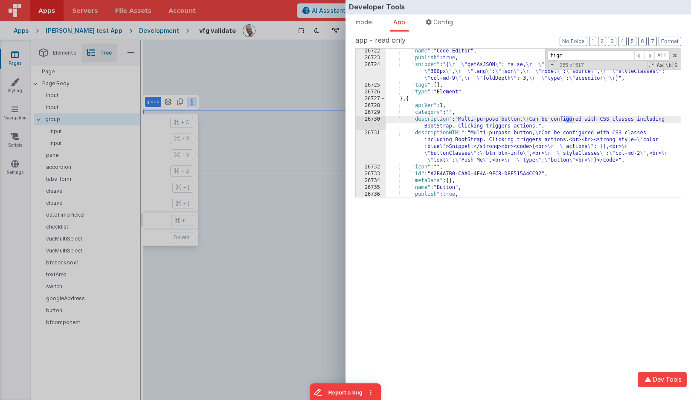
type input "figma"
click at [293, 71] on div "Developer Tools model App Params Log (6) Misc Windows Config model - read only …" at bounding box center [345, 200] width 691 height 400
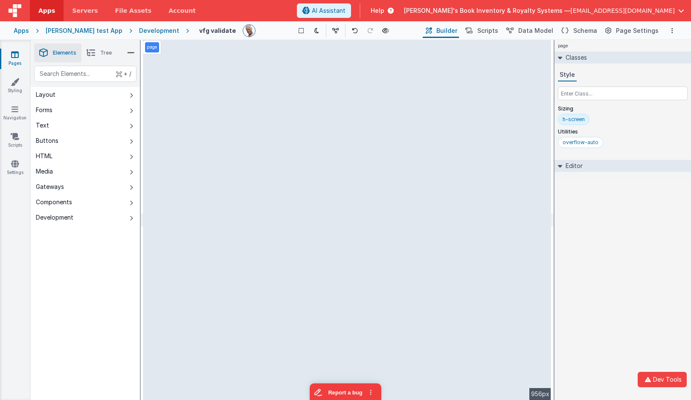
select select
select select "alpha"
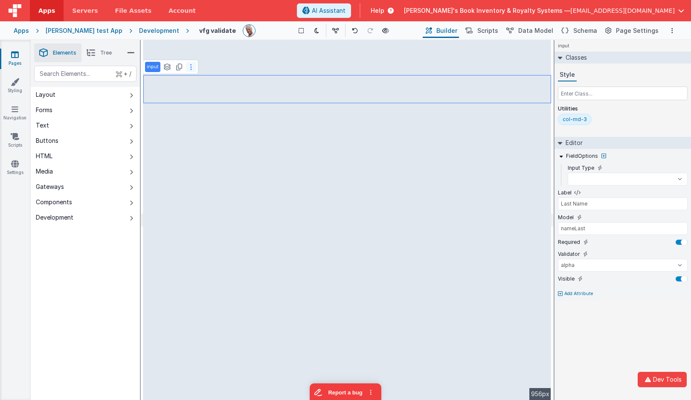
click at [190, 67] on icon at bounding box center [191, 67] width 2 height 7
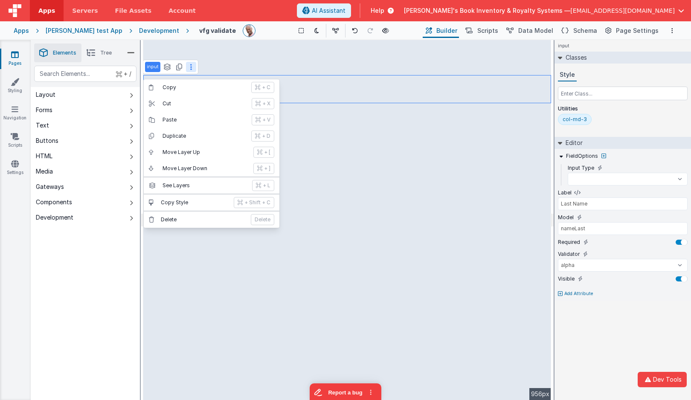
click at [104, 54] on span "Tree" at bounding box center [106, 52] width 12 height 7
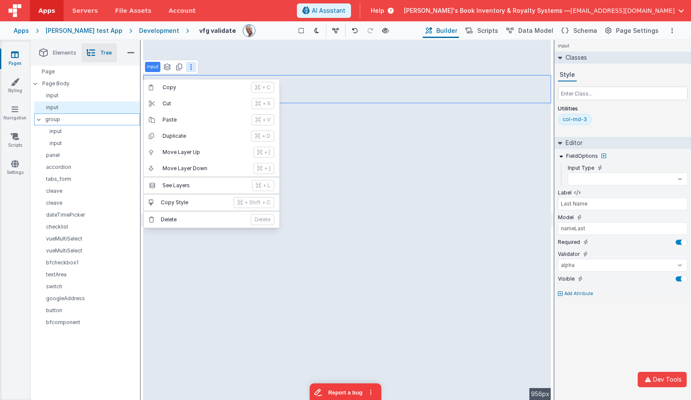
click at [61, 113] on div "group" at bounding box center [87, 119] width 106 height 12
select select
click at [63, 119] on p "group" at bounding box center [92, 119] width 94 height 9
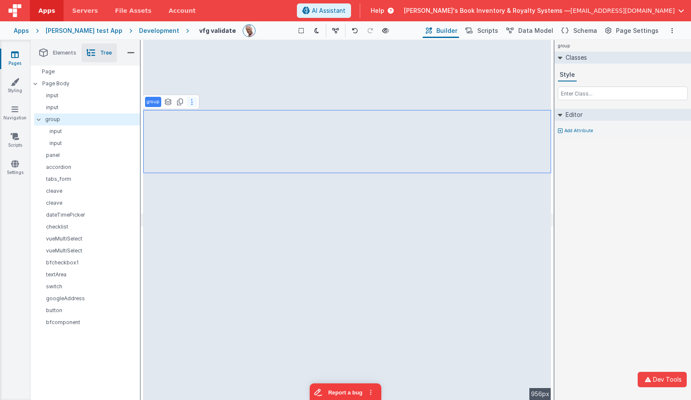
click at [191, 103] on icon at bounding box center [192, 101] width 2 height 7
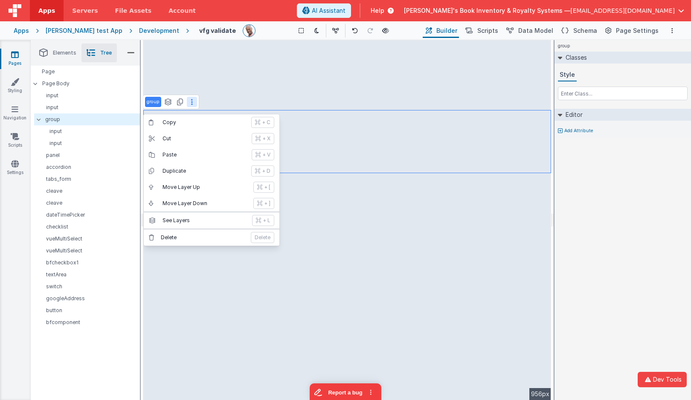
click at [600, 226] on div "group Classes Style Editor Add Attribute DEV: Focus DEV: builderToggleCondition…" at bounding box center [622, 220] width 136 height 360
click at [658, 374] on button "Dev Tools" at bounding box center [661, 379] width 49 height 15
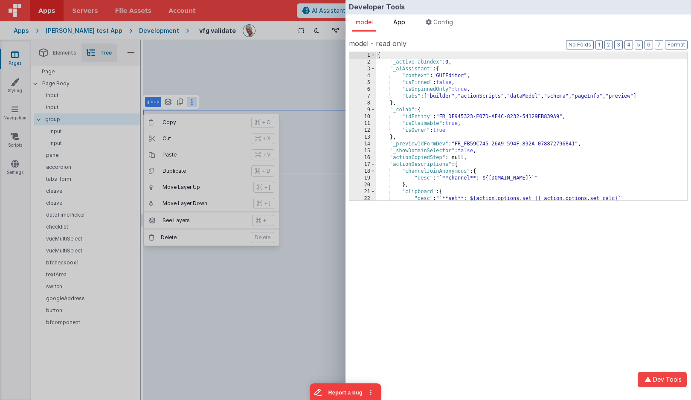
click at [400, 22] on span "App" at bounding box center [399, 21] width 12 height 7
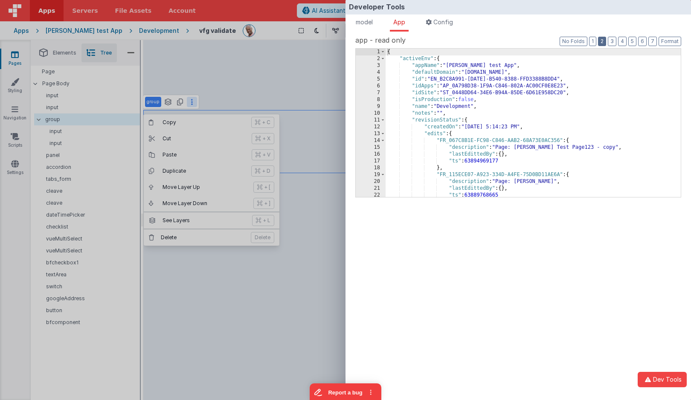
click at [605, 42] on button "2" at bounding box center [602, 41] width 8 height 9
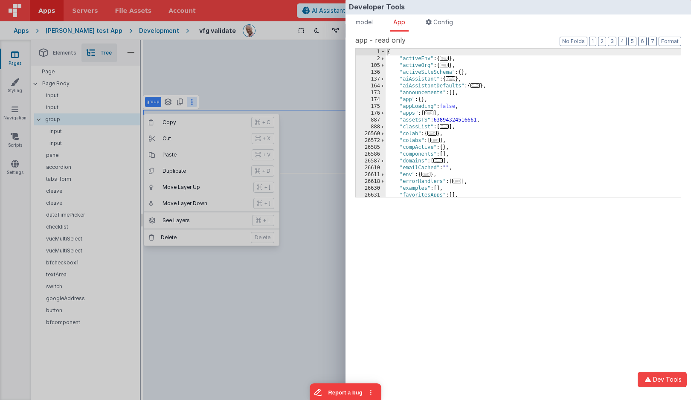
click at [553, 72] on div "{ "activeEnv" : { ... } , "activeOrg" : { ... } , "activeSiteSchema" : { } , "a…" at bounding box center [532, 130] width 295 height 162
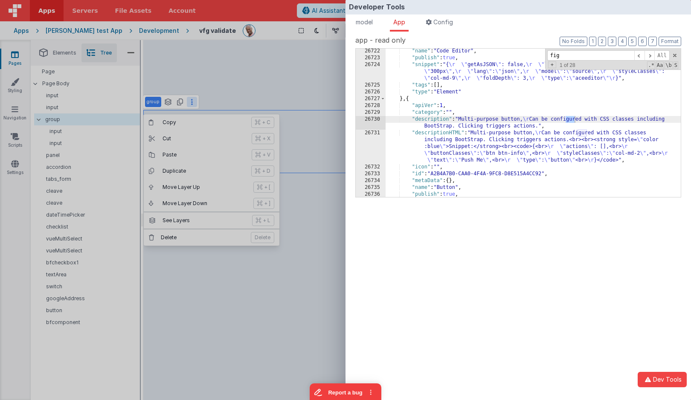
scroll to position [308, 0]
type input "figma"
click at [253, 44] on div "Developer Tools model App Params Log (7) Misc Windows Config model - read only …" at bounding box center [345, 200] width 691 height 400
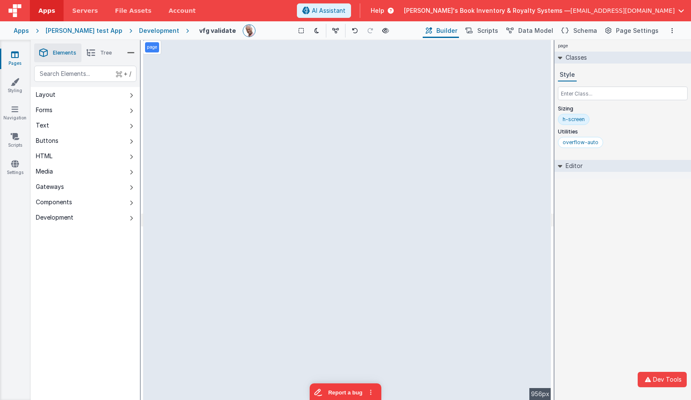
click at [101, 57] on li "Tree" at bounding box center [98, 52] width 35 height 19
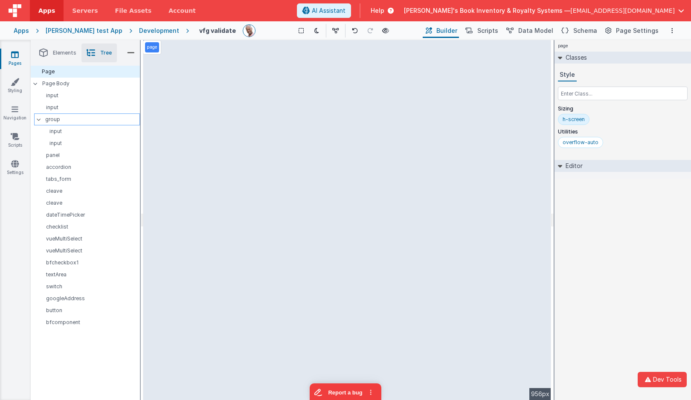
click at [77, 113] on div "group" at bounding box center [87, 119] width 106 height 12
drag, startPoint x: 55, startPoint y: 119, endPoint x: 75, endPoint y: 122, distance: 20.3
click at [55, 119] on p "group" at bounding box center [92, 119] width 94 height 9
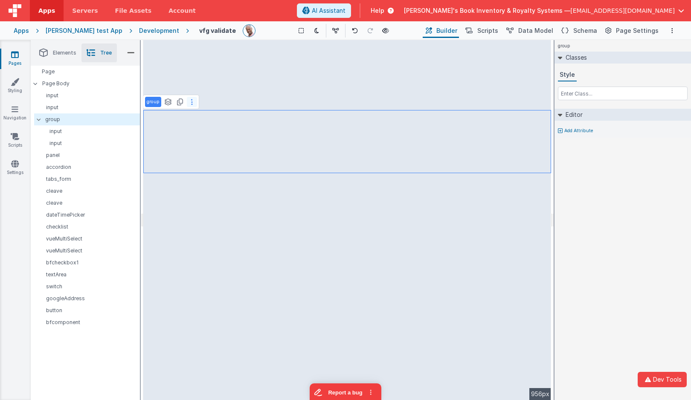
click at [193, 103] on button at bounding box center [192, 102] width 10 height 10
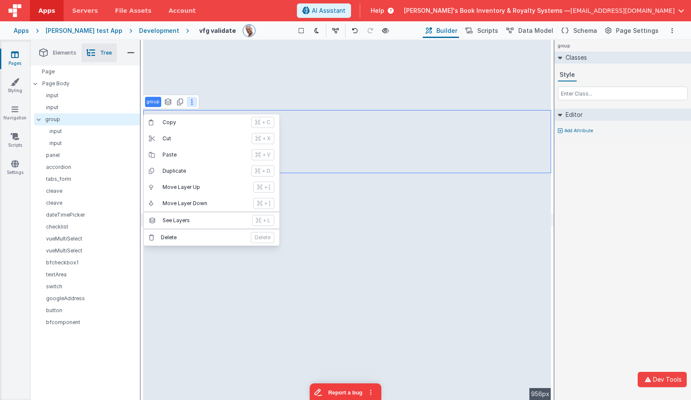
click at [570, 12] on span "[PERSON_NAME]'s Book Inventory & Royalty Systems —" at bounding box center [487, 10] width 166 height 9
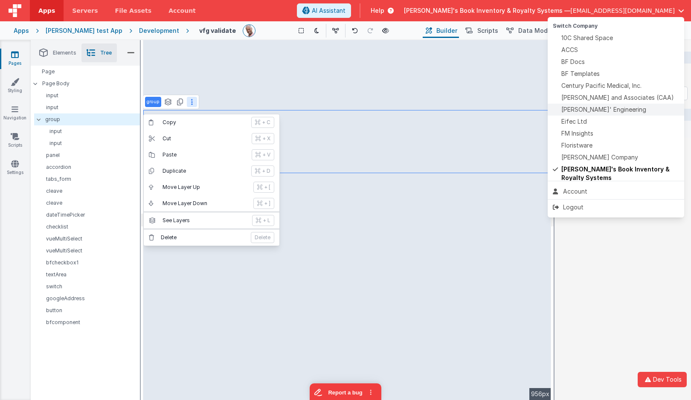
click at [594, 111] on span "Delfs' Engineering" at bounding box center [603, 109] width 85 height 9
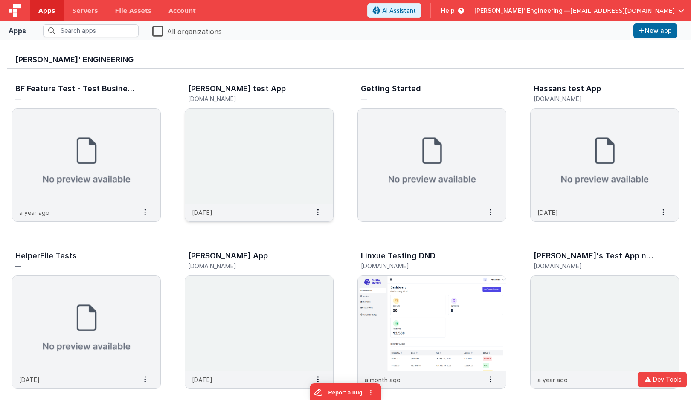
click at [246, 133] on img at bounding box center [259, 157] width 148 height 96
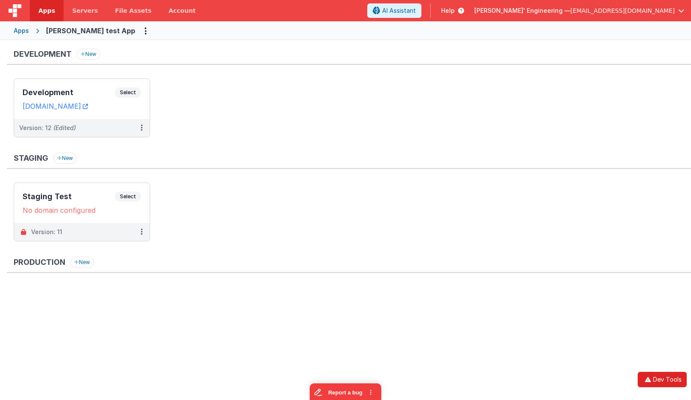
click at [661, 379] on button "Dev Tools" at bounding box center [661, 379] width 49 height 15
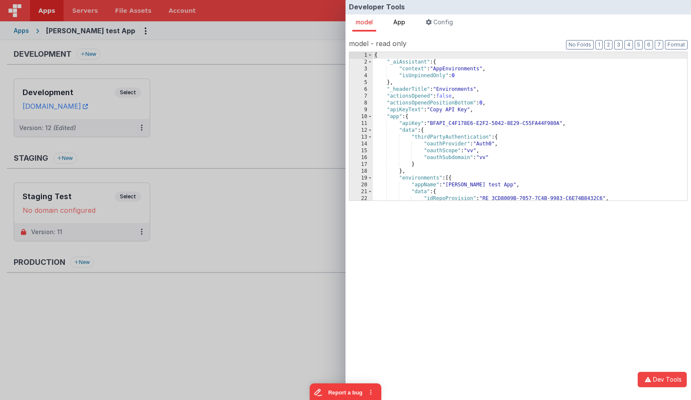
click at [399, 19] on span "App" at bounding box center [399, 21] width 12 height 7
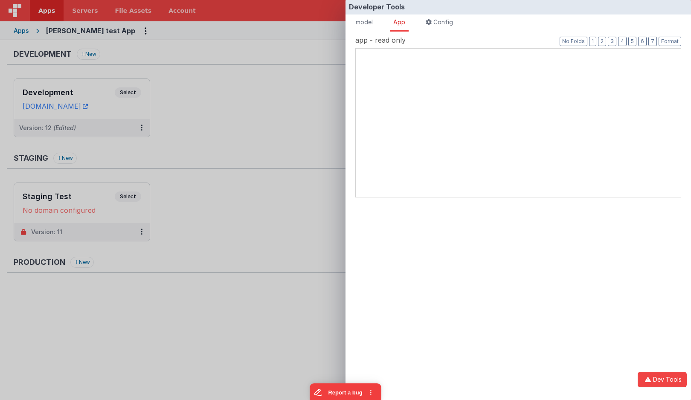
click at [356, 49] on div at bounding box center [356, 49] width 0 height 0
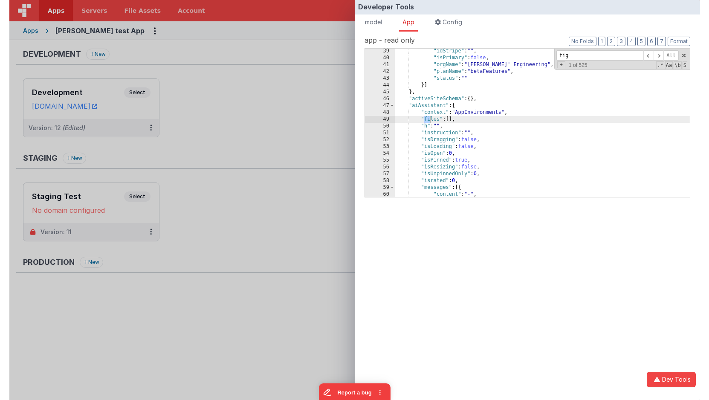
scroll to position [11989, 0]
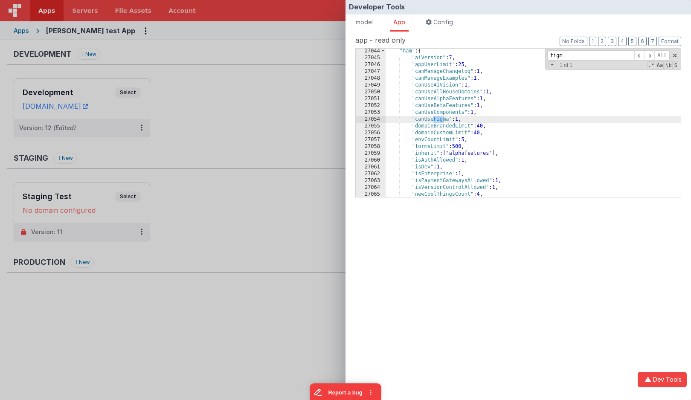
type input "figma"
click at [266, 107] on div "Developer Tools model App Params Log (4) Misc Windows Config model - read only …" at bounding box center [345, 200] width 691 height 400
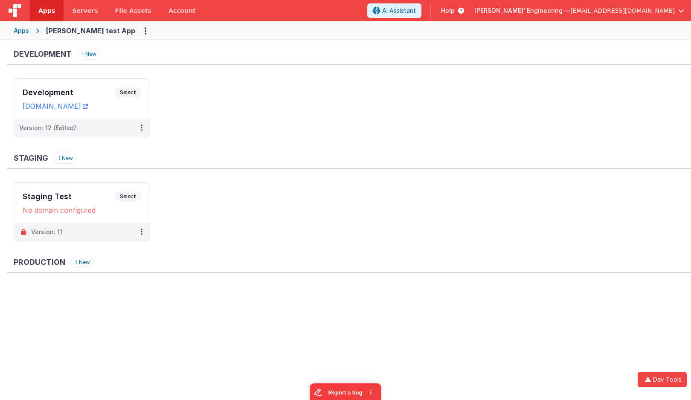
click at [101, 78] on div "Development New Development Select URLs charlesguidev.fmbetterforms.com Version…" at bounding box center [349, 97] width 684 height 97
click at [99, 82] on div "Development Select URLs charlesguidev.fmbetterforms.com" at bounding box center [82, 99] width 136 height 40
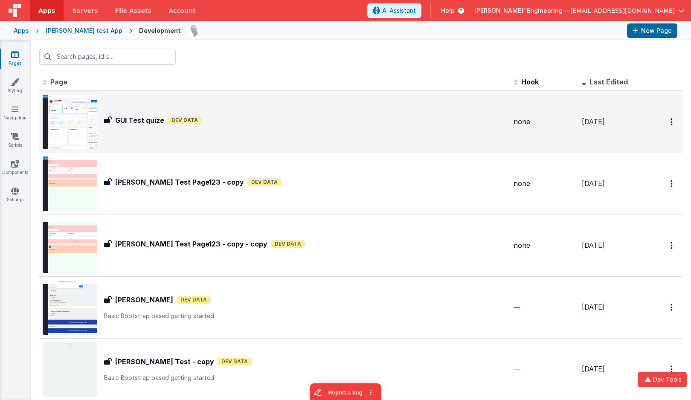
click at [185, 132] on div "GUI Test quize GUI Test quize Dev Data" at bounding box center [275, 122] width 464 height 55
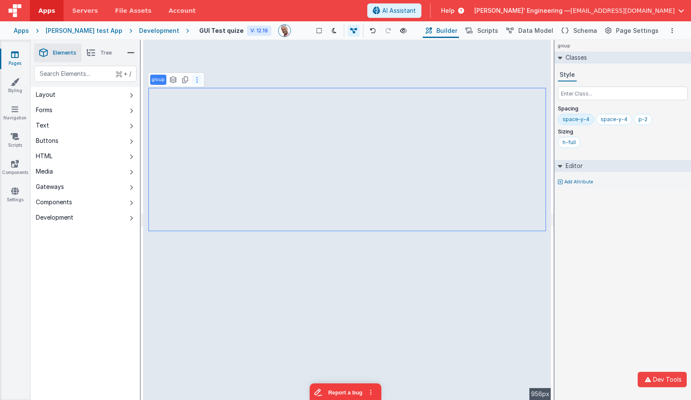
click at [199, 75] on button at bounding box center [197, 80] width 10 height 10
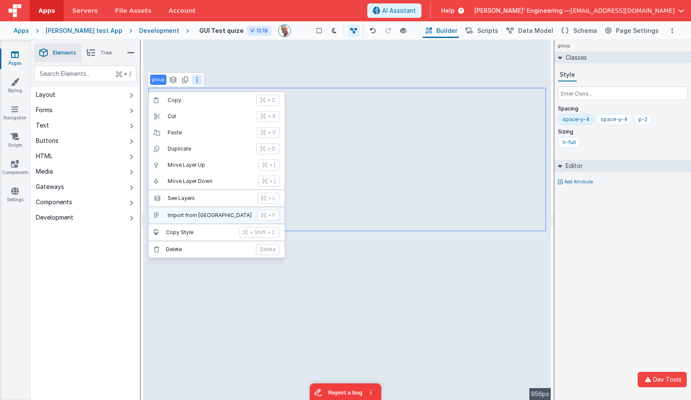
click at [228, 213] on p "Import from Figma" at bounding box center [210, 215] width 84 height 7
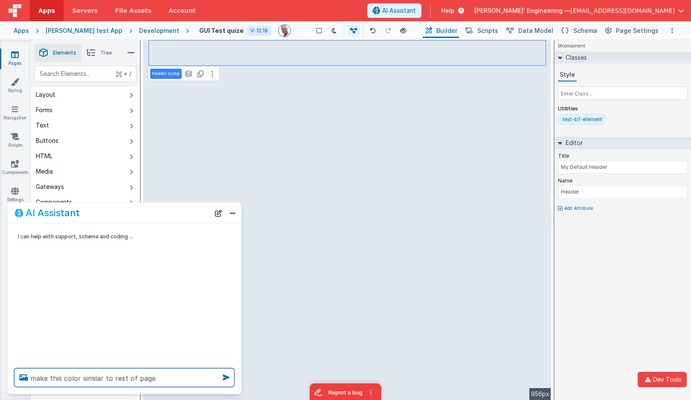
type textarea "make this color similar to rest of page"
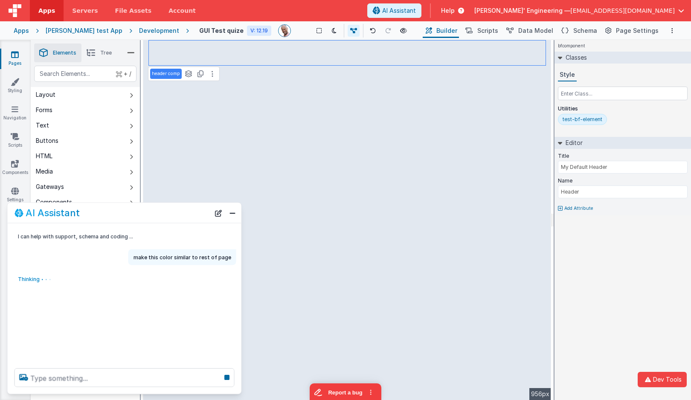
click at [688, 28] on div "Apps Charles GUI test App Development GUI Test quize V: 12.19 Show Group Outlin…" at bounding box center [345, 30] width 691 height 19
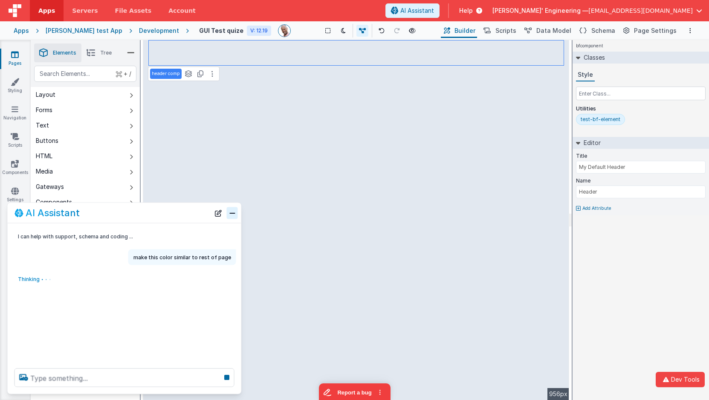
click at [231, 216] on button "Close" at bounding box center [232, 213] width 11 height 12
